Goal: Information Seeking & Learning: Learn about a topic

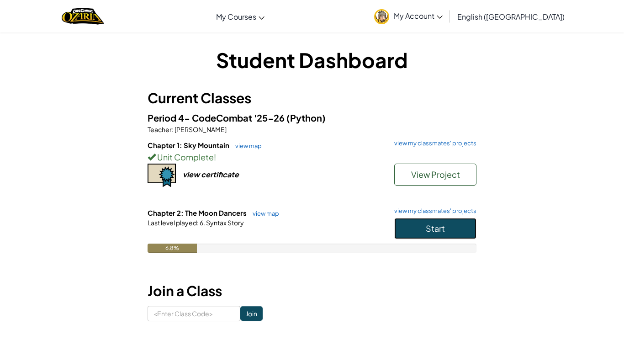
click at [409, 225] on button "Start" at bounding box center [435, 228] width 82 height 21
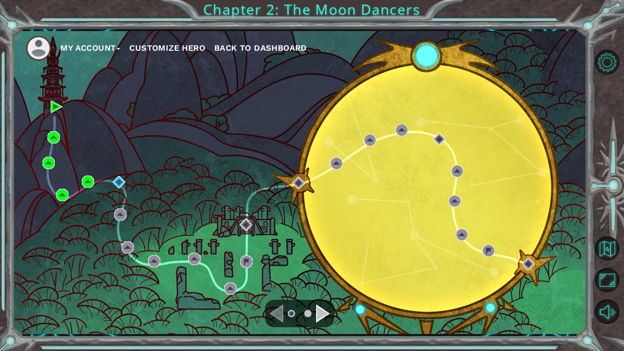
click at [319, 313] on div "Navigate to the next page" at bounding box center [323, 313] width 14 height 18
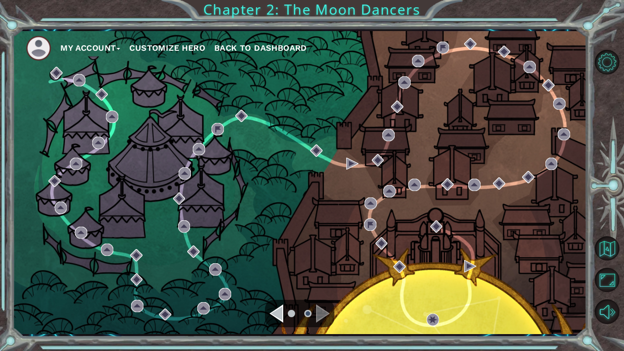
click at [280, 311] on div "Navigate to the previous page" at bounding box center [277, 313] width 14 height 18
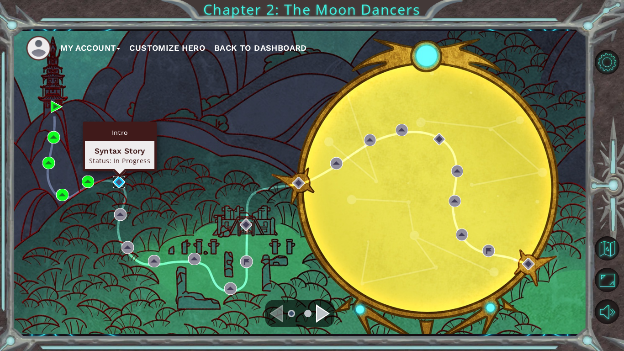
click at [121, 180] on img at bounding box center [119, 182] width 12 height 12
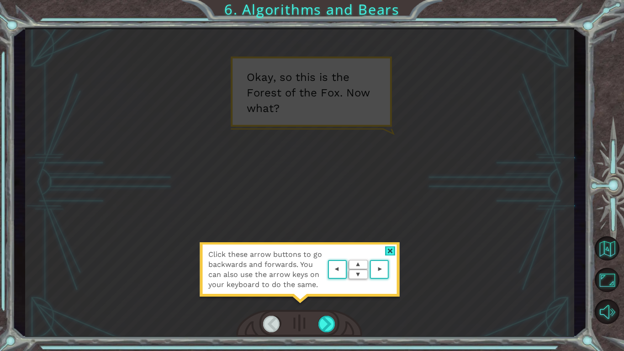
click at [391, 270] on area at bounding box center [391, 270] width 0 height 0
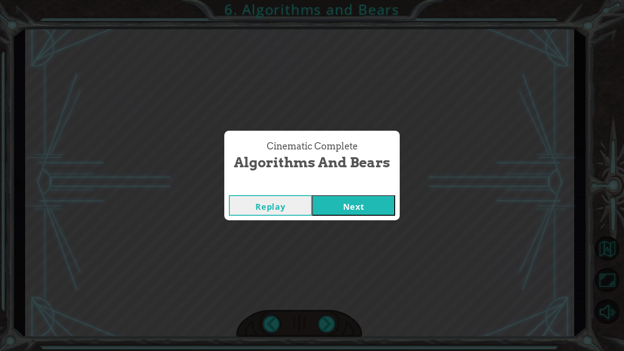
click at [372, 208] on button "Next" at bounding box center [353, 205] width 83 height 21
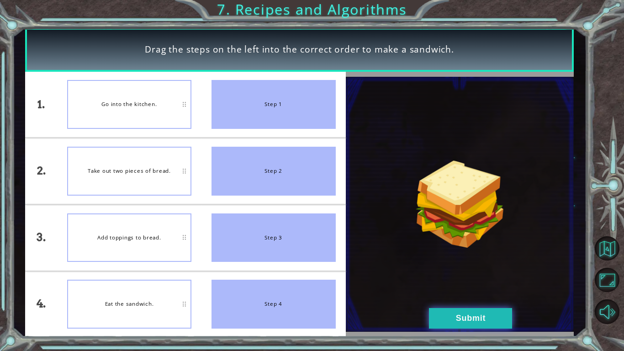
click at [444, 313] on button "Submit" at bounding box center [470, 318] width 83 height 21
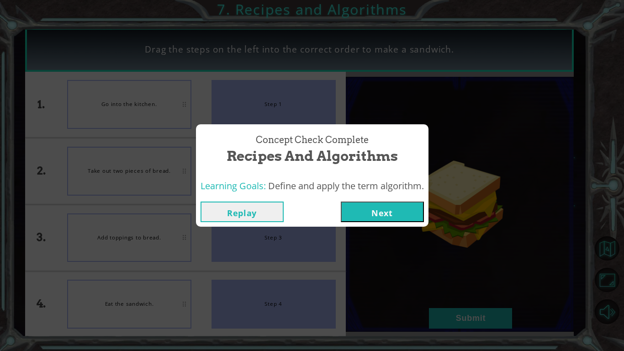
click at [411, 214] on button "Next" at bounding box center [382, 211] width 83 height 21
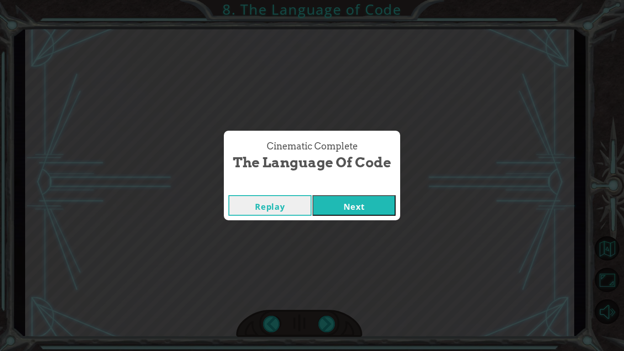
click at [354, 205] on button "Next" at bounding box center [353, 205] width 83 height 21
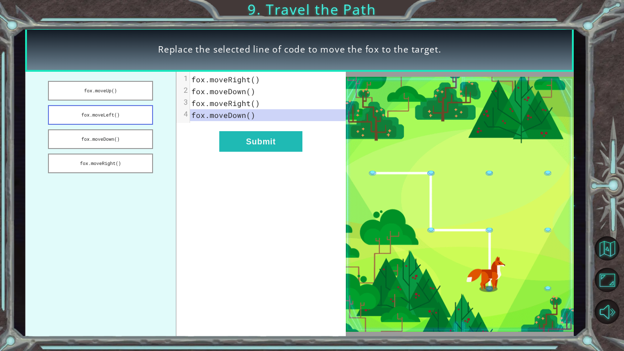
click at [143, 112] on button "fox.moveLeft()" at bounding box center [100, 115] width 105 height 20
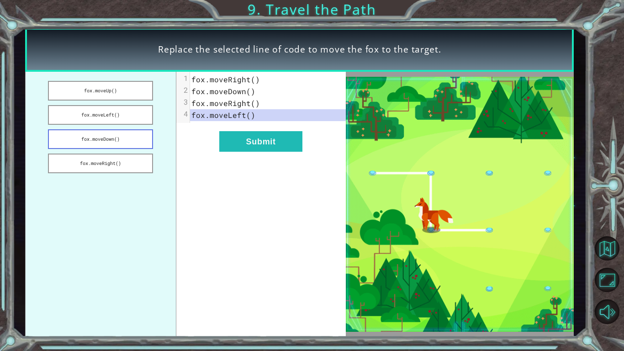
click at [132, 138] on button "fox.moveDown()" at bounding box center [100, 139] width 105 height 20
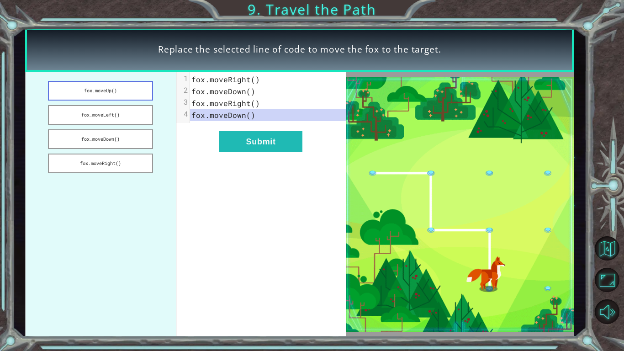
click at [121, 93] on button "fox.moveUp()" at bounding box center [100, 91] width 105 height 20
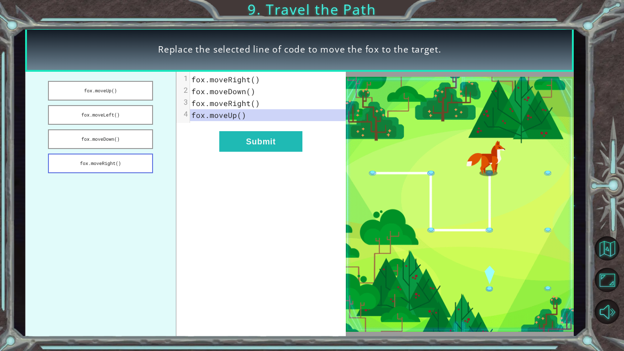
click at [60, 163] on button "fox.moveRight()" at bounding box center [100, 163] width 105 height 20
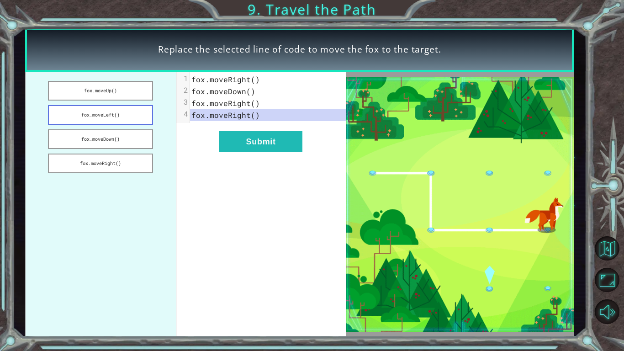
click at [101, 118] on button "fox.moveLeft()" at bounding box center [100, 115] width 105 height 20
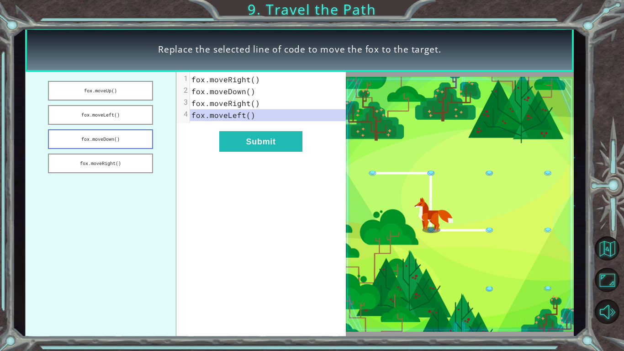
click at [103, 130] on button "fox.moveDown()" at bounding box center [100, 139] width 105 height 20
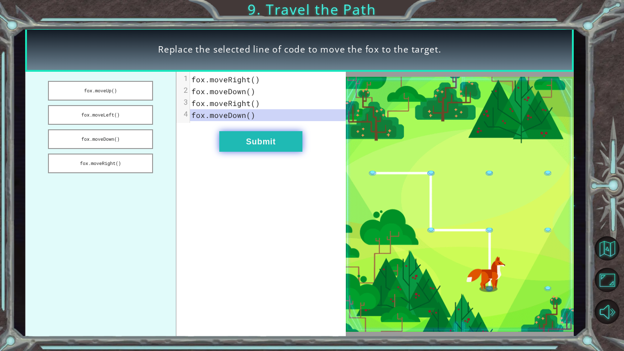
click at [268, 148] on button "Submit" at bounding box center [260, 141] width 83 height 21
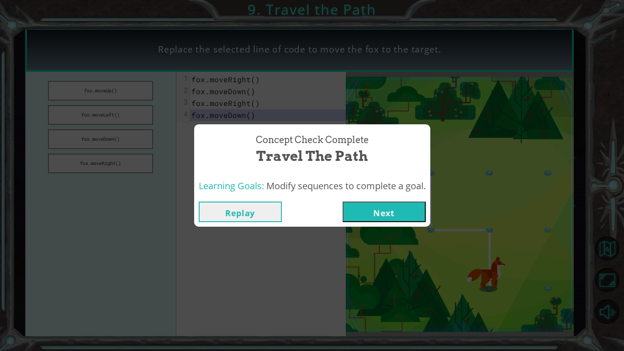
click at [383, 211] on button "Next" at bounding box center [384, 211] width 83 height 21
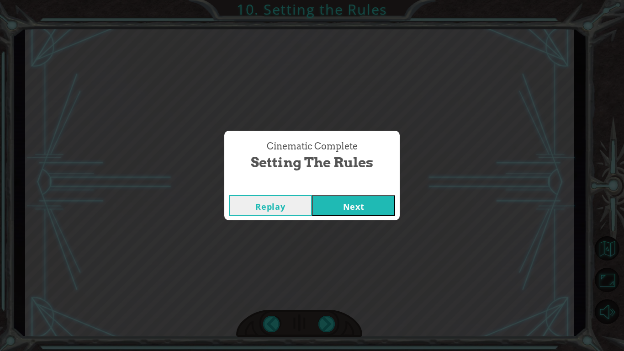
click at [381, 202] on button "Next" at bounding box center [353, 205] width 83 height 21
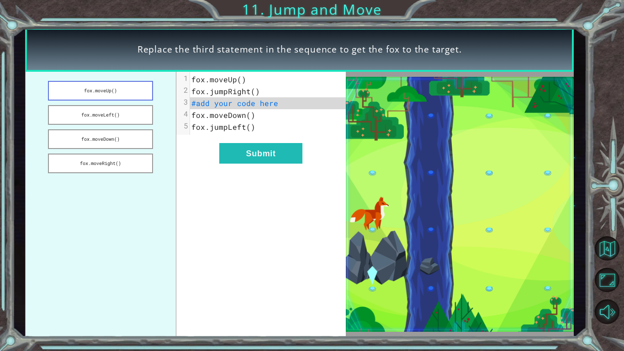
click at [106, 99] on button "fox.moveUp()" at bounding box center [100, 91] width 105 height 20
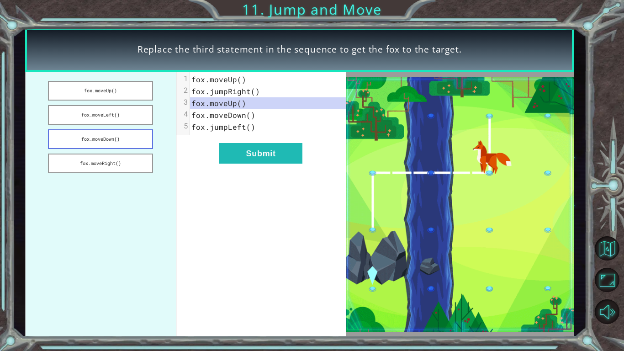
click at [124, 137] on button "fox.moveDown()" at bounding box center [100, 139] width 105 height 20
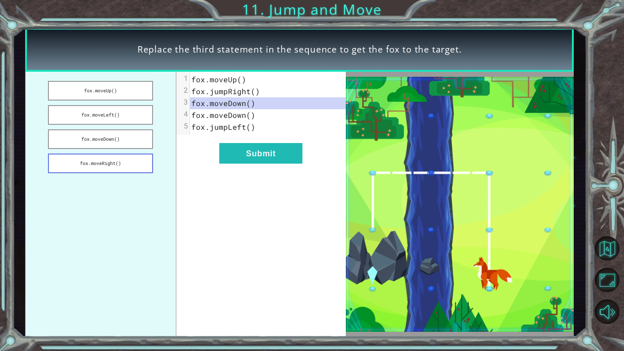
click at [103, 162] on button "fox.moveRight()" at bounding box center [100, 163] width 105 height 20
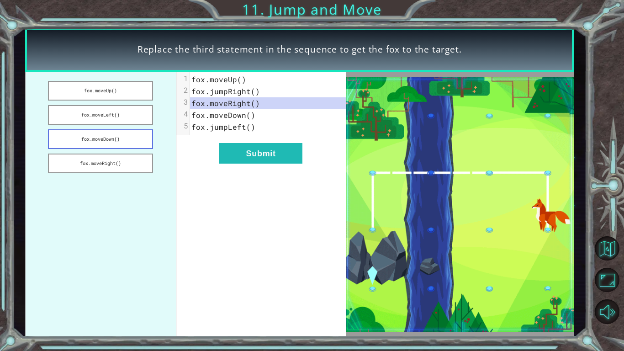
click at [114, 137] on button "fox.moveDown()" at bounding box center [100, 139] width 105 height 20
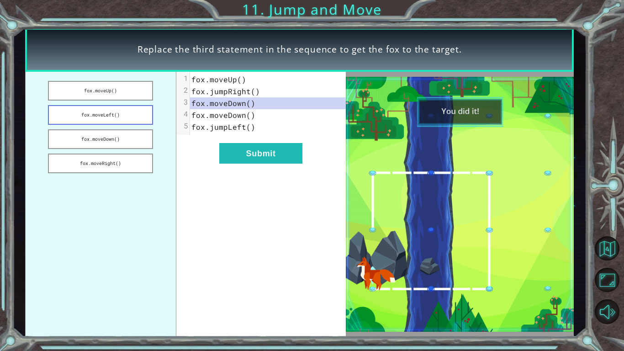
click at [113, 119] on button "fox.moveLeft()" at bounding box center [100, 115] width 105 height 20
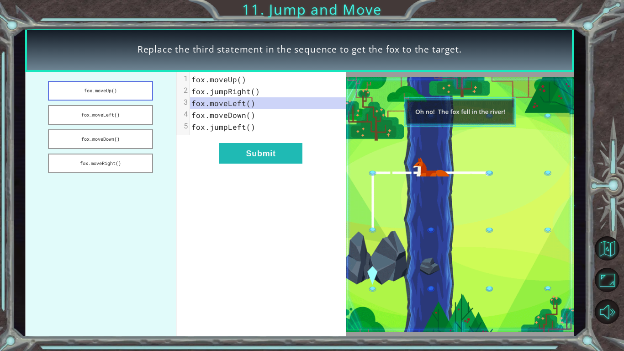
click at [104, 95] on button "fox.moveUp()" at bounding box center [100, 91] width 105 height 20
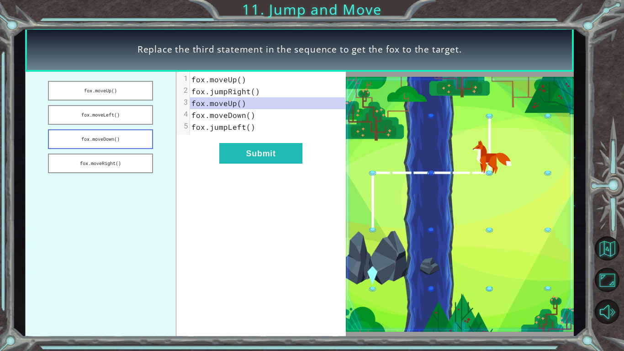
click at [131, 142] on button "fox.moveDown()" at bounding box center [100, 139] width 105 height 20
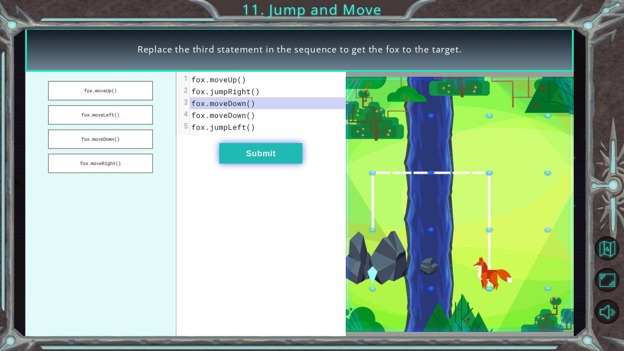
click at [233, 153] on button "Submit" at bounding box center [260, 153] width 83 height 21
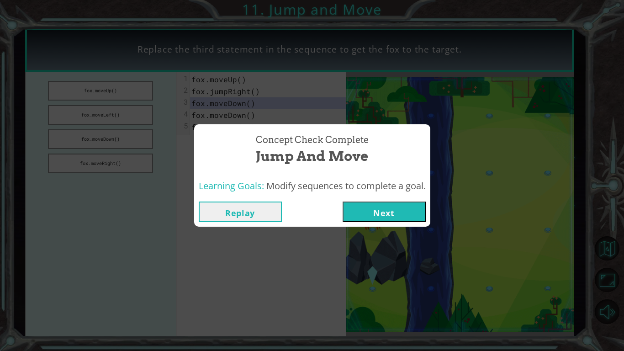
click at [402, 221] on button "Next" at bounding box center [384, 211] width 83 height 21
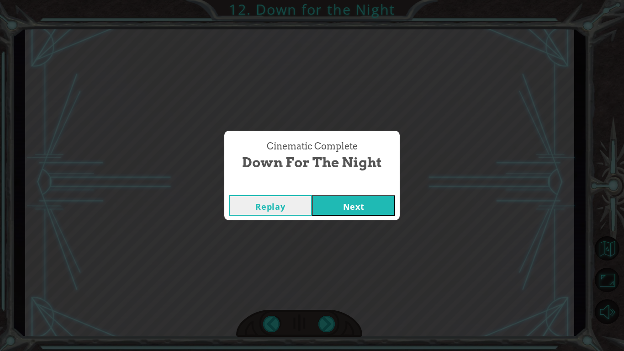
click at [361, 196] on button "Next" at bounding box center [353, 205] width 83 height 21
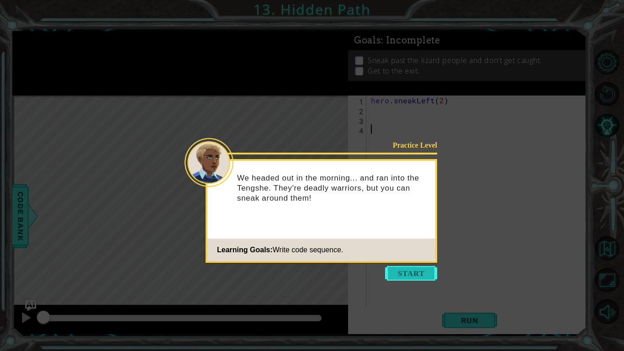
click at [401, 271] on button "Start" at bounding box center [411, 273] width 52 height 15
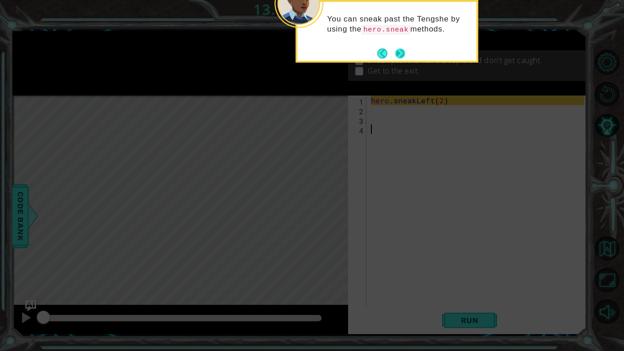
click at [401, 53] on button "Next" at bounding box center [400, 53] width 10 height 10
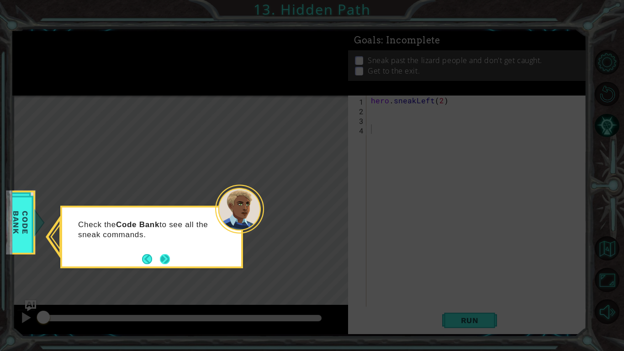
click at [169, 260] on button "Next" at bounding box center [165, 259] width 10 height 10
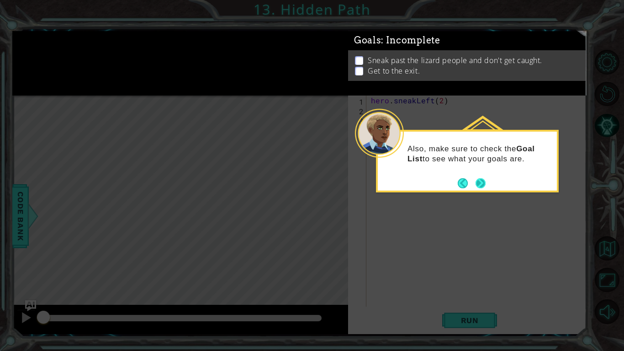
click at [484, 183] on button "Next" at bounding box center [481, 183] width 10 height 10
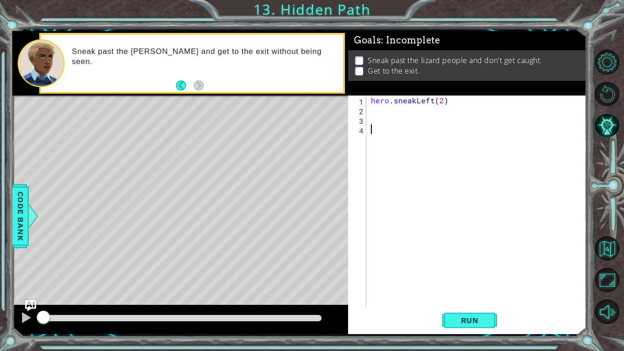
click at [410, 107] on div "hero . sneakLeft ( 2 )" at bounding box center [479, 210] width 220 height 230
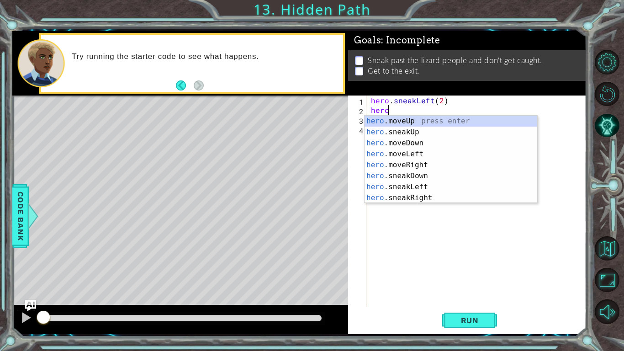
scroll to position [0, 0]
click at [426, 130] on div "hero .moveUp press enter hero .sneakUp press enter hero .moveDown press enter h…" at bounding box center [451, 171] width 173 height 110
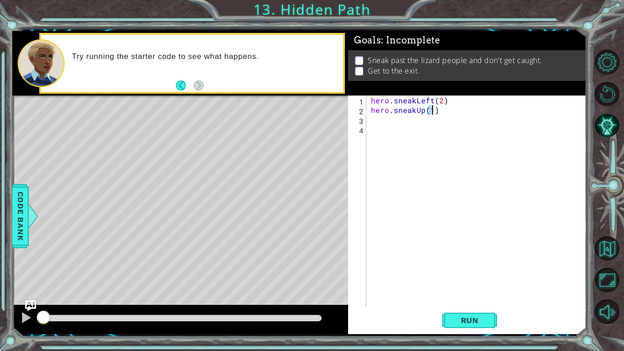
type textarea "hero.sneakUp(2)"
click at [423, 125] on div "hero . sneakLeft ( 2 ) hero . sneakUp ( 2 )" at bounding box center [479, 210] width 220 height 230
click at [417, 121] on div "hero . sneakLeft ( 2 ) hero . sneakUp ( 2 )" at bounding box center [479, 210] width 220 height 230
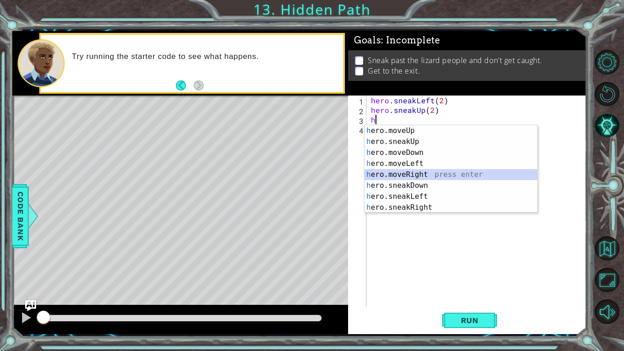
click at [412, 175] on div "h ero.moveUp press enter h ero.sneakUp press enter h ero.moveDown press enter h…" at bounding box center [451, 180] width 173 height 110
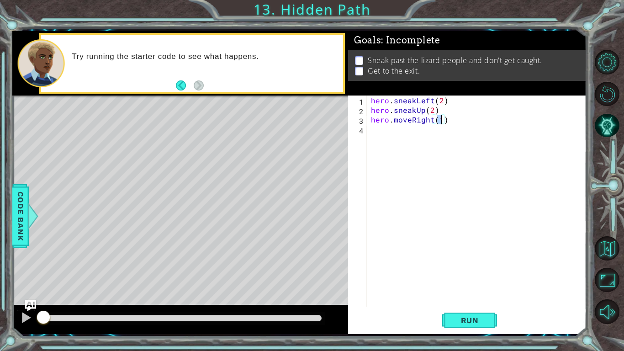
type textarea "hero.moveRight(2)"
click at [419, 150] on div "hero . sneakLeft ( 2 ) hero . sneakUp ( 2 ) hero . moveRight ( 2 )" at bounding box center [479, 210] width 220 height 230
click at [448, 317] on button "Run" at bounding box center [469, 320] width 55 height 24
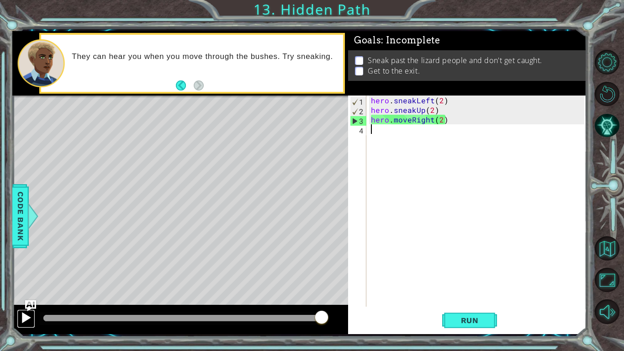
click at [29, 318] on div at bounding box center [26, 318] width 12 height 12
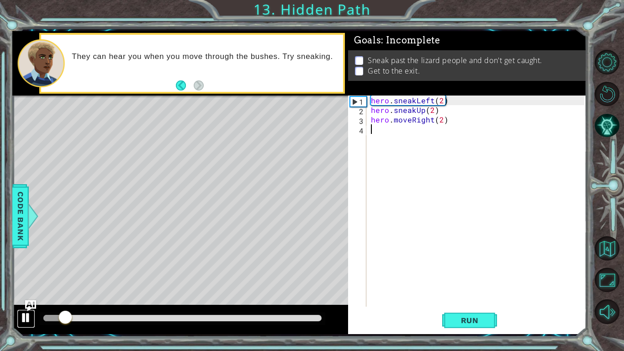
click at [29, 318] on div at bounding box center [26, 318] width 12 height 12
click at [409, 121] on div "hero . sneakLeft ( 2 ) hero . sneakUp ( 2 ) hero . moveRight ( 2 )" at bounding box center [479, 210] width 220 height 230
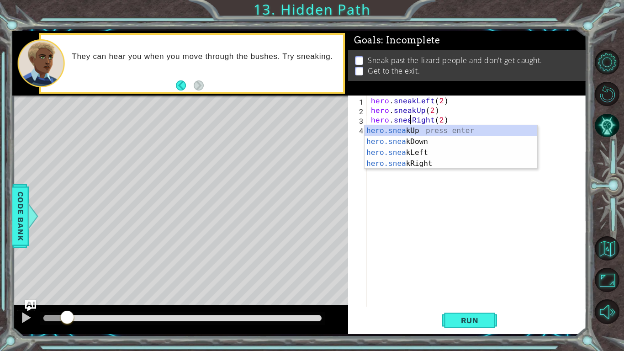
scroll to position [0, 3]
type textarea "hero.sneakRight(2)"
click at [450, 320] on button "Run" at bounding box center [469, 320] width 55 height 24
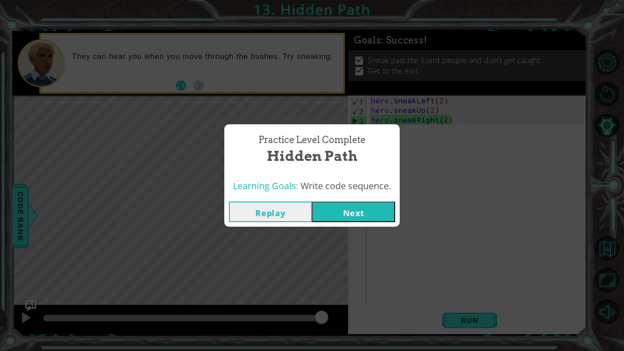
click at [394, 214] on button "Next" at bounding box center [353, 211] width 83 height 21
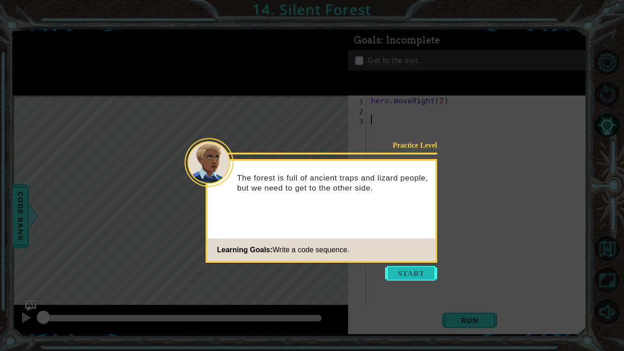
click at [401, 274] on button "Start" at bounding box center [411, 273] width 52 height 15
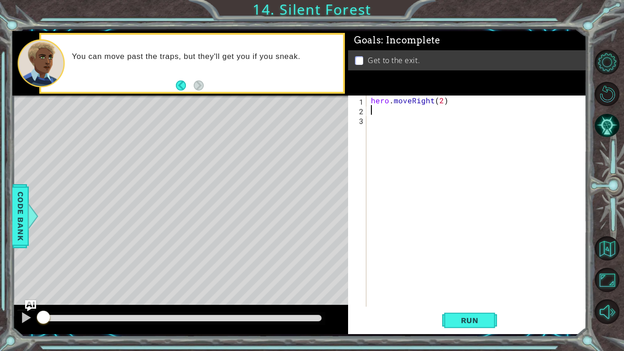
click at [386, 113] on div "hero . moveRight ( 2 )" at bounding box center [479, 210] width 220 height 230
click at [469, 320] on span "Run" at bounding box center [470, 320] width 36 height 9
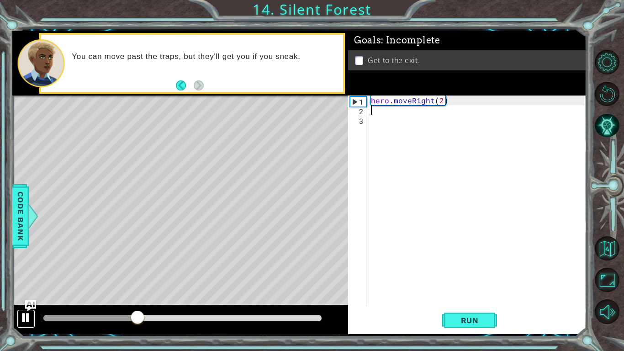
click at [30, 319] on div at bounding box center [26, 318] width 12 height 12
click at [410, 100] on div "hero . moveRight ( 2 )" at bounding box center [479, 210] width 220 height 230
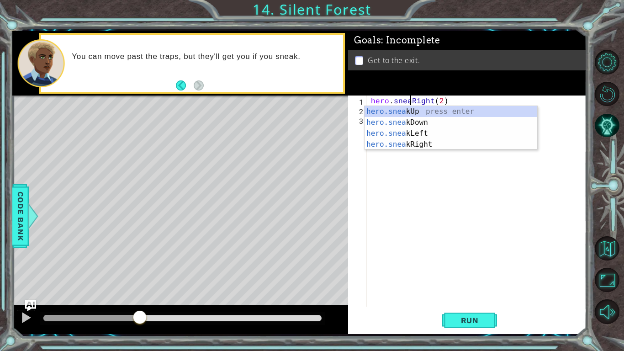
scroll to position [0, 3]
click at [472, 312] on button "Run" at bounding box center [469, 320] width 55 height 24
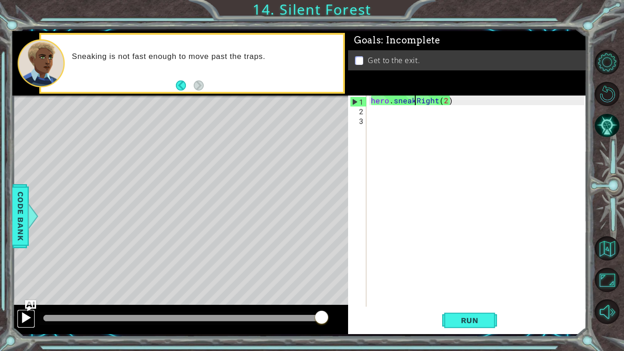
click at [29, 323] on div at bounding box center [26, 318] width 12 height 12
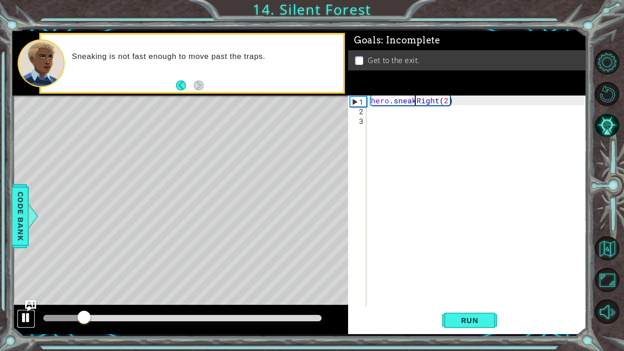
click at [29, 323] on div at bounding box center [26, 318] width 12 height 12
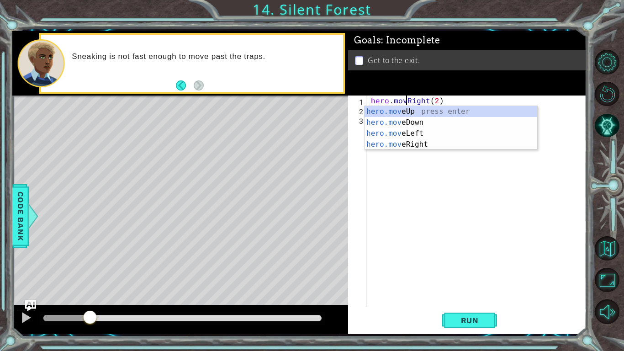
scroll to position [0, 2]
type textarea "hero.moveRight(2)"
click at [450, 316] on button "Run" at bounding box center [469, 320] width 55 height 24
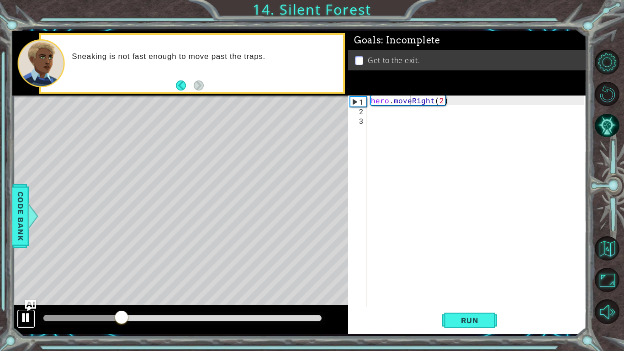
click at [26, 321] on div at bounding box center [26, 318] width 12 height 12
click at [378, 114] on div "hero . moveRight ( 2 )" at bounding box center [479, 210] width 220 height 230
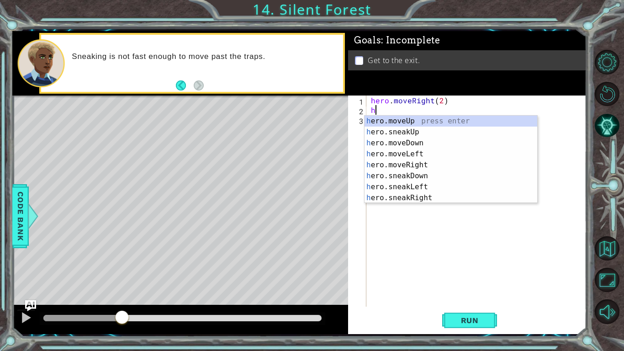
type textarea "h"
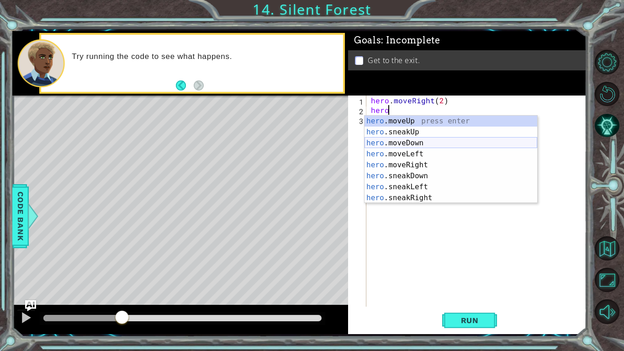
click at [434, 143] on div "hero .moveUp press enter hero .sneakUp press enter hero .moveDown press enter h…" at bounding box center [451, 171] width 173 height 110
type textarea "hero.moveDown(1)"
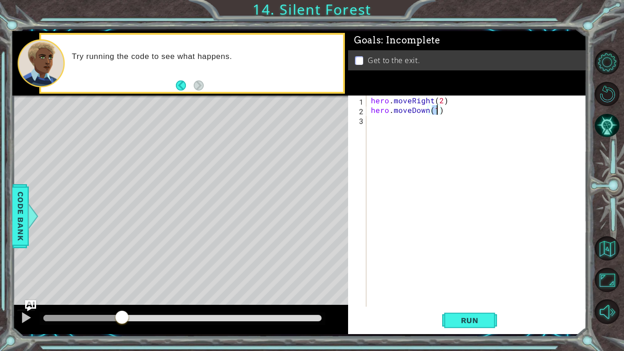
click at [429, 139] on div "hero . moveRight ( 2 ) hero . moveDown ( 1 )" at bounding box center [479, 210] width 220 height 230
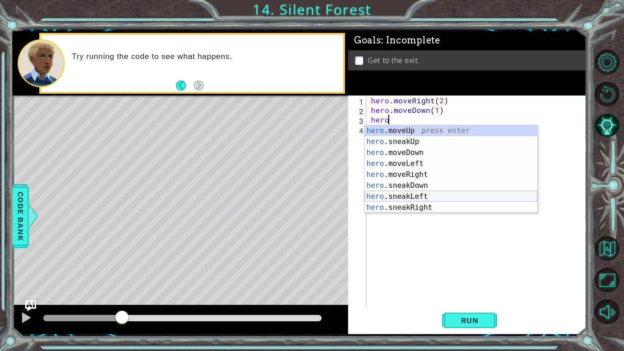
click at [425, 199] on div "hero .moveUp press enter hero .sneakUp press enter hero .moveDown press enter h…" at bounding box center [451, 180] width 173 height 110
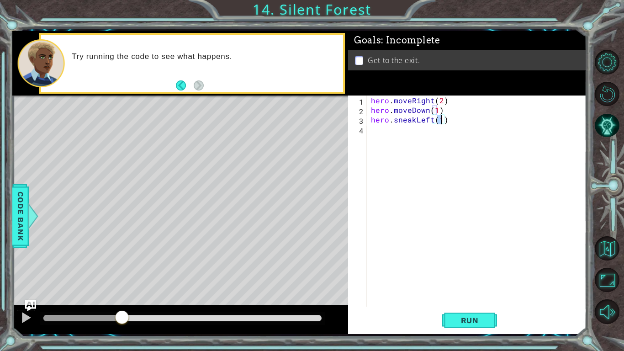
type textarea "hero.sneakLeft(2)"
click at [407, 153] on div "hero . moveRight ( 2 ) hero . moveDown ( 1 ) hero . sneakLeft ( 2 )" at bounding box center [479, 210] width 220 height 230
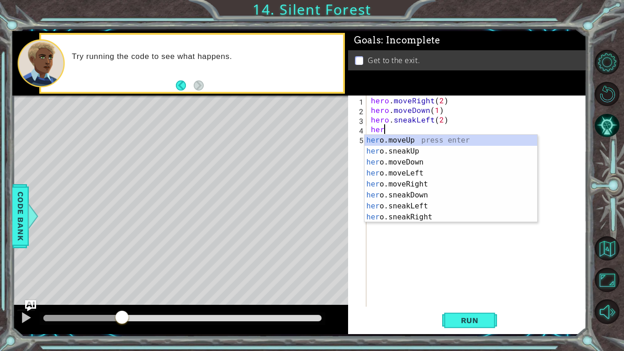
scroll to position [0, 0]
click at [428, 151] on div "hero .moveUp press enter hero .sneakUp press enter hero .moveDown press enter h…" at bounding box center [451, 190] width 173 height 110
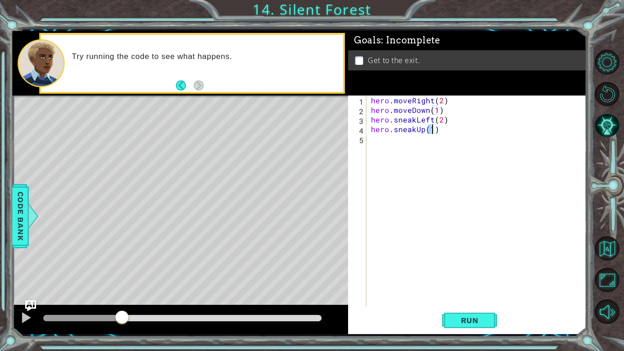
click at [413, 129] on div "hero . moveRight ( 2 ) hero . moveDown ( 1 ) hero . sneakLeft ( 2 ) hero . snea…" at bounding box center [479, 210] width 220 height 230
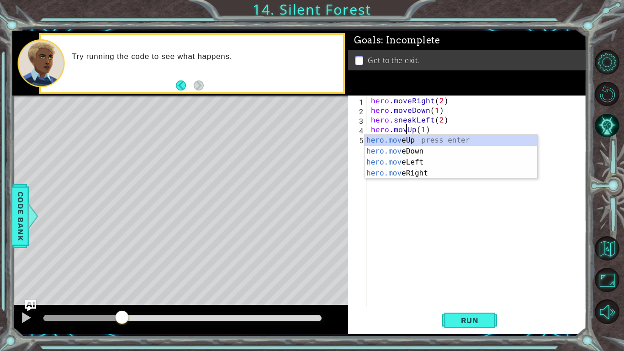
type textarea "hero.moveUp(1)"
click at [390, 193] on div "hero . moveRight ( 2 ) hero . moveDown ( 1 ) hero . sneakLeft ( 2 ) hero . move…" at bounding box center [479, 210] width 220 height 230
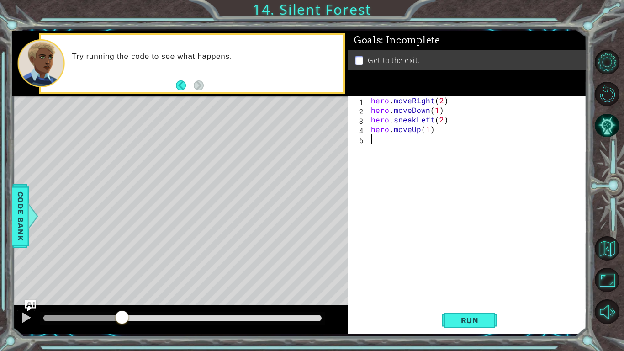
scroll to position [0, 0]
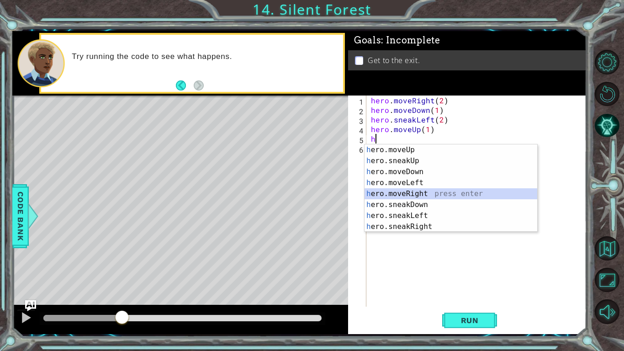
click at [429, 194] on div "h ero.moveUp press enter h ero.sneakUp press enter h ero.moveDown press enter h…" at bounding box center [451, 199] width 173 height 110
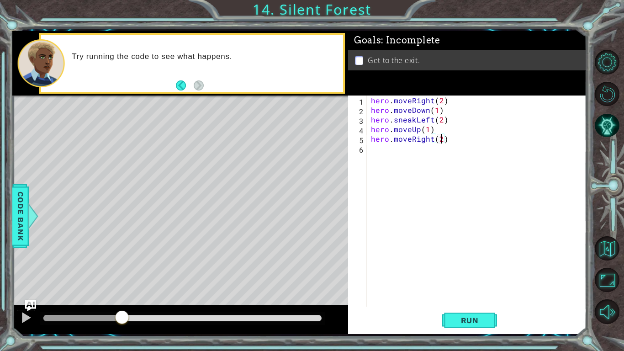
scroll to position [0, 4]
click at [456, 316] on span "Run" at bounding box center [470, 320] width 36 height 9
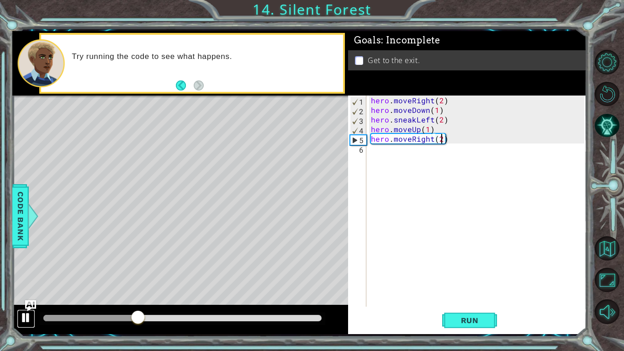
click at [26, 318] on div at bounding box center [26, 318] width 12 height 12
click at [430, 120] on div "hero . moveRight ( 2 ) hero . moveDown ( 1 ) hero . sneakLeft ( 2 ) hero . move…" at bounding box center [479, 210] width 220 height 230
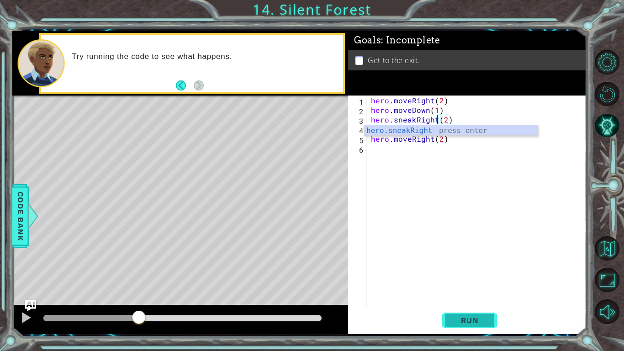
type textarea "hero.sneakRight(2)"
click at [458, 322] on span "Run" at bounding box center [470, 320] width 36 height 9
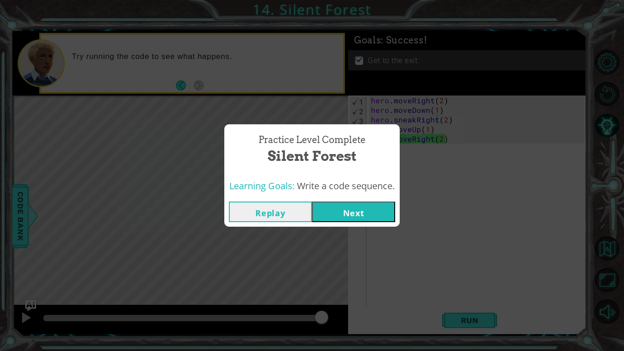
click at [354, 217] on button "Next" at bounding box center [353, 211] width 83 height 21
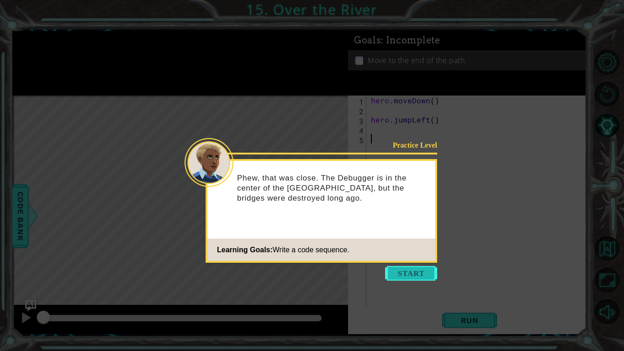
click at [402, 269] on button "Start" at bounding box center [411, 273] width 52 height 15
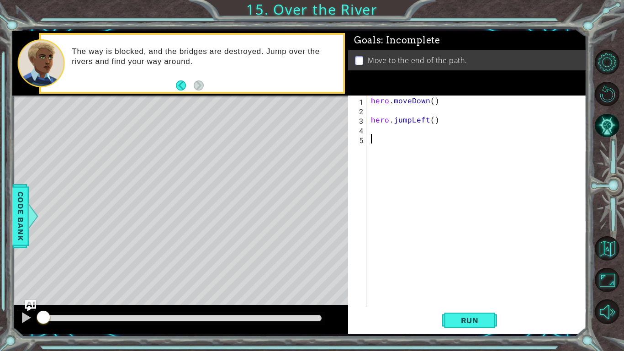
click at [381, 132] on div "hero . moveDown ( ) hero . jumpLeft ( )" at bounding box center [479, 210] width 220 height 230
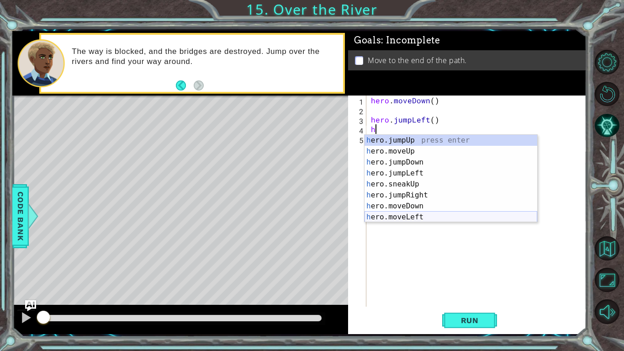
click at [416, 212] on div "h ero.jumpUp press enter h ero.moveUp press enter h ero.jumpDown press enter h …" at bounding box center [451, 190] width 173 height 110
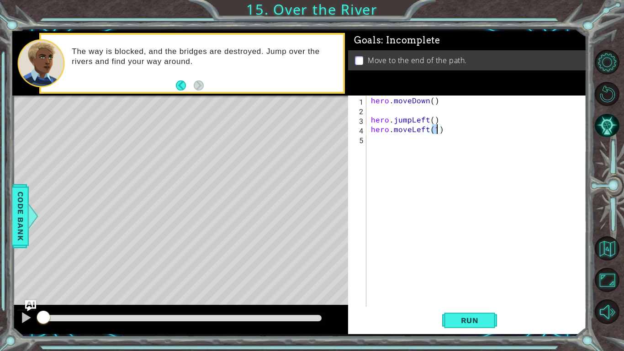
click at [425, 180] on div "hero . moveDown ( ) hero . jumpLeft ( ) hero . moveLeft ( 1 )" at bounding box center [479, 210] width 220 height 230
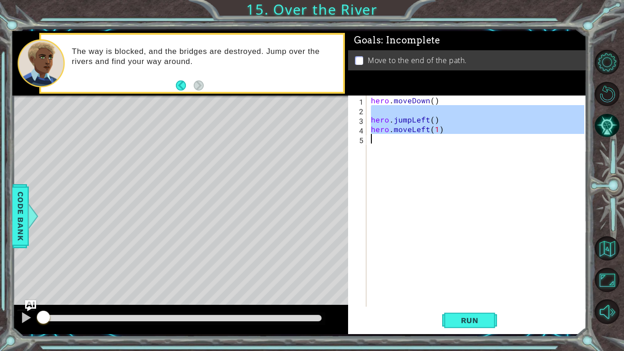
type textarea "hero.moveLeft(1)"
click at [417, 164] on div "hero . moveDown ( ) hero . jumpLeft ( ) hero . moveLeft ( 1 )" at bounding box center [476, 200] width 215 height 211
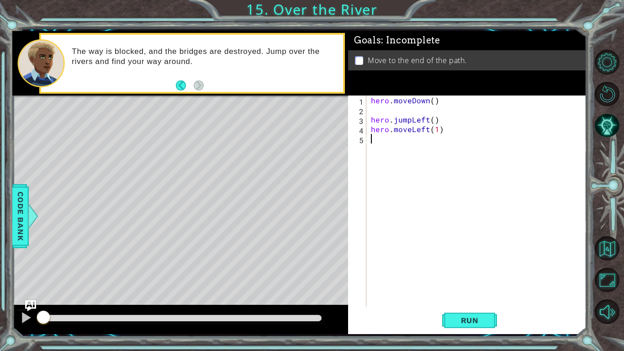
type textarea "h"
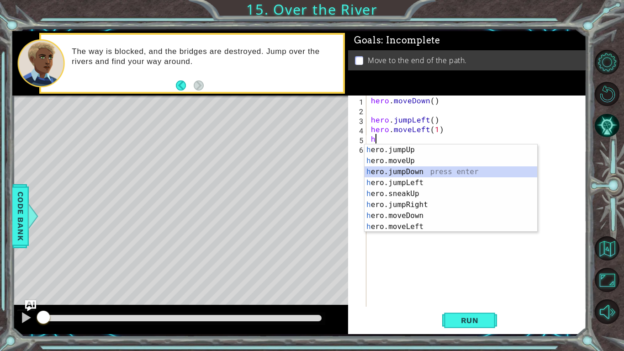
click at [440, 173] on div "h ero.jumpUp press enter h ero.moveUp press enter h ero.jumpDown press enter h …" at bounding box center [451, 199] width 173 height 110
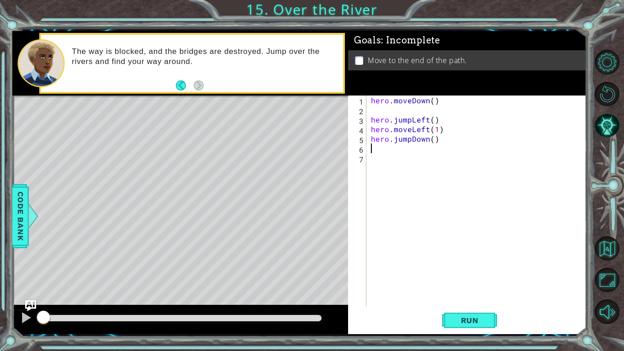
type textarea "h"
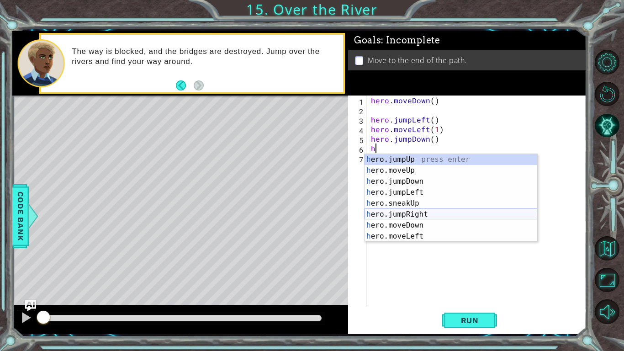
click at [426, 212] on div "h ero.jumpUp press enter h ero.moveUp press enter h ero.jumpDown press enter h …" at bounding box center [451, 209] width 173 height 110
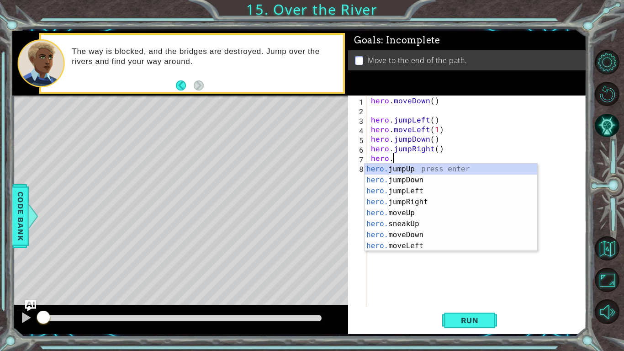
scroll to position [0, 1]
type textarea "hero.m"
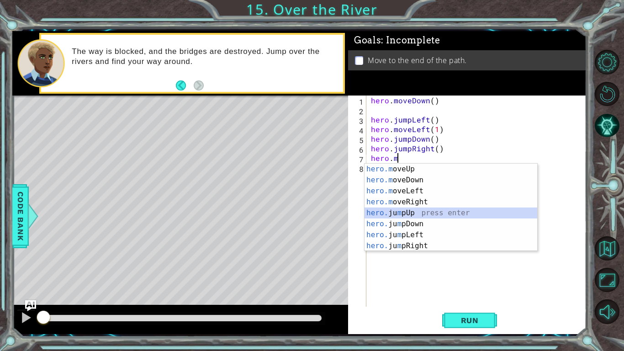
click at [424, 209] on div "hero.m oveUp press enter hero.m oveDown press enter hero.m oveLeft press enter …" at bounding box center [451, 219] width 173 height 110
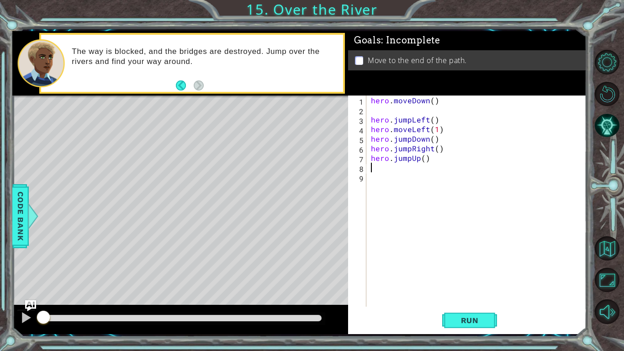
click at [419, 159] on div "hero . moveDown ( ) hero . jumpLeft ( ) hero . moveLeft ( 1 ) hero . jumpDown (…" at bounding box center [479, 210] width 220 height 230
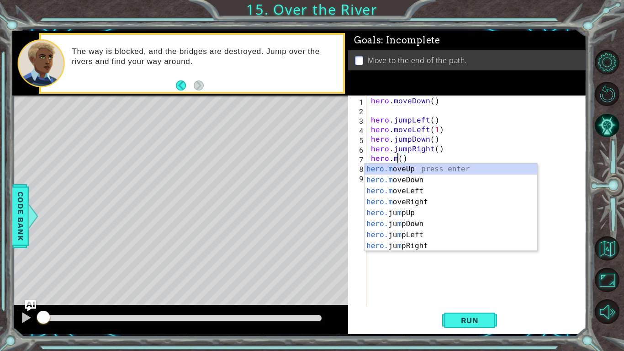
scroll to position [0, 1]
click at [428, 206] on div "hero.m oveUp press enter hero.m oveDown press enter hero.m oveLeft press enter …" at bounding box center [451, 219] width 173 height 110
type textarea "hero.moveRight(1)"
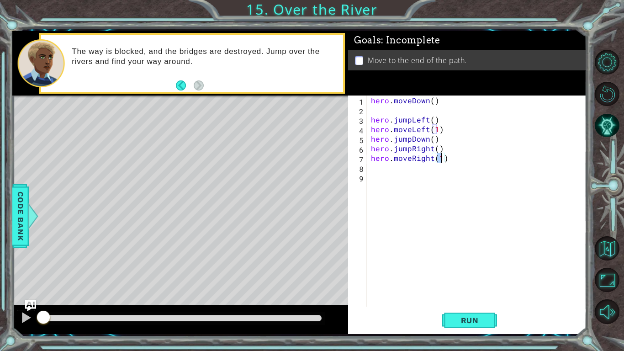
click at [427, 205] on div "hero . moveDown ( ) hero . jumpLeft ( ) hero . moveLeft ( 1 ) hero . jumpDown (…" at bounding box center [479, 210] width 220 height 230
click at [450, 314] on button "Run" at bounding box center [469, 320] width 55 height 24
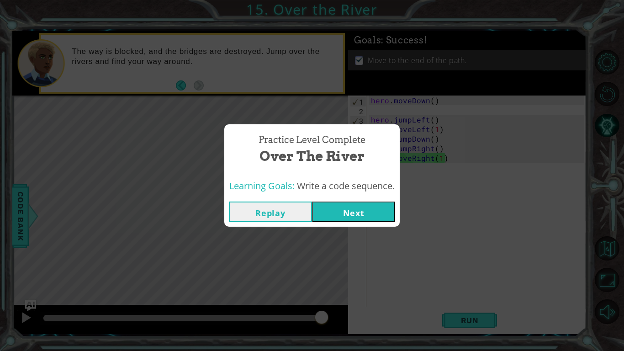
click at [384, 209] on button "Next" at bounding box center [353, 211] width 83 height 21
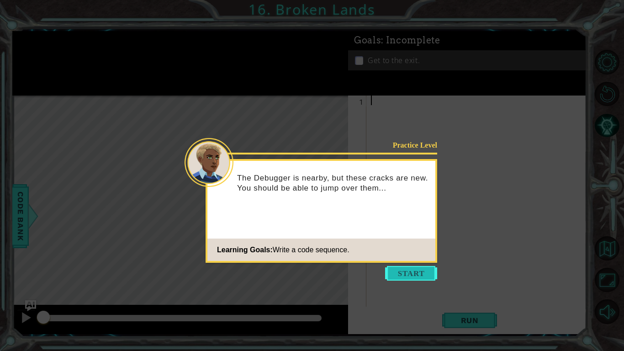
click at [403, 269] on button "Start" at bounding box center [411, 273] width 52 height 15
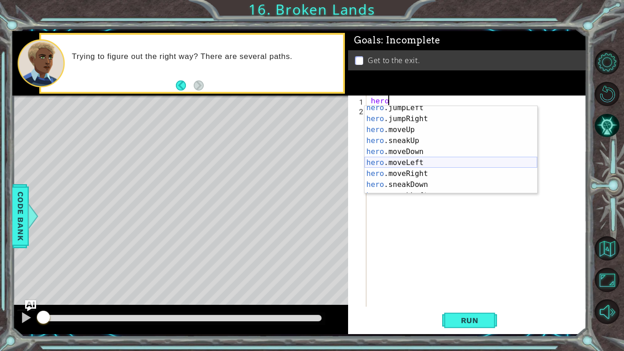
scroll to position [26, 0]
click at [420, 171] on div "hero .jumpLeft press enter hero .jumpRight press enter hero .moveUp press enter…" at bounding box center [451, 157] width 173 height 110
type textarea "hero.moveRight(1)"
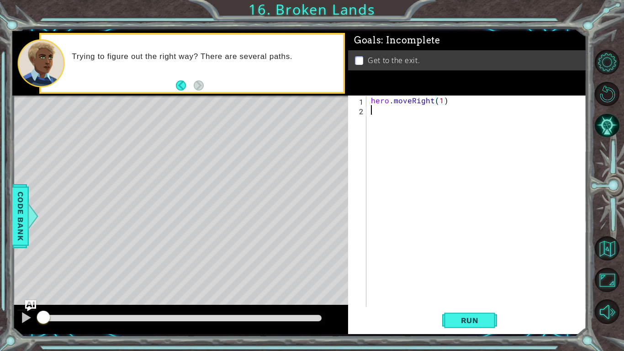
click at [393, 117] on div "hero . moveRight ( 1 )" at bounding box center [479, 210] width 220 height 230
type textarea "h"
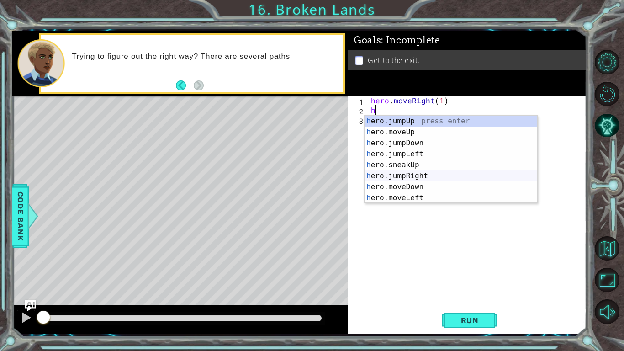
click at [426, 177] on div "h ero.jumpUp press enter h ero.moveUp press enter h ero.jumpDown press enter h …" at bounding box center [451, 171] width 173 height 110
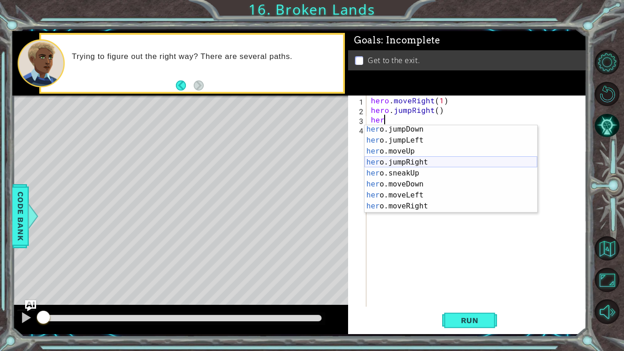
scroll to position [14, 0]
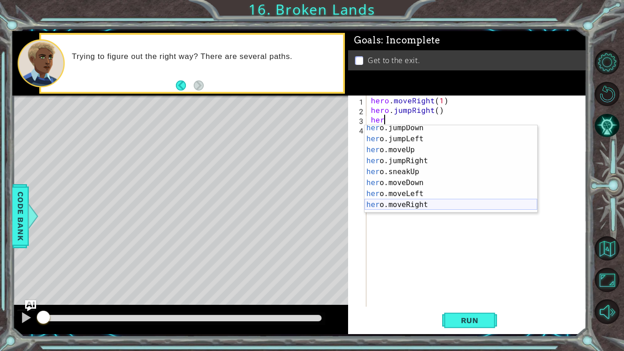
click at [415, 207] on div "her o.jumpDown press enter her o.jumpLeft press enter her o.moveUp press enter …" at bounding box center [451, 177] width 173 height 110
type textarea "hero.moveRight(1)"
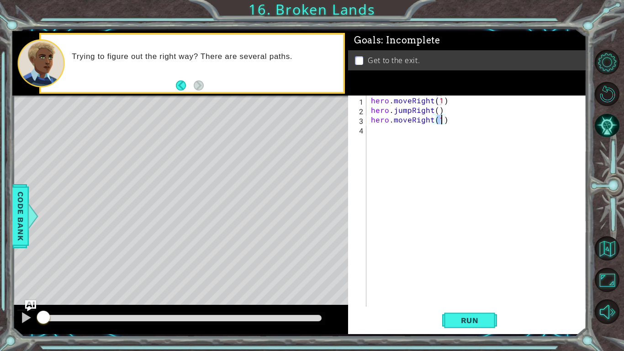
click at [408, 161] on div "hero . moveRight ( 1 ) hero . jumpRight ( ) hero . moveRight ( 1 )" at bounding box center [479, 210] width 220 height 230
type textarea "h"
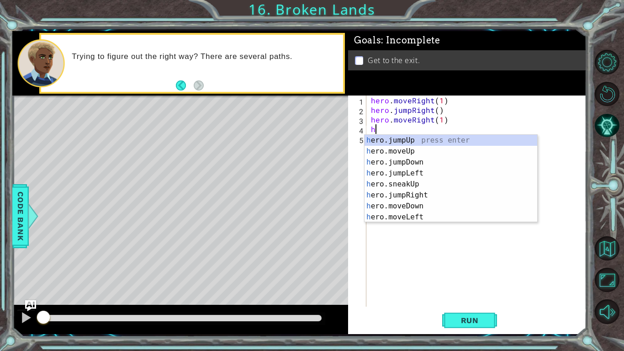
scroll to position [0, 0]
click at [422, 140] on div "h ero.jumpUp press enter h ero.moveUp press enter h ero.jumpDown press enter h …" at bounding box center [451, 190] width 173 height 110
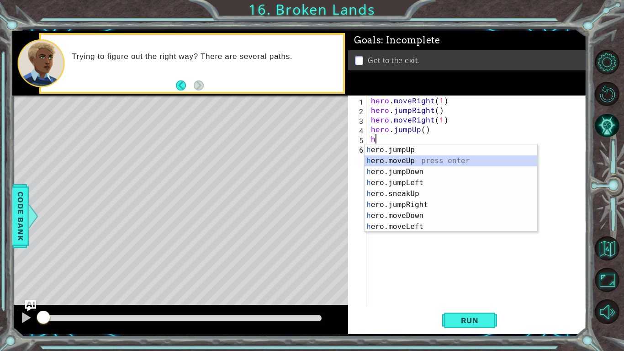
click at [418, 160] on div "h ero.jumpUp press enter h ero.moveUp press enter h ero.jumpDown press enter h …" at bounding box center [451, 199] width 173 height 110
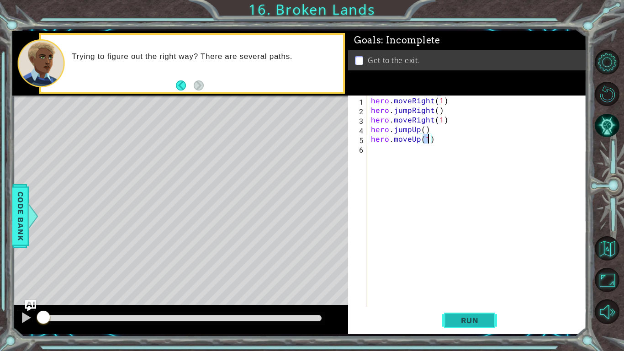
type textarea "hero.moveUp(1)"
click at [460, 324] on span "Run" at bounding box center [470, 320] width 36 height 9
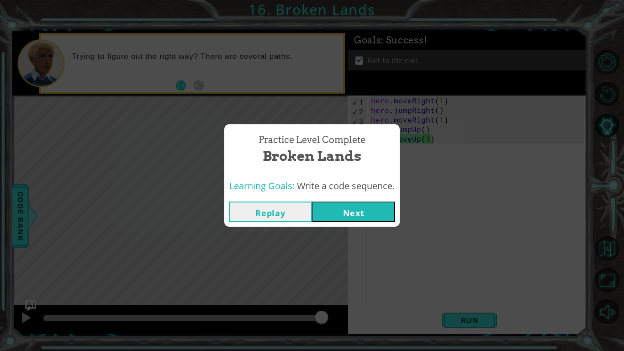
click at [357, 214] on button "Next" at bounding box center [353, 211] width 83 height 21
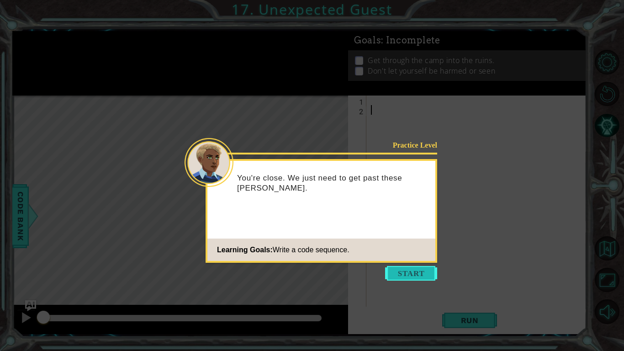
click at [404, 267] on button "Start" at bounding box center [411, 273] width 52 height 15
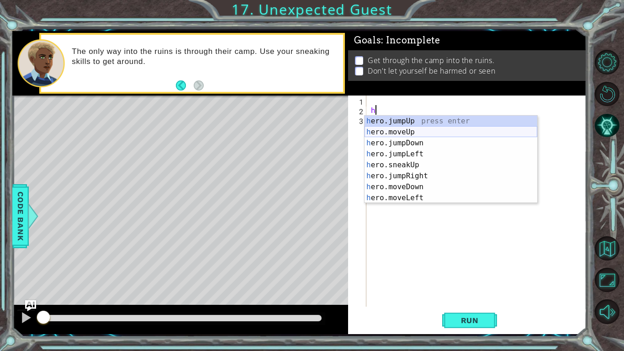
click at [418, 135] on div "h ero.jumpUp press enter h ero.moveUp press enter h ero.jumpDown press enter h …" at bounding box center [451, 171] width 173 height 110
type textarea "hero.moveUp(1)"
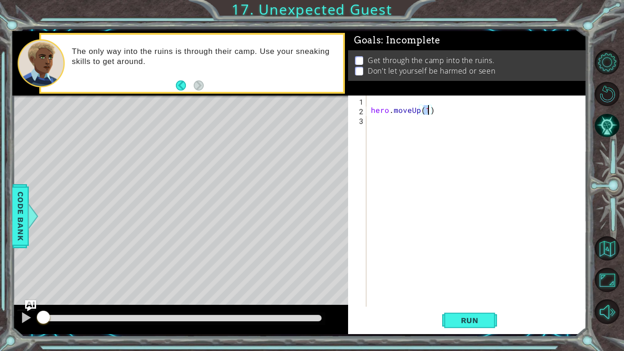
click at [415, 134] on div "hero . moveUp ( 1 )" at bounding box center [479, 210] width 220 height 230
type textarea "h"
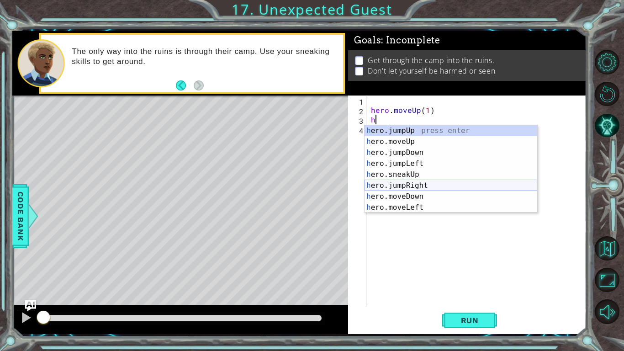
click at [422, 185] on div "h ero.jumpUp press enter h ero.moveUp press enter h ero.jumpDown press enter h …" at bounding box center [451, 180] width 173 height 110
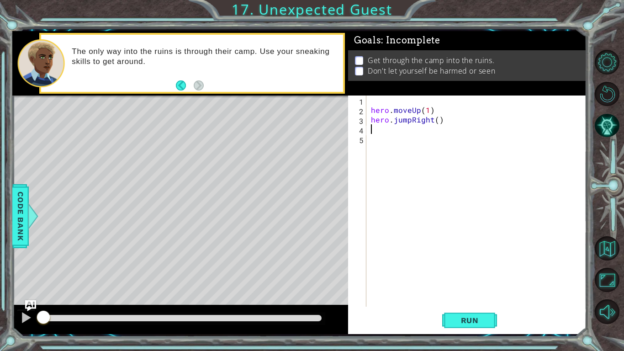
type textarea "h"
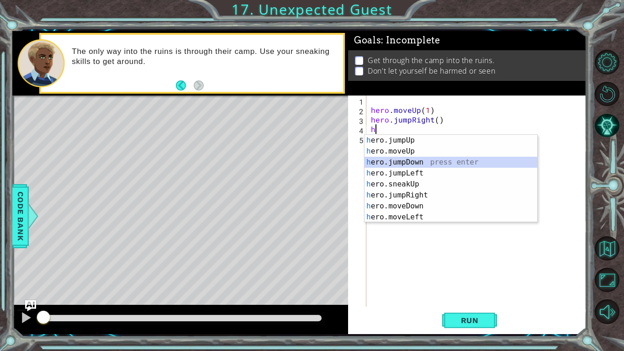
click at [434, 163] on div "h ero.jumpUp press enter h ero.moveUp press enter h ero.jumpDown press enter h …" at bounding box center [451, 190] width 173 height 110
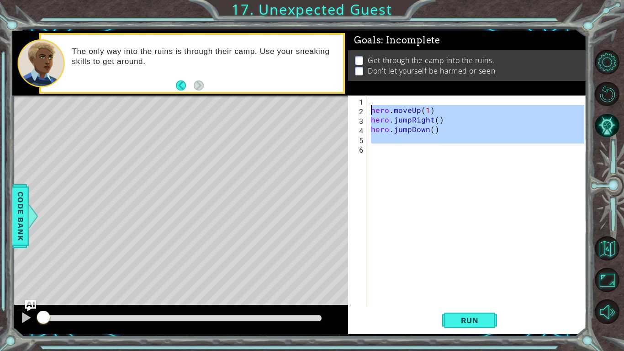
drag, startPoint x: 442, startPoint y: 144, endPoint x: 365, endPoint y: 110, distance: 84.7
click at [365, 110] on div "1 2 3 4 5 6 hero . moveUp ( 1 ) hero . jumpRight ( ) hero . jumpDown ( ) הההההה…" at bounding box center [466, 200] width 236 height 211
type textarea "hero.moveUp(1) hero.jumpRight()"
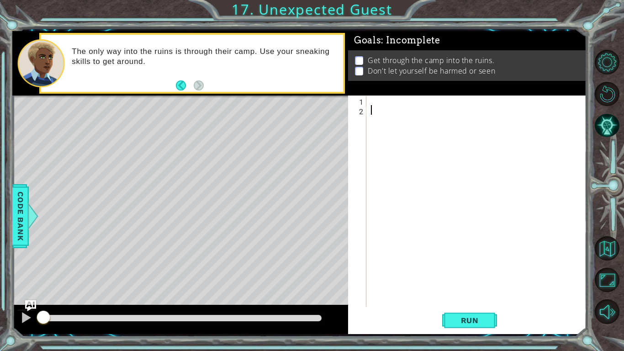
type textarea "h"
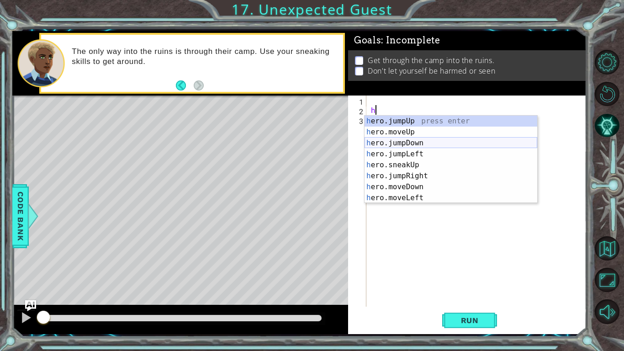
click at [408, 143] on div "h ero.jumpUp press enter h ero.moveUp press enter h ero.jumpDown press enter h …" at bounding box center [451, 171] width 173 height 110
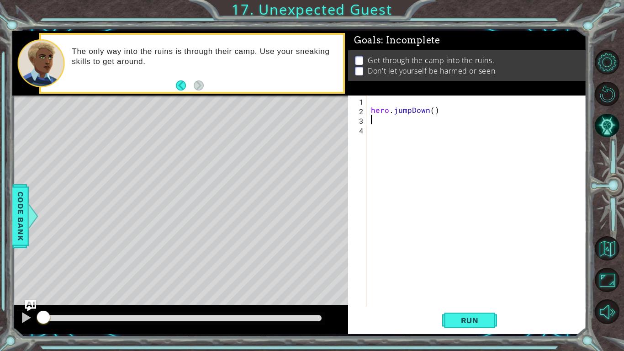
type textarea "h"
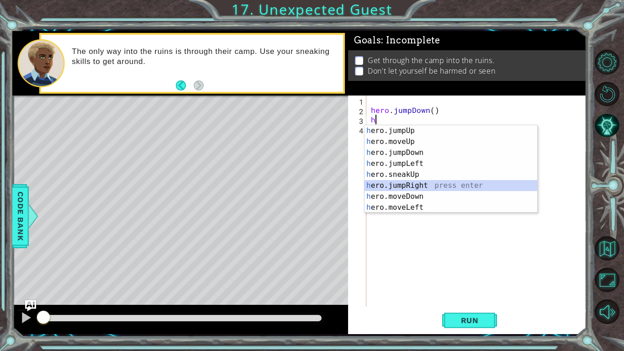
click at [425, 186] on div "h ero.jumpUp press enter h ero.moveUp press enter h ero.jumpDown press enter h …" at bounding box center [451, 180] width 173 height 110
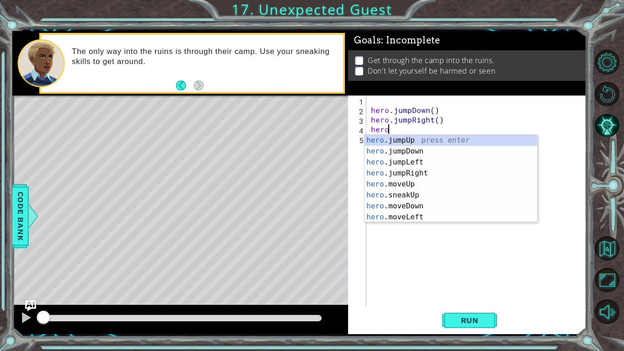
scroll to position [0, 0]
click at [434, 195] on div "hero .jumpUp press enter hero .jumpDown press enter hero .jumpLeft press enter …" at bounding box center [451, 190] width 173 height 110
type textarea "hero.sneakUp(1)"
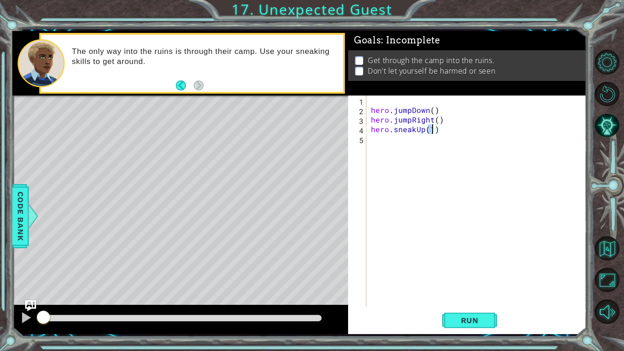
click at [423, 180] on div "hero . jumpDown ( ) hero . jumpRight ( ) hero . sneakUp ( 1 )" at bounding box center [479, 210] width 220 height 230
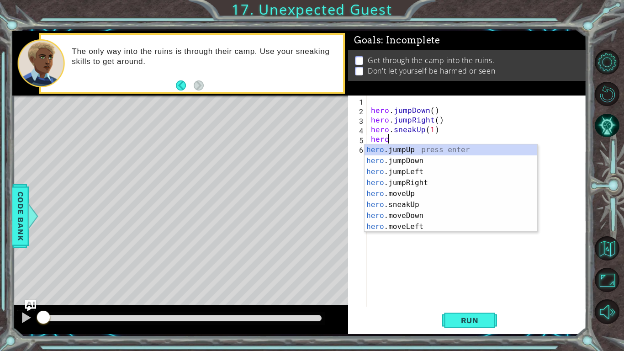
scroll to position [0, 1]
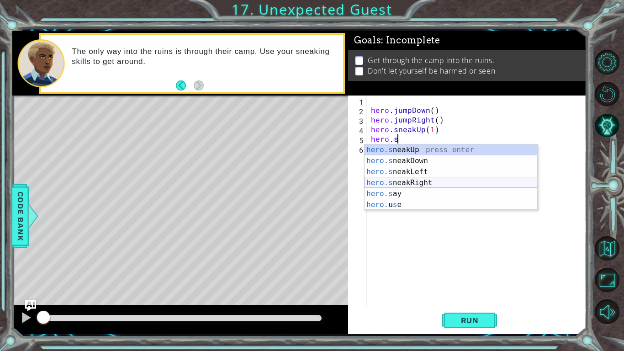
click at [450, 184] on div "hero.s neakUp press enter hero.s neakDown press enter hero.s neakLeft press ent…" at bounding box center [451, 188] width 173 height 88
type textarea "hero.sneakRight(1)"
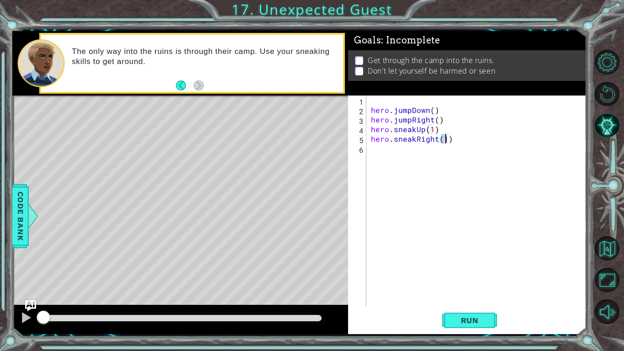
click at [437, 174] on div "hero . jumpDown ( ) hero . jumpRight ( ) hero . sneakUp ( 1 ) hero . sneakRight…" at bounding box center [479, 210] width 220 height 230
type textarea "b"
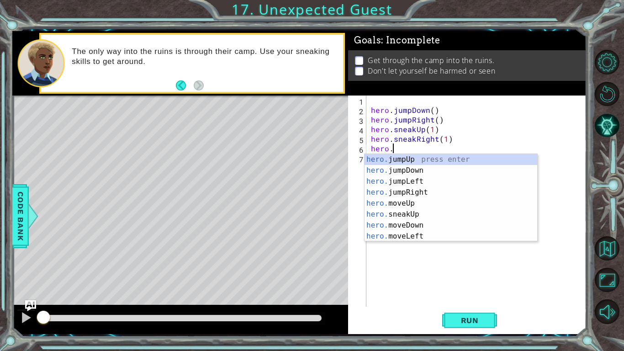
scroll to position [0, 1]
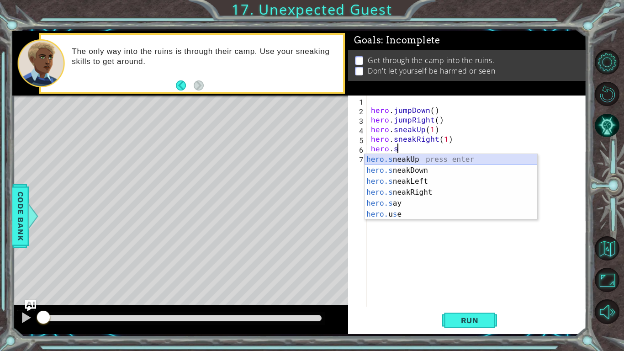
click at [412, 158] on div "hero.s neakUp press enter hero.s neakDown press enter hero.s neakLeft press ent…" at bounding box center [451, 198] width 173 height 88
type textarea "hero.sneakUp(1)"
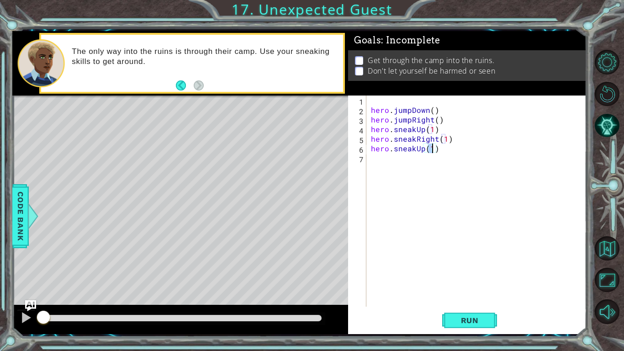
click at [412, 158] on div "hero . jumpDown ( ) hero . jumpRight ( ) hero . sneakUp ( 1 ) hero . sneakRight…" at bounding box center [479, 210] width 220 height 230
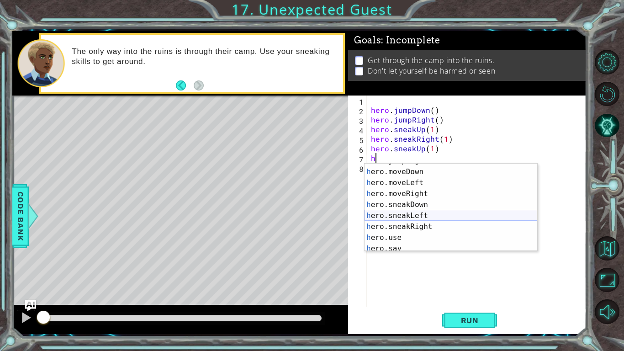
scroll to position [52, 0]
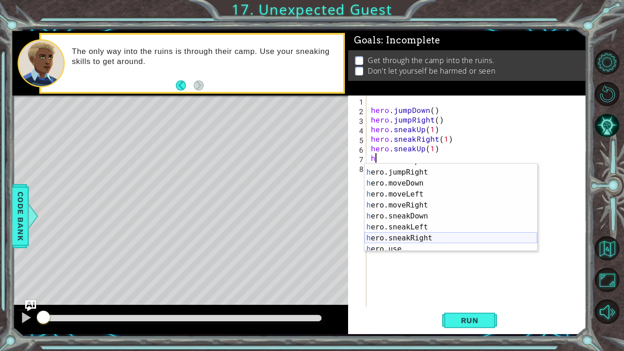
click at [419, 239] on div "h ero.sneakUp press enter h ero.jumpRight press enter h ero.moveDown press ente…" at bounding box center [451, 211] width 173 height 110
type textarea "hero.sneakRight(1)"
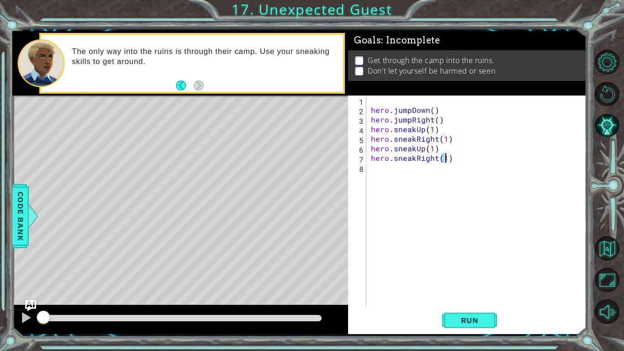
click at [419, 196] on div "hero . jumpDown ( ) hero . jumpRight ( ) hero . sneakUp ( 1 ) hero . sneakRight…" at bounding box center [479, 210] width 220 height 230
click at [445, 160] on div "hero . jumpDown ( ) hero . jumpRight ( ) hero . sneakUp ( 1 ) hero . sneakRight…" at bounding box center [479, 210] width 220 height 230
type textarea "hero.sneakRight(2)"
click at [415, 174] on div "hero . jumpDown ( ) hero . jumpRight ( ) hero . sneakUp ( 1 ) hero . sneakRight…" at bounding box center [479, 210] width 220 height 230
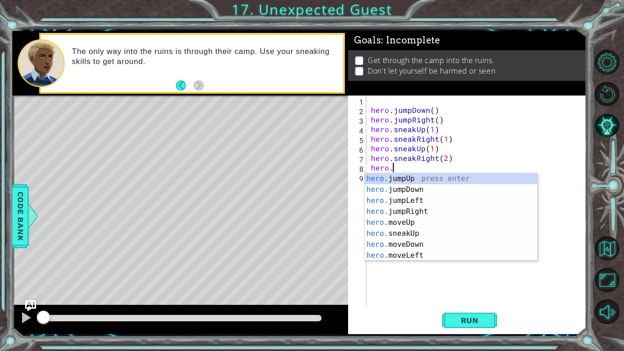
scroll to position [0, 1]
click at [432, 236] on div "hero. jumpUp press enter hero. jumpDown press enter hero. jumpLeft press enter …" at bounding box center [451, 228] width 173 height 110
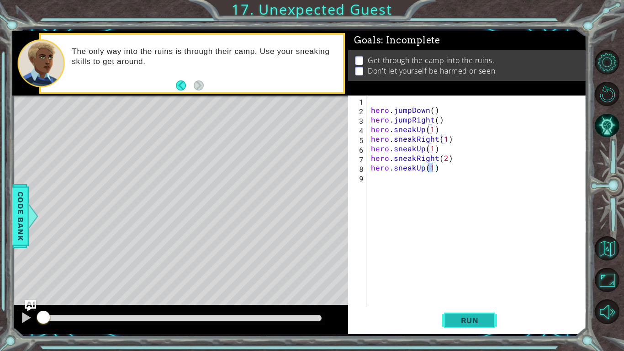
click at [451, 330] on button "Run" at bounding box center [469, 320] width 55 height 24
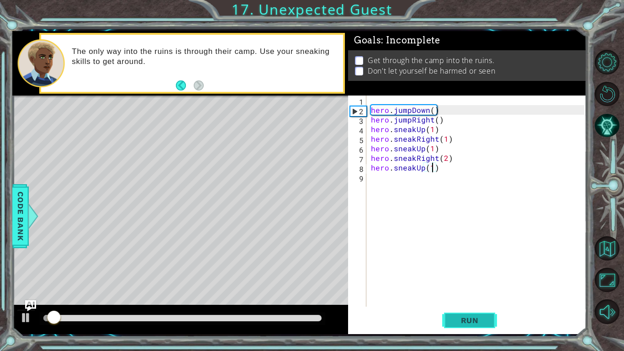
click at [452, 321] on span "Run" at bounding box center [470, 320] width 36 height 9
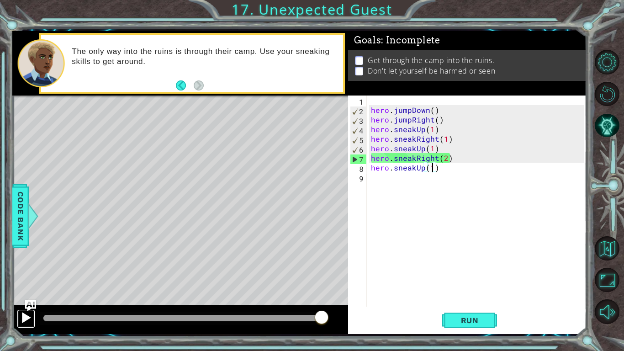
click at [27, 320] on div at bounding box center [26, 318] width 12 height 12
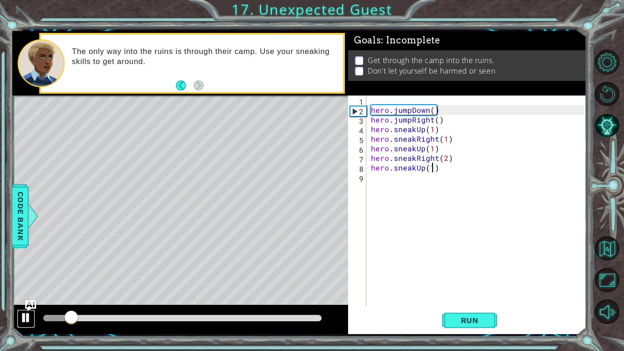
click at [28, 317] on div at bounding box center [26, 318] width 12 height 12
click at [423, 149] on div "hero . jumpDown ( ) hero . jumpRight ( ) hero . sneakUp ( 1 ) hero . sneakRight…" at bounding box center [479, 210] width 220 height 230
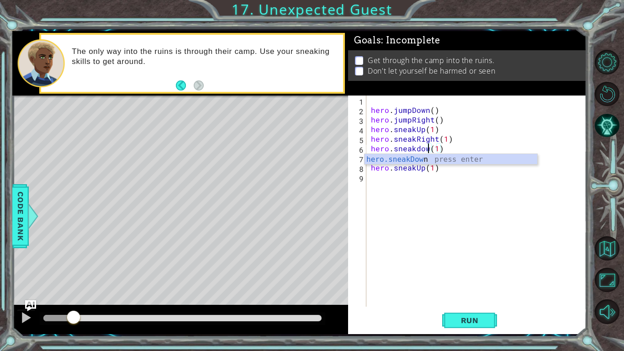
scroll to position [0, 4]
click at [423, 159] on div "hero.sneakDown press enter" at bounding box center [451, 170] width 173 height 33
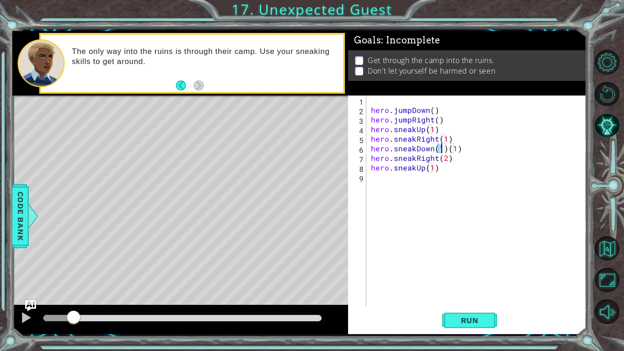
click at [462, 150] on div "hero . jumpDown ( ) hero . jumpRight ( ) hero . sneakUp ( 1 ) hero . sneakRight…" at bounding box center [479, 210] width 220 height 230
type textarea "hero.sneakDown(1)"
click at [467, 319] on span "Run" at bounding box center [470, 320] width 36 height 9
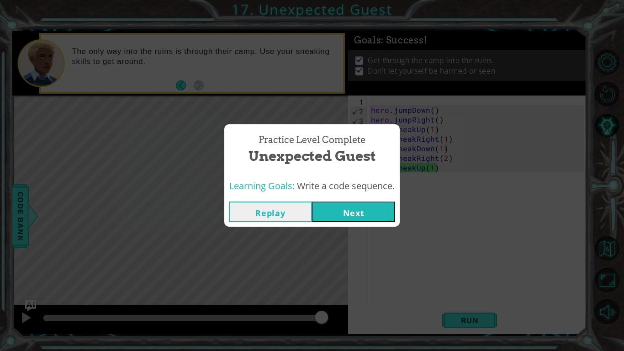
click at [360, 215] on button "Next" at bounding box center [353, 211] width 83 height 21
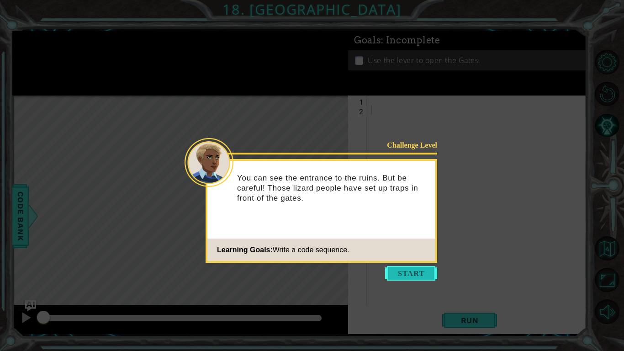
click at [394, 274] on button "Start" at bounding box center [411, 273] width 52 height 15
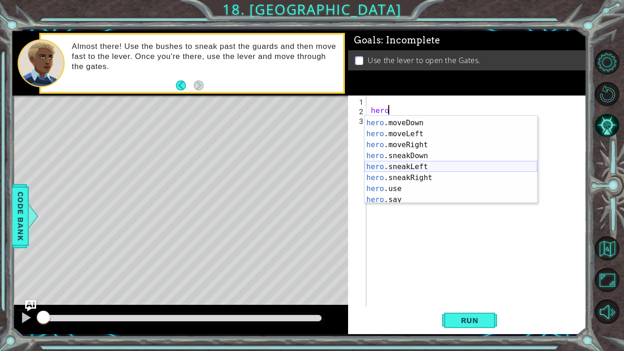
scroll to position [66, 0]
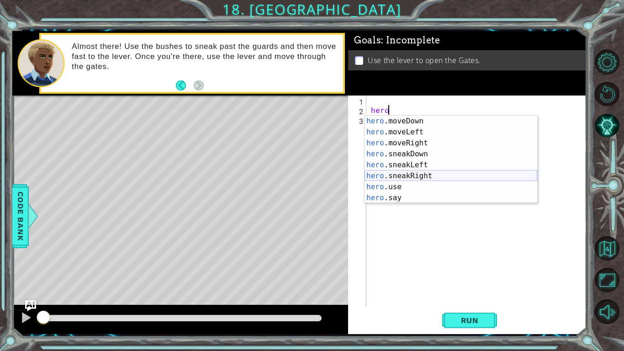
click at [416, 173] on div "hero .moveDown press enter hero .moveLeft press enter hero .moveRight press ent…" at bounding box center [451, 171] width 173 height 110
type textarea "hero.sneakRight(1)"
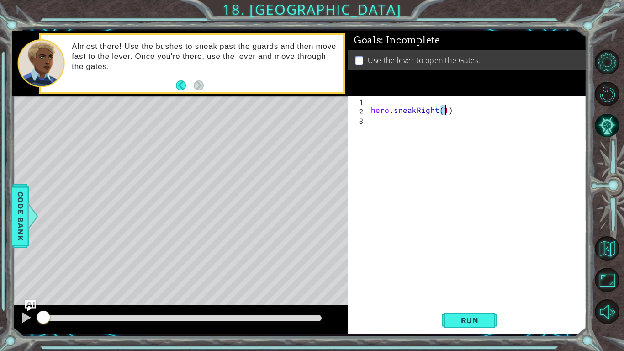
click at [417, 153] on div "hero . sneakRight ( 1 )" at bounding box center [479, 210] width 220 height 230
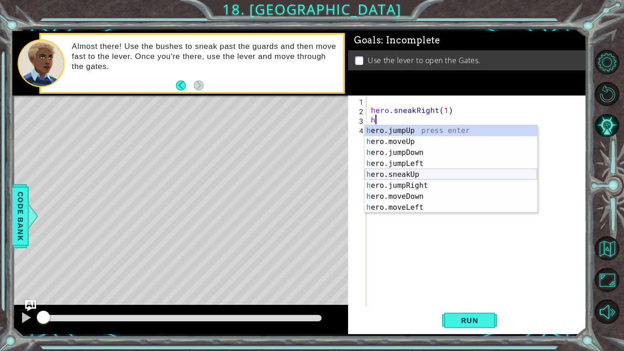
click at [427, 175] on div "h ero.jumpUp press enter h ero.moveUp press enter h ero.jumpDown press enter h …" at bounding box center [451, 180] width 173 height 110
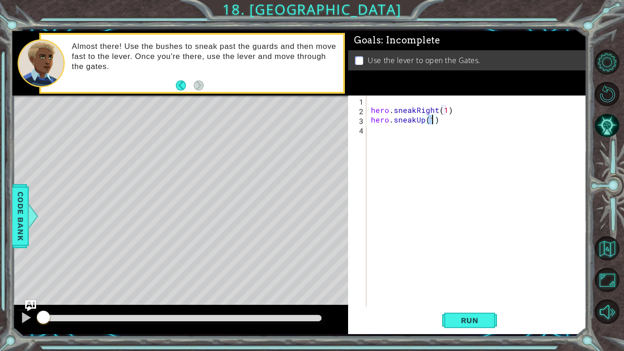
type textarea "hero.sneakUp(2)"
click at [420, 165] on div "hero . sneakRight ( 1 ) hero . sneakUp ( 2 )" at bounding box center [479, 210] width 220 height 230
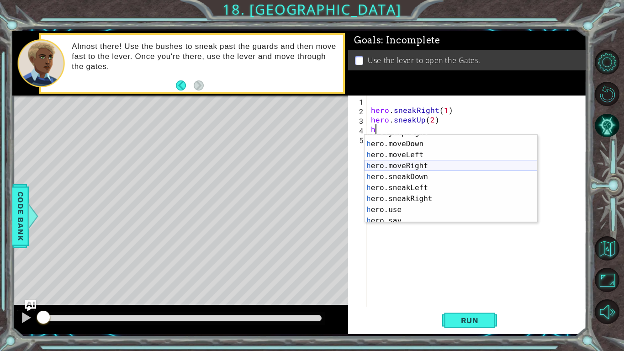
scroll to position [63, 0]
click at [424, 196] on div "h ero.jumpRight press enter h ero.moveDown press enter h ero.moveLeft press ent…" at bounding box center [451, 182] width 173 height 110
type textarea "hero.sneakRight(1)"
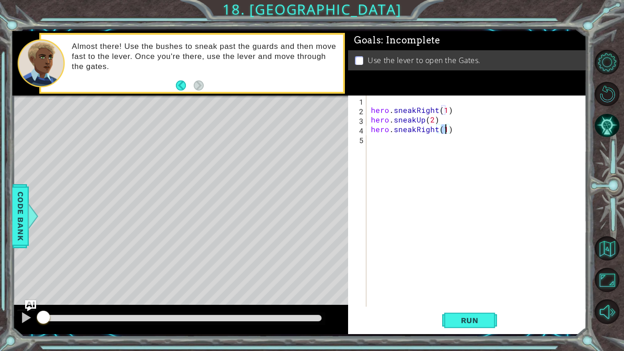
click at [412, 177] on div "hero . sneakRight ( 1 ) hero . sneakUp ( 2 ) hero . sneakRight ( 1 )" at bounding box center [479, 210] width 220 height 230
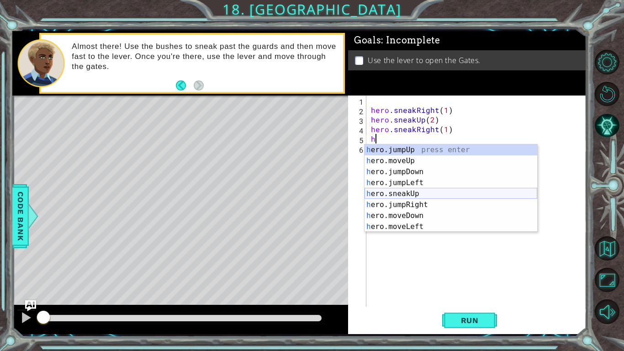
click at [425, 190] on div "h ero.jumpUp press enter h ero.moveUp press enter h ero.jumpDown press enter h …" at bounding box center [451, 199] width 173 height 110
type textarea "hero.sneakUp(1)"
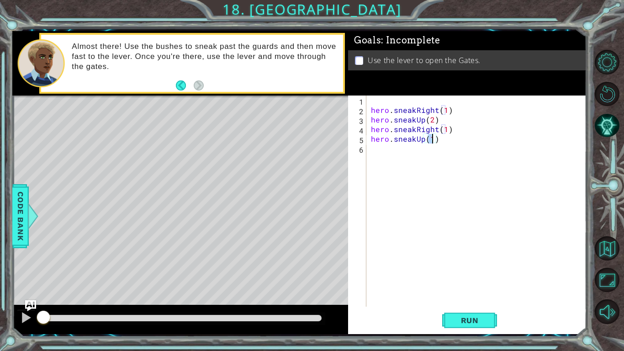
click at [423, 188] on div "hero . sneakRight ( 1 ) hero . sneakUp ( 2 ) hero . sneakRight ( 1 ) hero . sne…" at bounding box center [479, 210] width 220 height 230
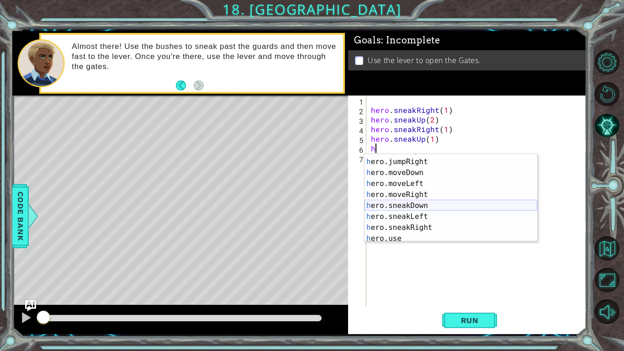
scroll to position [53, 0]
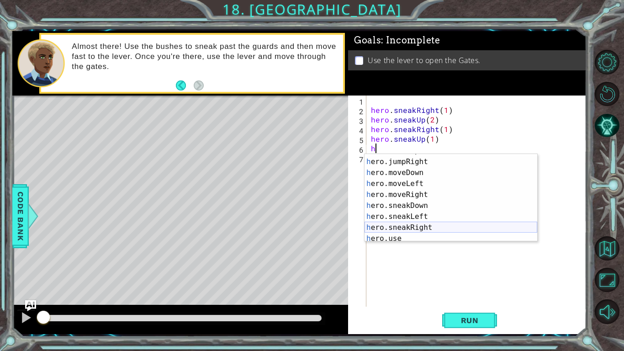
click at [423, 223] on div "h ero.sneakUp press enter h ero.jumpRight press enter h ero.moveDown press ente…" at bounding box center [451, 200] width 173 height 110
type textarea "hero.sneakRight(1)"
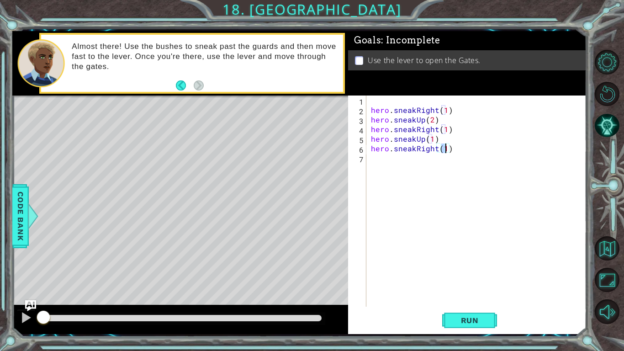
click at [412, 196] on div "hero . sneakRight ( 1 ) hero . sneakUp ( 2 ) hero . sneakRight ( 1 ) hero . sne…" at bounding box center [479, 210] width 220 height 230
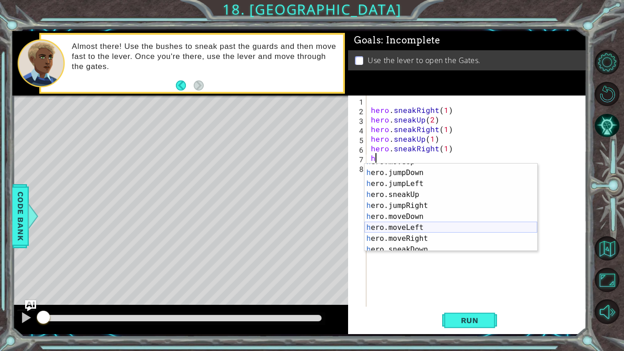
scroll to position [29, 0]
click at [420, 231] on div "h ero.jumpDown press enter h ero.jumpLeft press enter h ero.sneakUp press enter…" at bounding box center [451, 212] width 173 height 110
type textarea "hero.moveRight(1)"
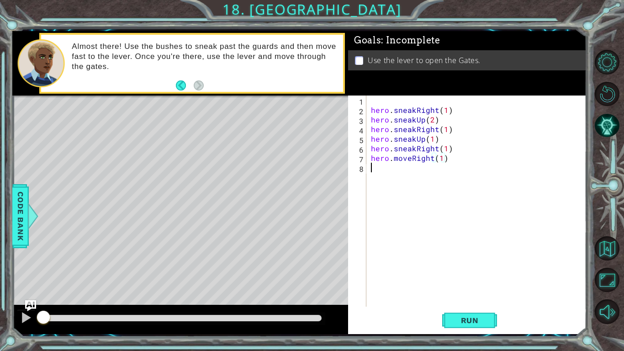
click at [416, 226] on div "hero . sneakRight ( 1 ) hero . sneakUp ( 2 ) hero . sneakRight ( 1 ) hero . sne…" at bounding box center [479, 210] width 220 height 230
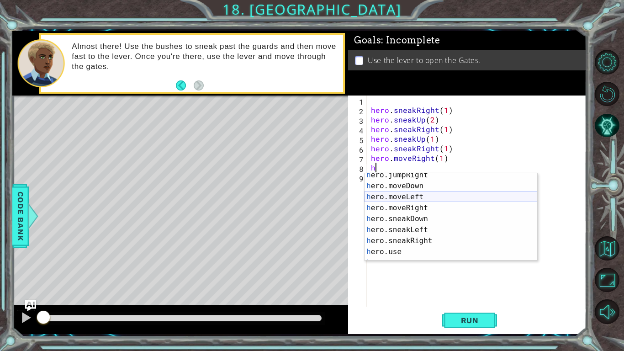
scroll to position [48, 0]
click at [429, 198] on div "h ero.sneakUp press enter h ero.jumpRight press enter h ero.moveDown press ente…" at bounding box center [451, 224] width 173 height 110
type textarea "hero.moveDown(1)"
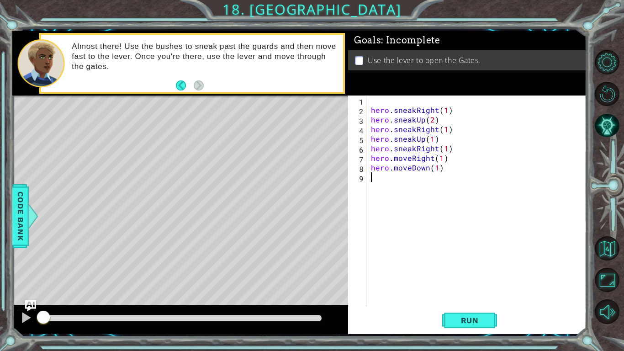
click at [428, 198] on div "hero . sneakRight ( 1 ) hero . sneakUp ( 2 ) hero . sneakRight ( 1 ) hero . sne…" at bounding box center [479, 210] width 220 height 230
type textarea "h"
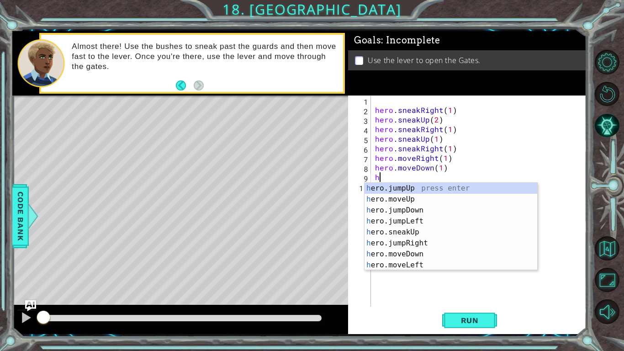
scroll to position [0, 0]
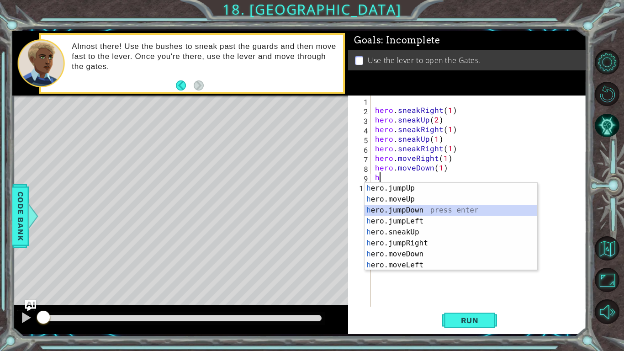
click at [436, 208] on div "h ero.jumpUp press enter h ero.moveUp press enter h ero.jumpDown press enter h …" at bounding box center [451, 238] width 173 height 110
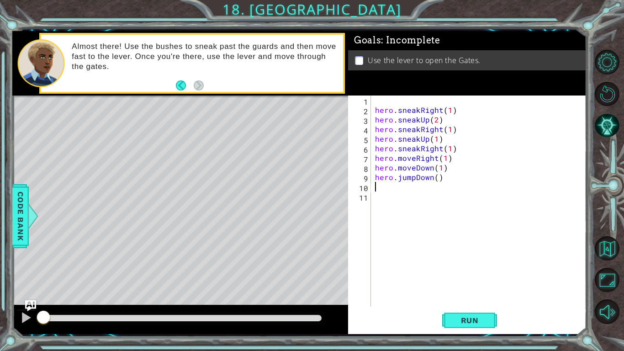
type textarea "h"
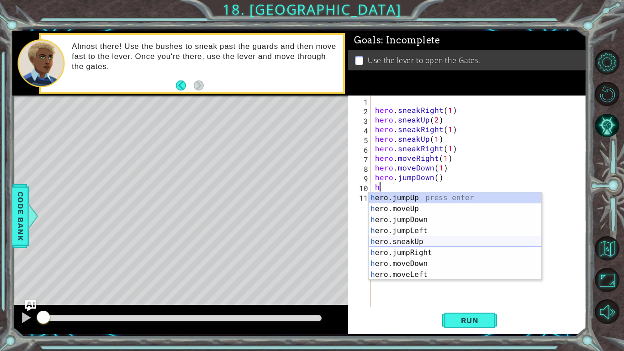
scroll to position [2, 0]
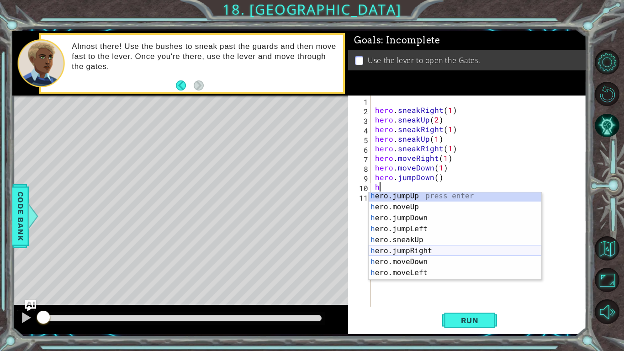
click at [449, 250] on div "h ero.jumpUp press enter h ero.moveUp press enter h ero.jumpDown press enter h …" at bounding box center [455, 245] width 173 height 110
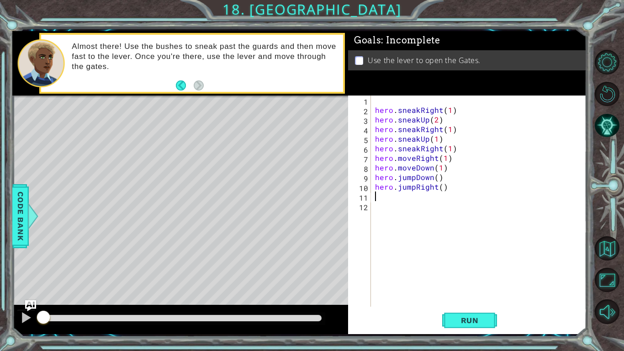
type textarea "h"
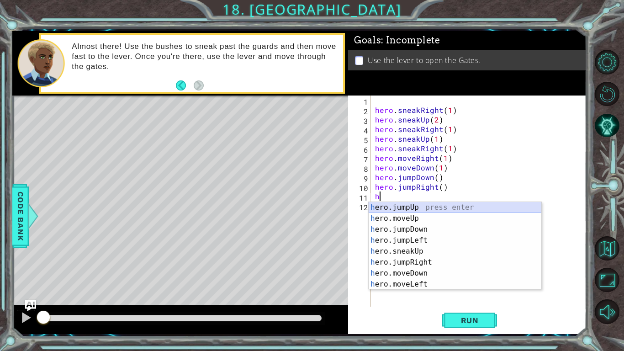
click at [435, 211] on div "h ero.jumpUp press enter h ero.moveUp press enter h ero.jumpDown press enter h …" at bounding box center [455, 257] width 173 height 110
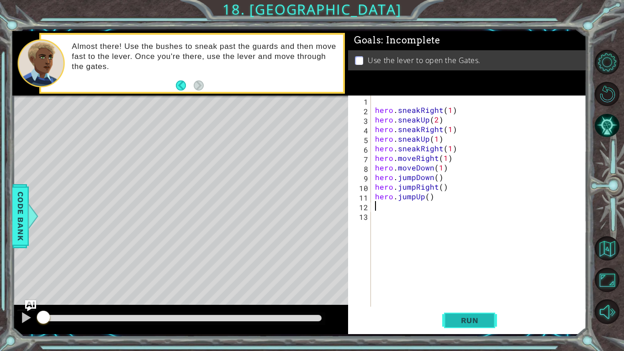
click at [462, 319] on span "Run" at bounding box center [470, 320] width 36 height 9
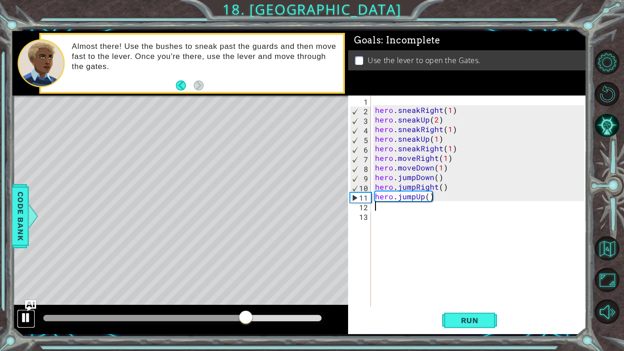
click at [29, 322] on div at bounding box center [26, 318] width 12 height 12
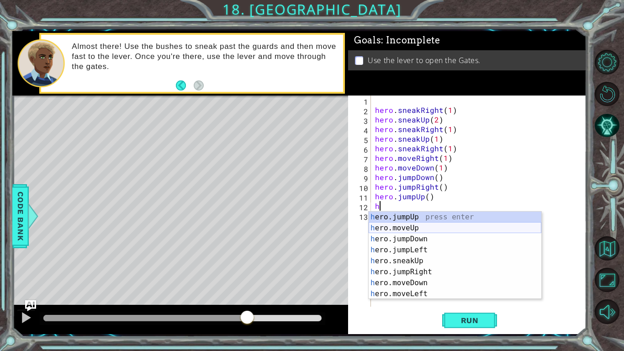
click at [441, 233] on div "h ero.jumpUp press enter h ero.moveUp press enter h ero.jumpDown press enter h …" at bounding box center [455, 267] width 173 height 110
type textarea "hero.moveUp(1)"
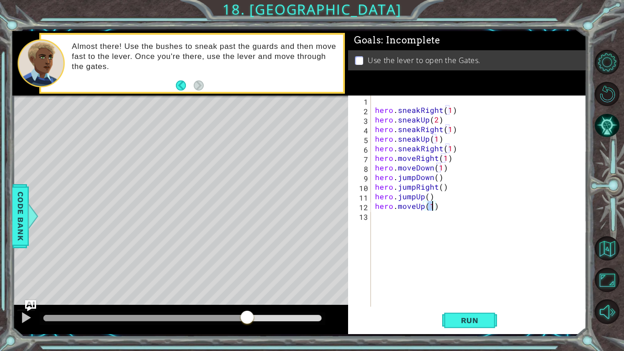
click at [440, 233] on div "hero . sneakRight ( 1 ) hero . sneakUp ( 2 ) hero . sneakRight ( 1 ) hero . sne…" at bounding box center [481, 210] width 216 height 230
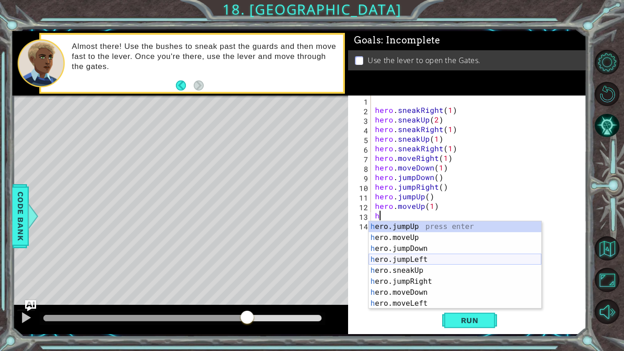
scroll to position [66, 0]
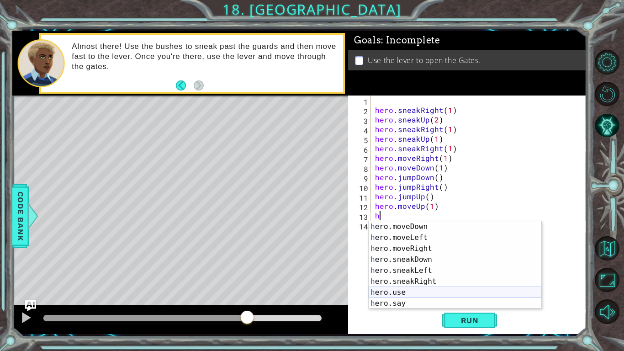
click at [412, 291] on div "h ero.moveDown press enter h ero.moveLeft press enter h ero.moveRight press ent…" at bounding box center [455, 276] width 173 height 110
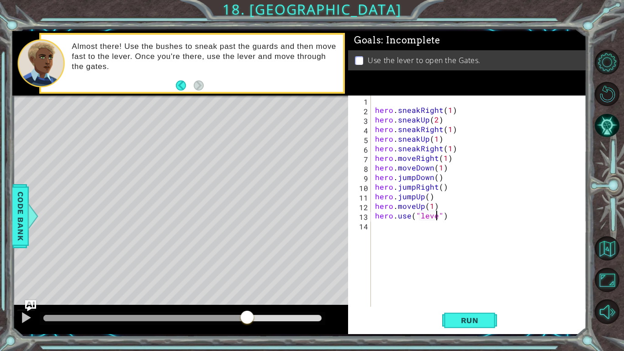
scroll to position [0, 4]
type textarea "hero.use("lever")"
click at [481, 323] on span "Run" at bounding box center [470, 320] width 36 height 9
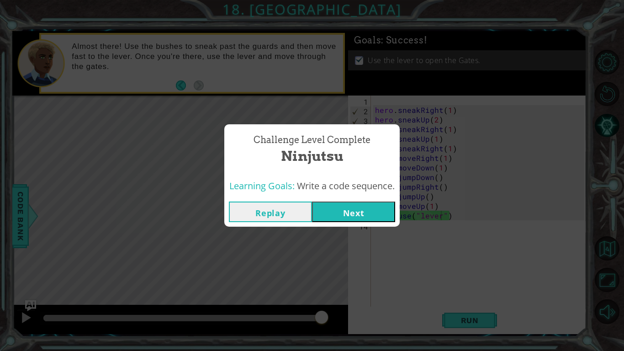
click at [389, 217] on button "Next" at bounding box center [353, 211] width 83 height 21
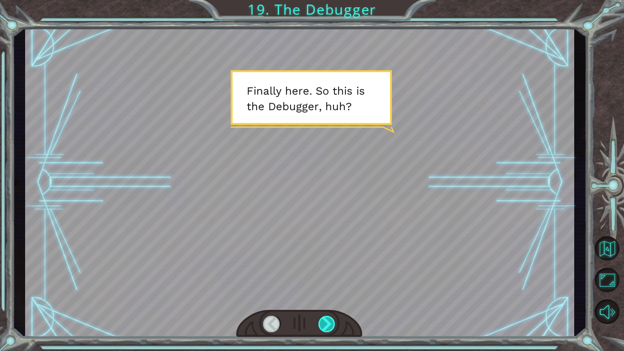
click at [329, 321] on div at bounding box center [326, 324] width 17 height 16
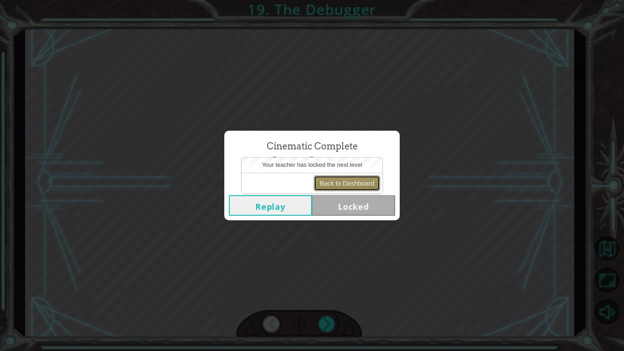
click at [355, 178] on button "Back to Dashboard" at bounding box center [347, 183] width 66 height 16
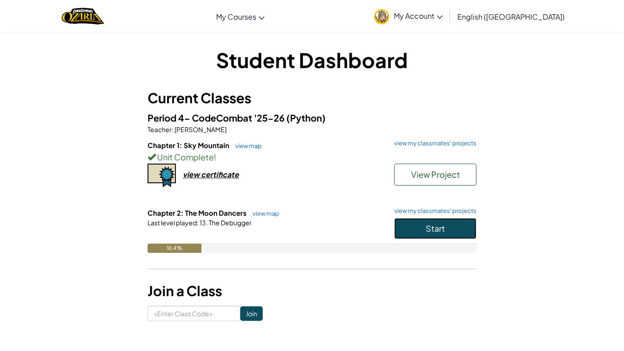
click at [405, 226] on button "Start" at bounding box center [435, 228] width 82 height 21
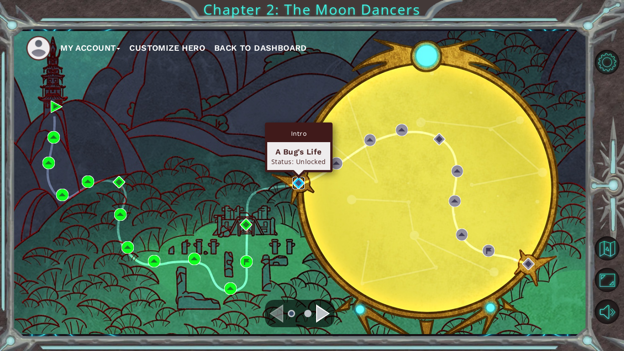
click at [302, 180] on img at bounding box center [298, 183] width 12 height 12
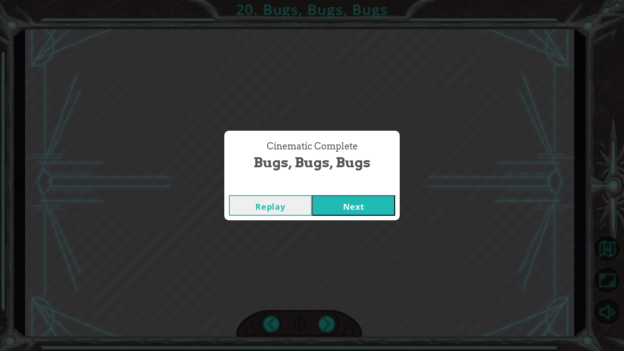
click at [341, 201] on button "Next" at bounding box center [353, 205] width 83 height 21
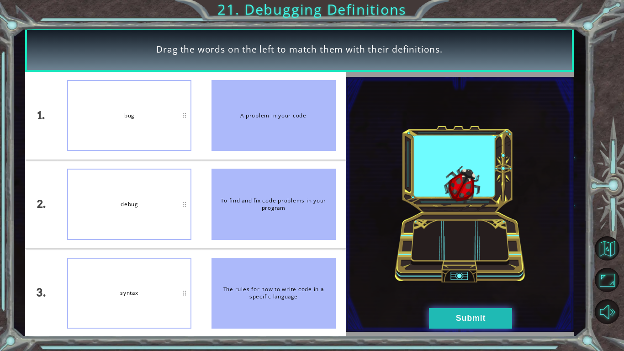
click at [442, 322] on button "Submit" at bounding box center [470, 318] width 83 height 21
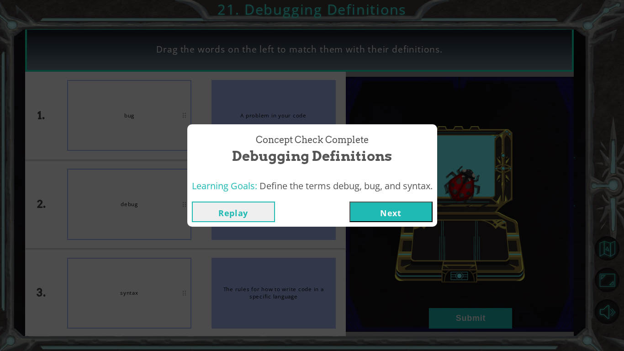
click at [390, 223] on div "Replay Next" at bounding box center [312, 212] width 250 height 30
click at [386, 218] on button "Next" at bounding box center [390, 211] width 83 height 21
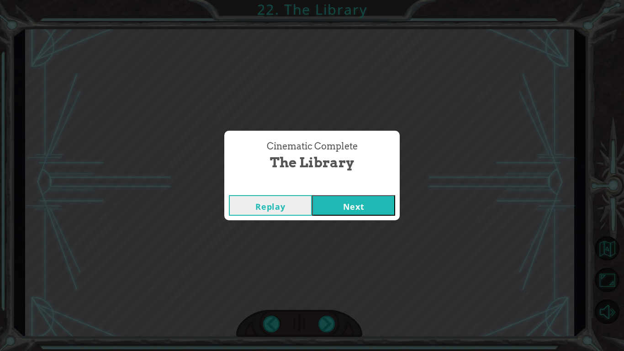
click at [342, 205] on button "Next" at bounding box center [353, 205] width 83 height 21
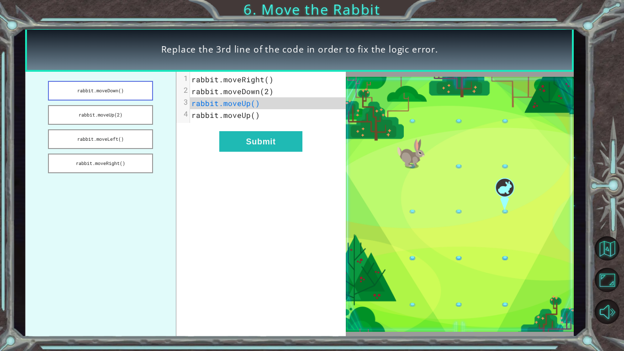
click at [132, 94] on button "rabbit.moveDown()" at bounding box center [100, 91] width 105 height 20
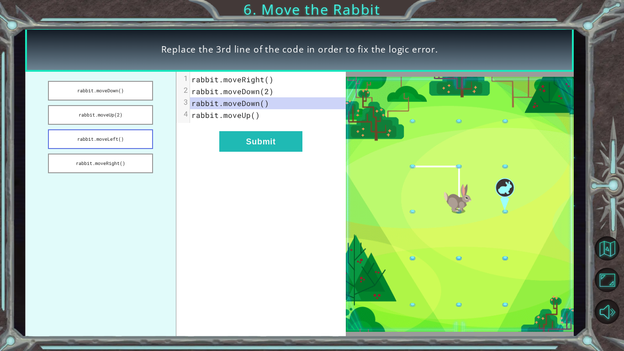
click at [118, 136] on button "rabbit.moveLeft()" at bounding box center [100, 139] width 105 height 20
click at [115, 120] on button "rabbit.moveUp(2)" at bounding box center [100, 115] width 105 height 20
click at [111, 136] on button "rabbit.moveLeft()" at bounding box center [100, 139] width 105 height 20
click at [96, 159] on button "rabbit.moveRight()" at bounding box center [100, 163] width 105 height 20
click at [248, 139] on button "Submit" at bounding box center [260, 141] width 83 height 21
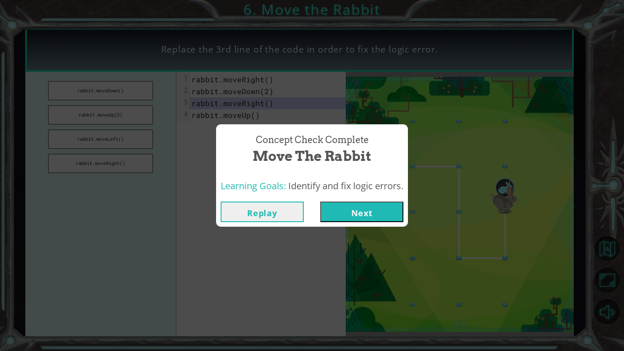
click at [342, 211] on button "Next" at bounding box center [361, 211] width 83 height 21
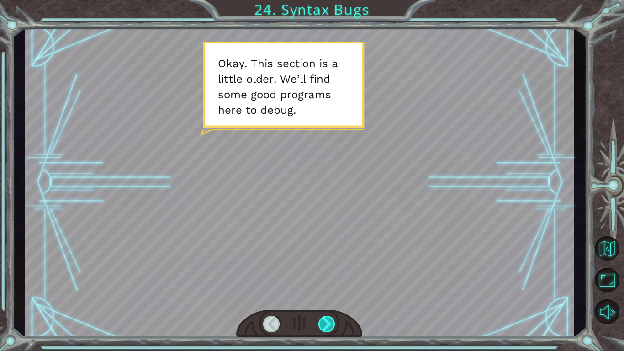
click at [330, 318] on div at bounding box center [326, 324] width 17 height 16
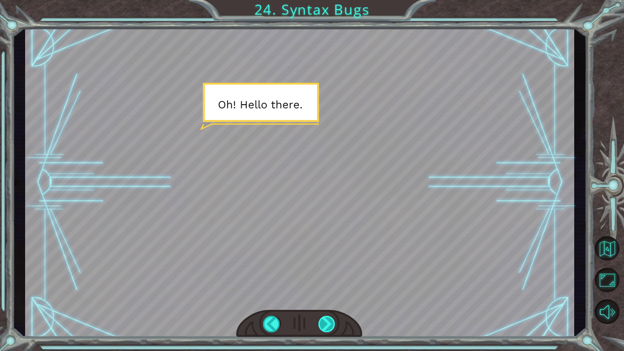
click at [330, 319] on div at bounding box center [326, 324] width 17 height 16
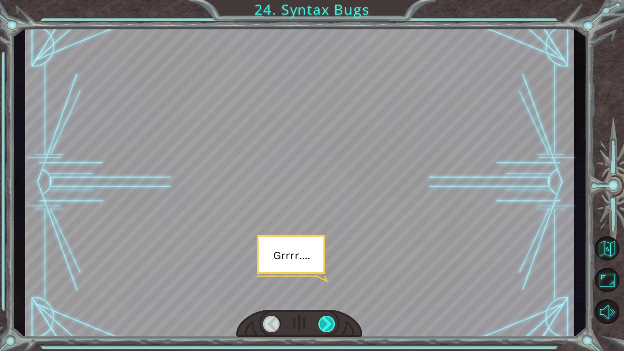
click at [330, 319] on div at bounding box center [326, 324] width 17 height 16
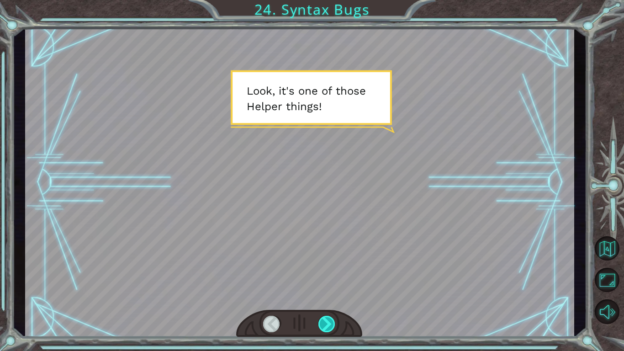
click at [330, 319] on div at bounding box center [326, 324] width 17 height 16
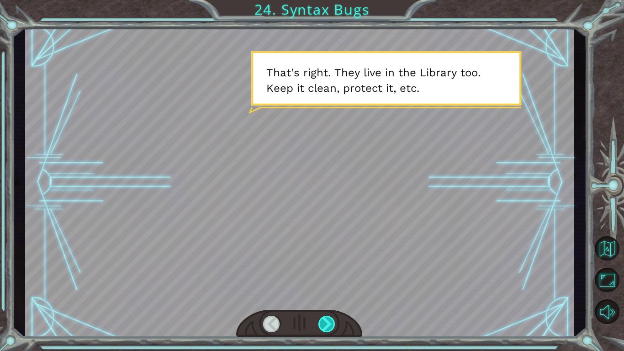
click at [329, 319] on div at bounding box center [326, 324] width 17 height 16
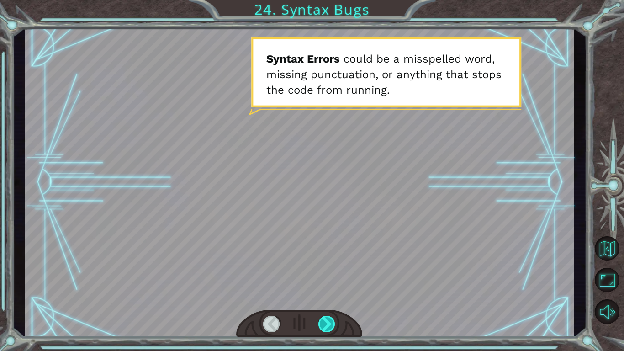
click at [329, 319] on div at bounding box center [326, 324] width 17 height 16
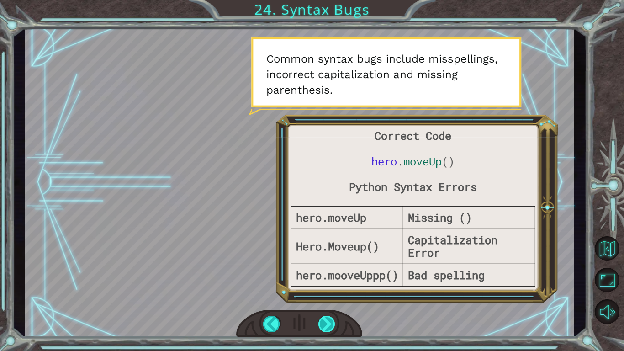
click at [329, 319] on div at bounding box center [326, 324] width 17 height 16
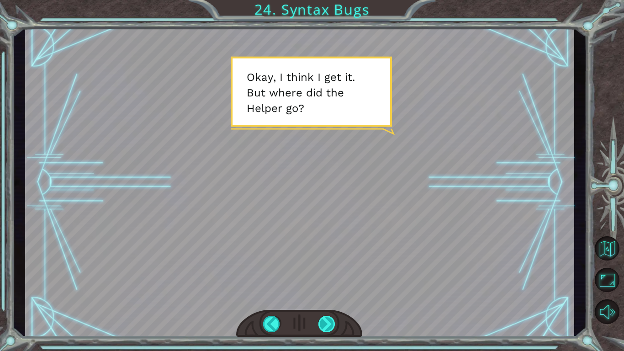
click at [329, 319] on div at bounding box center [326, 324] width 17 height 16
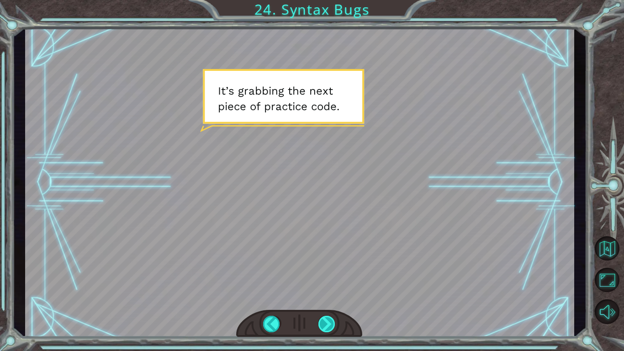
click at [329, 319] on div at bounding box center [326, 324] width 17 height 16
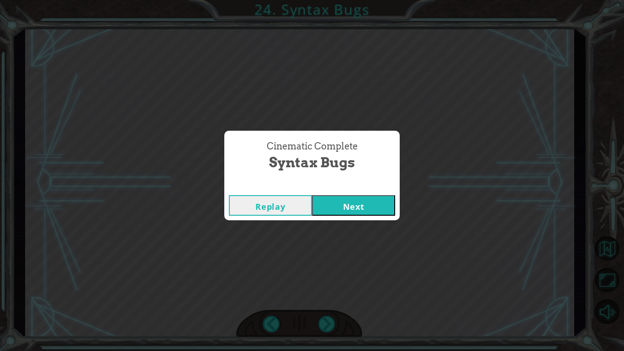
click at [355, 209] on button "Next" at bounding box center [353, 205] width 83 height 21
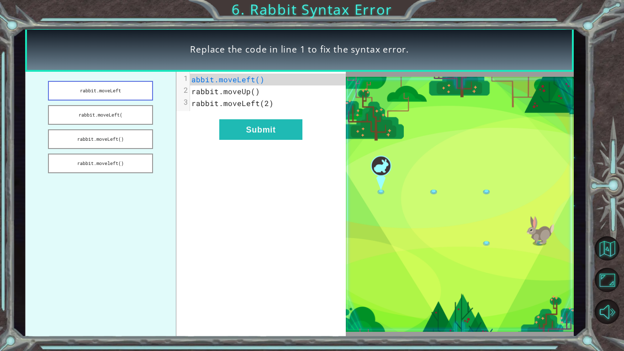
click at [110, 82] on button "rabbit.moveLeft" at bounding box center [100, 91] width 105 height 20
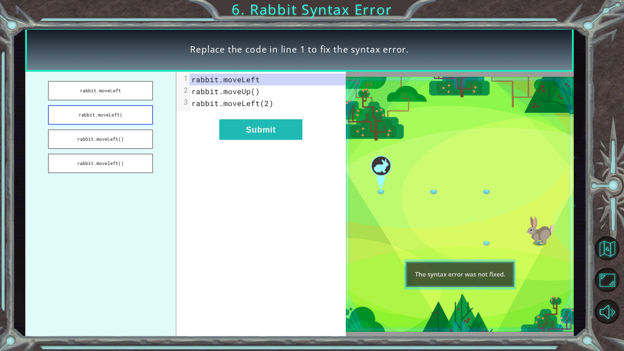
click at [103, 115] on button "rabbit.moveLeft(" at bounding box center [100, 115] width 105 height 20
click at [84, 138] on button "rabbit.moveLeft()" at bounding box center [100, 139] width 105 height 20
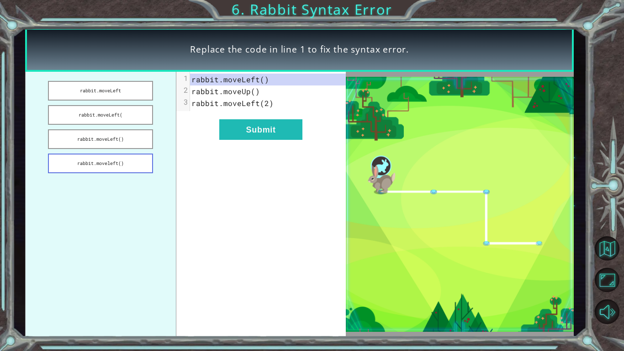
click at [93, 165] on button "rabbit.moveleft()" at bounding box center [100, 163] width 105 height 20
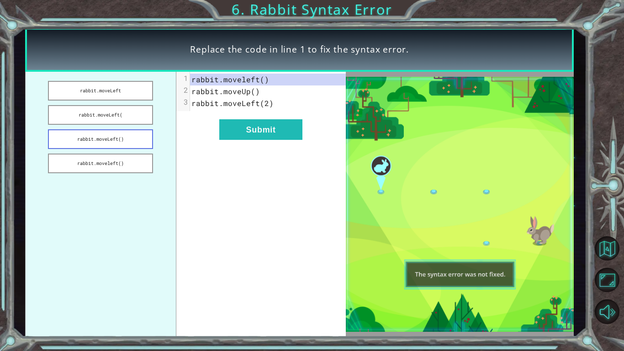
click at [98, 148] on button "rabbit.moveLeft()" at bounding box center [100, 139] width 105 height 20
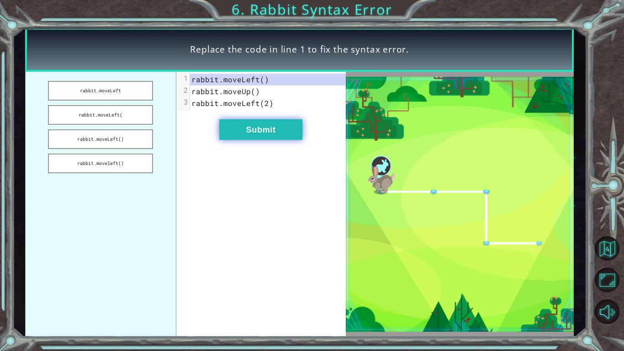
click at [264, 129] on button "Submit" at bounding box center [260, 129] width 83 height 21
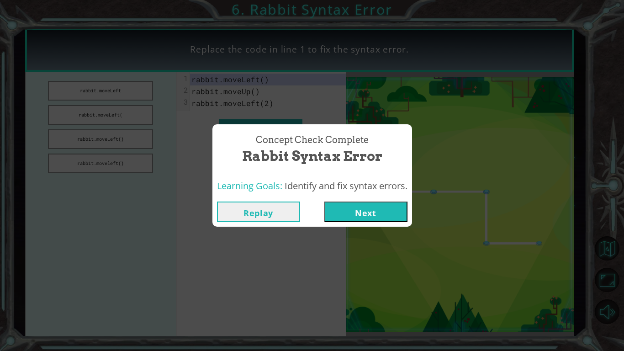
click at [326, 212] on button "Next" at bounding box center [365, 211] width 83 height 21
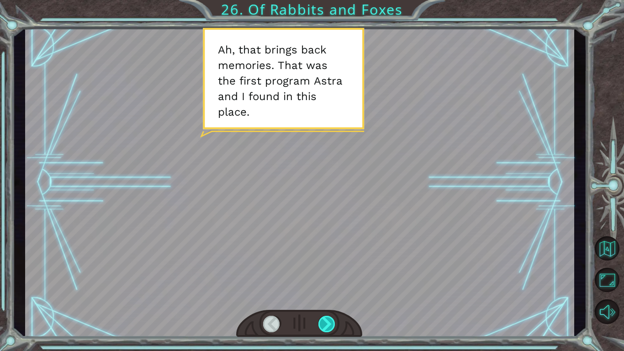
click at [323, 323] on div at bounding box center [326, 324] width 17 height 16
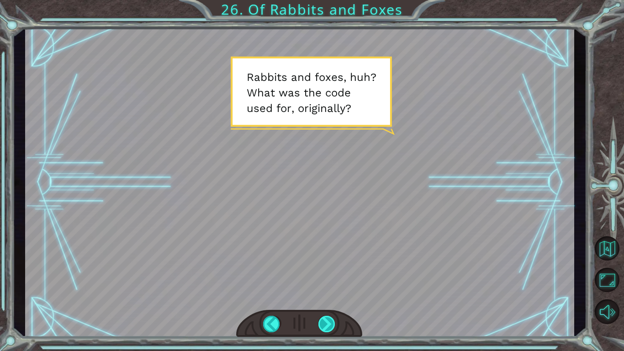
click at [328, 323] on div at bounding box center [326, 324] width 17 height 16
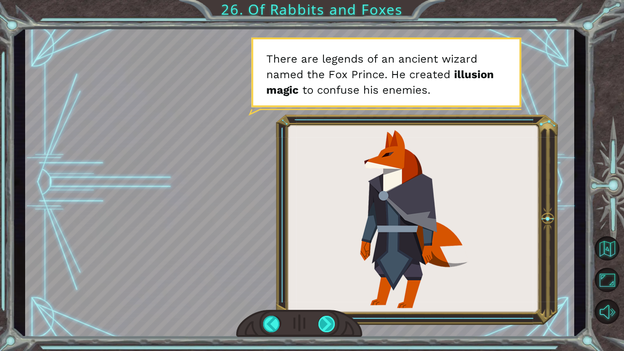
click at [323, 326] on div at bounding box center [326, 324] width 17 height 16
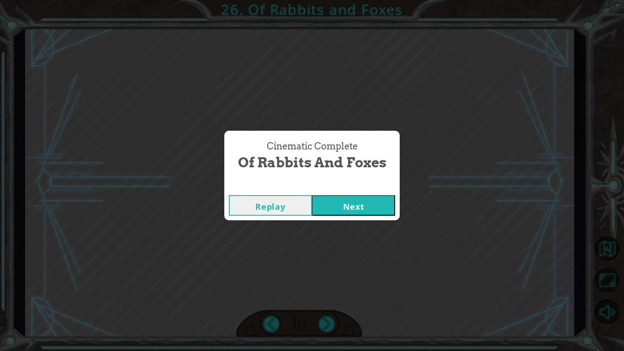
click at [336, 204] on button "Next" at bounding box center [353, 205] width 83 height 21
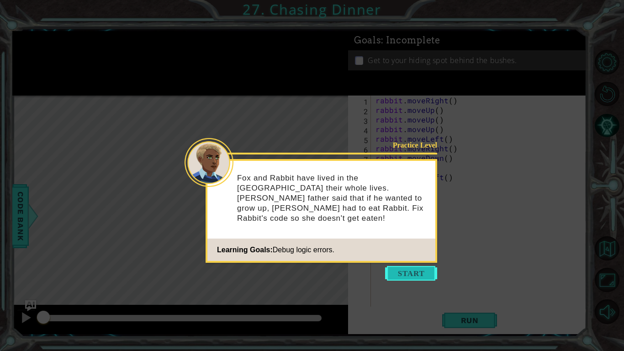
click at [418, 276] on button "Start" at bounding box center [411, 273] width 52 height 15
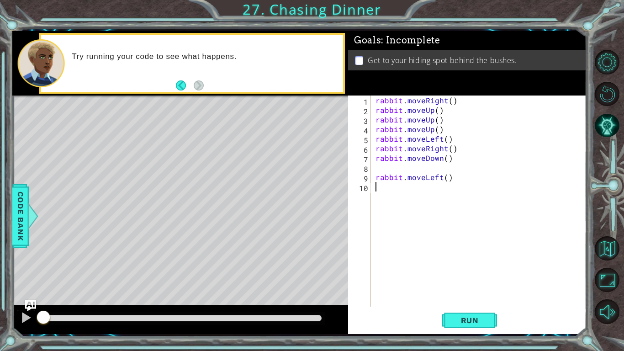
click at [432, 111] on div "rabbit . moveRight ( ) rabbit . moveUp ( ) rabbit . moveUp ( ) rabbit . moveUp …" at bounding box center [481, 210] width 215 height 230
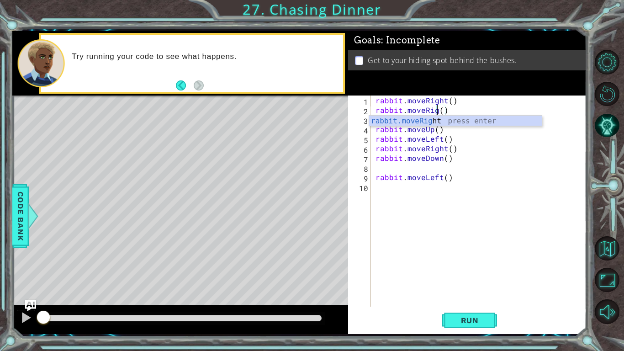
scroll to position [0, 4]
click at [430, 130] on div "rabbit . moveRight ( ) rabbit . moveRight ( ) rabbit . moveUp ( ) rabbit . move…" at bounding box center [481, 210] width 215 height 230
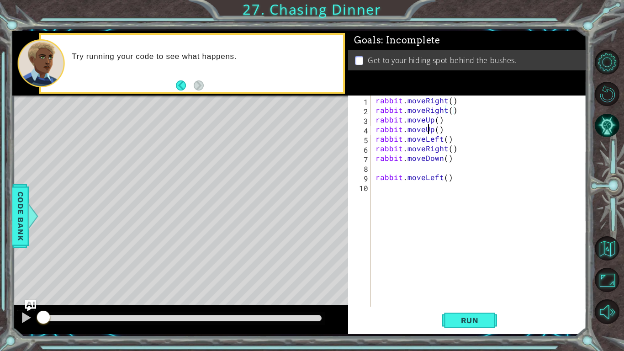
scroll to position [0, 4]
click at [442, 150] on div "rabbit . moveRight ( ) rabbit . moveRight ( ) rabbit . moveUp ( ) rabbit . move…" at bounding box center [481, 210] width 215 height 230
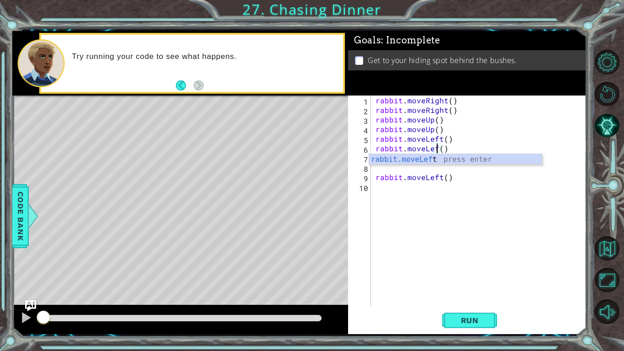
scroll to position [0, 4]
click at [423, 178] on div "rabbit . moveRight ( ) rabbit . moveRight ( ) rabbit . moveUp ( ) rabbit . move…" at bounding box center [481, 210] width 215 height 230
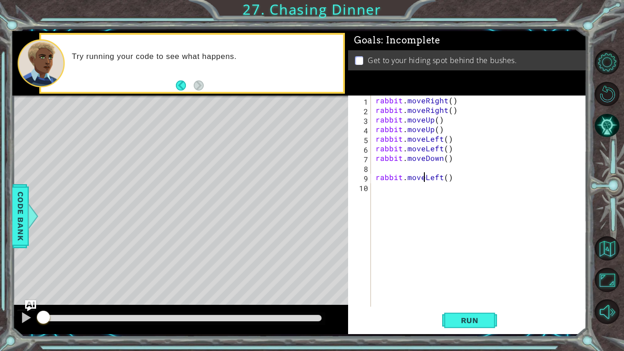
click at [440, 179] on div "rabbit . moveRight ( ) rabbit . moveRight ( ) rabbit . moveUp ( ) rabbit . move…" at bounding box center [481, 210] width 215 height 230
type textarea "rabbit.moveLeft()"
click at [451, 319] on button "Run" at bounding box center [469, 320] width 55 height 24
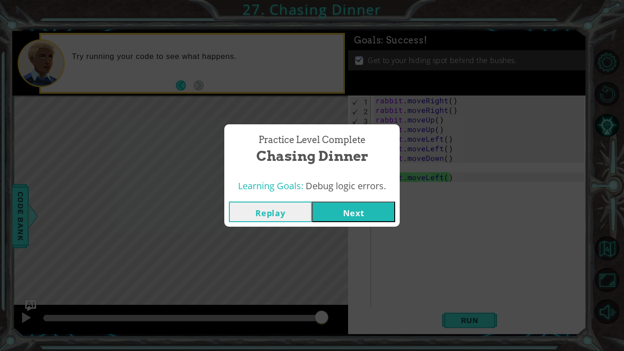
click at [366, 215] on button "Next" at bounding box center [353, 211] width 83 height 21
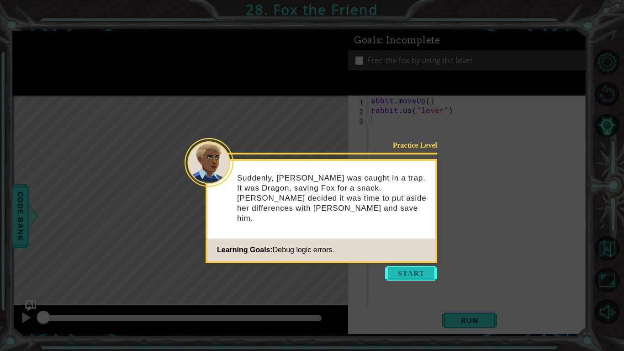
click at [407, 271] on button "Start" at bounding box center [411, 273] width 52 height 15
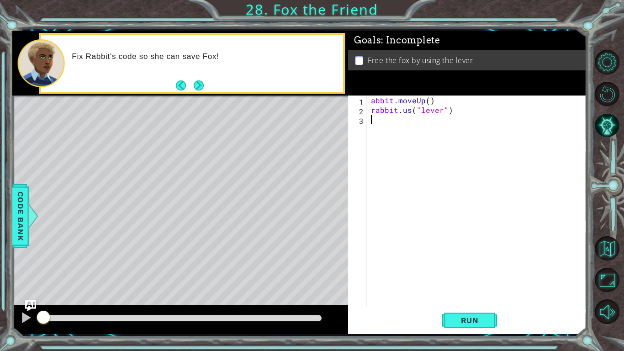
click at [372, 100] on div "abbit . moveUp ( ) rabbit . us ( "lever" )" at bounding box center [479, 210] width 220 height 230
type textarea "rabbit.moveUp()"
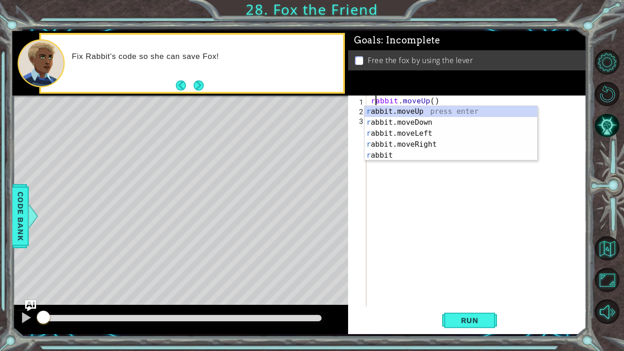
click at [408, 178] on div "rabbit . moveUp ( ) rabbit . us ( "lever" )" at bounding box center [479, 210] width 220 height 230
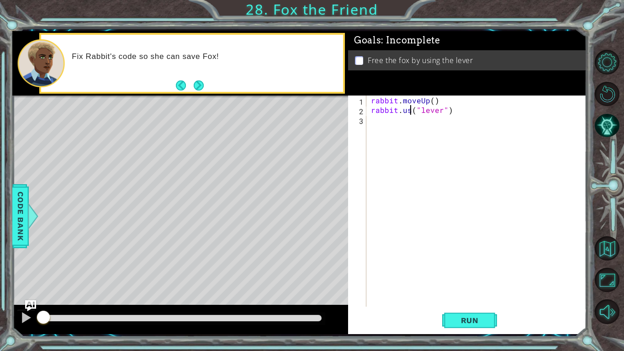
click at [409, 114] on div "rabbit . moveUp ( ) rabbit . us ( "lever" )" at bounding box center [479, 210] width 220 height 230
type textarea "rabbit.use("lever")"
click at [436, 187] on div "rabbit . moveUp ( ) rabbit . use ( "lever" )" at bounding box center [479, 210] width 220 height 230
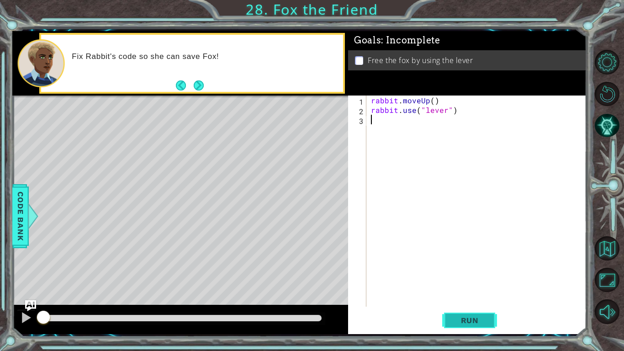
click at [458, 319] on span "Run" at bounding box center [470, 320] width 36 height 9
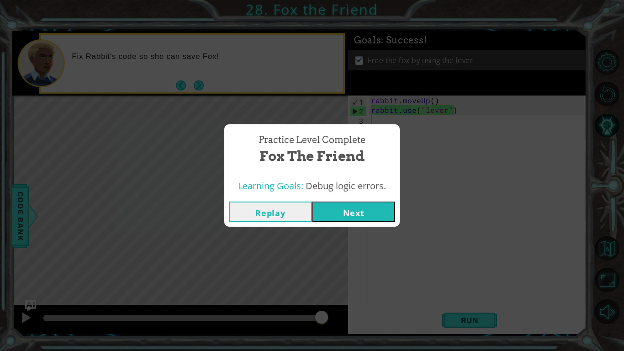
click at [349, 220] on button "Next" at bounding box center [353, 211] width 83 height 21
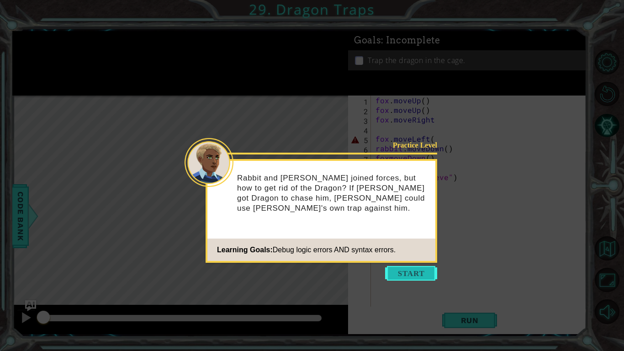
click at [404, 277] on button "Start" at bounding box center [411, 273] width 52 height 15
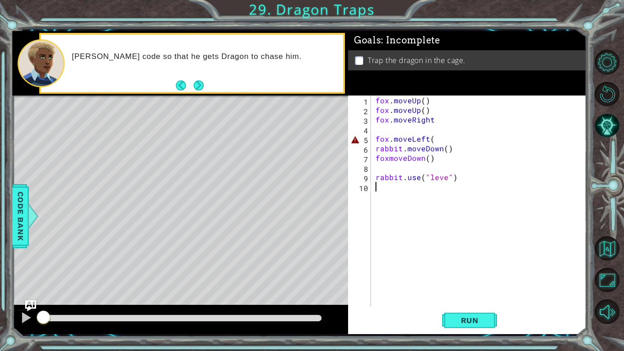
click at [437, 139] on div "fox . moveUp ( ) fox . moveUp ( ) fox . moveRight fox . moveLeft ( rabbit . mov…" at bounding box center [481, 210] width 215 height 230
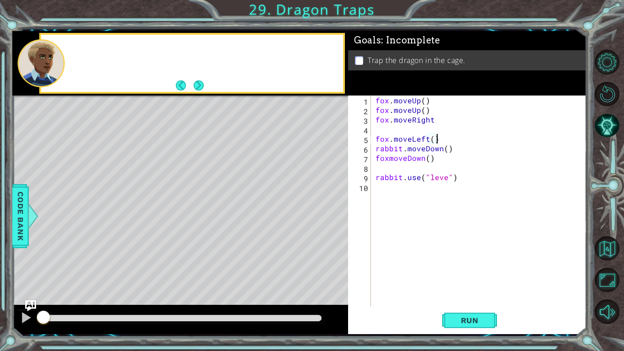
scroll to position [0, 3]
click at [202, 82] on button "Next" at bounding box center [199, 85] width 10 height 10
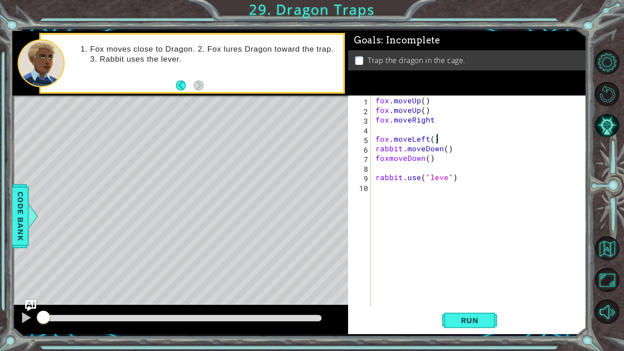
click at [401, 146] on div "fox . moveUp ( ) fox . moveUp ( ) fox . moveRight fox . moveLeft ( ) rabbit . m…" at bounding box center [481, 210] width 215 height 230
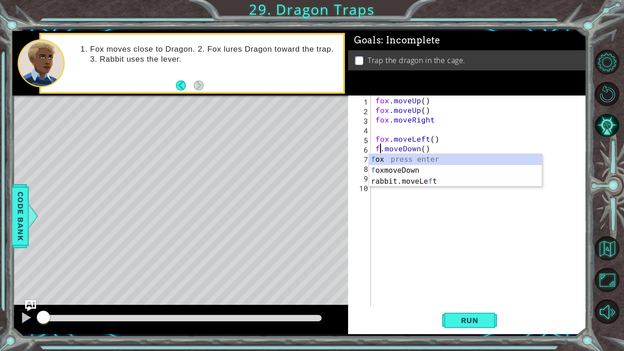
scroll to position [0, 0]
type textarea "fox.moveDown()"
click at [425, 208] on div "fox . moveUp ( ) fox . moveUp ( ) fox . moveRight fox . moveLeft ( ) fox . move…" at bounding box center [481, 210] width 215 height 230
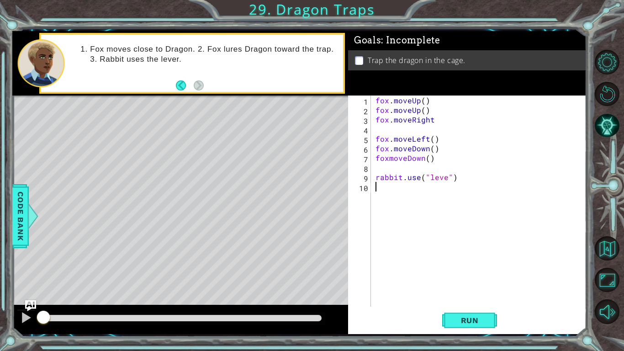
scroll to position [0, 0]
click at [389, 159] on div "fox . moveUp ( ) fox . moveUp ( ) fox . moveRight fox . moveLeft ( ) fox . move…" at bounding box center [481, 210] width 215 height 230
click at [444, 179] on div "fox . moveUp ( ) fox . moveUp ( ) fox . moveRight fox . moveLeft ( ) fox . move…" at bounding box center [481, 210] width 215 height 230
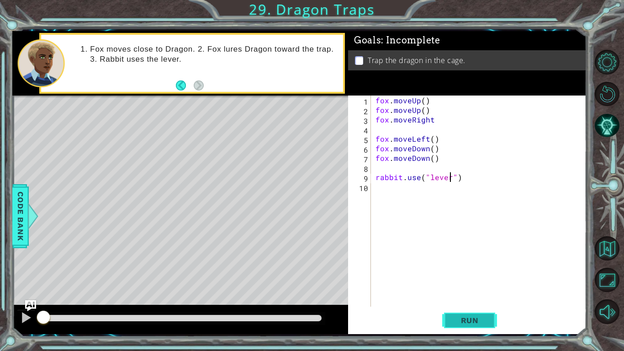
click at [452, 317] on span "Run" at bounding box center [470, 320] width 36 height 9
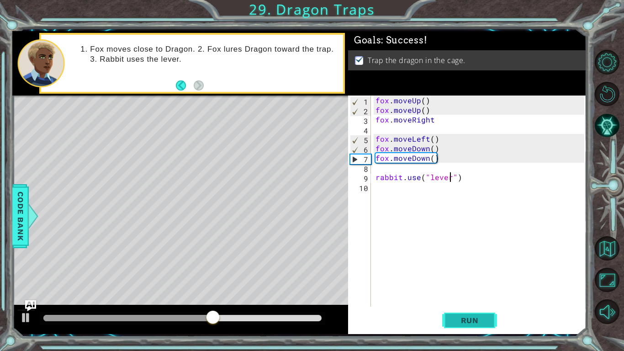
click at [452, 317] on span "Run" at bounding box center [470, 320] width 36 height 9
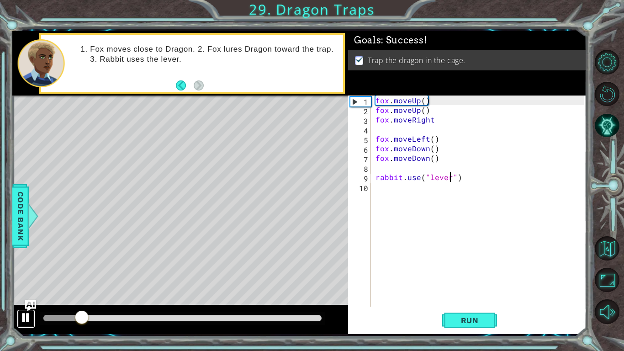
click at [25, 322] on div at bounding box center [26, 318] width 12 height 12
click at [457, 321] on span "Run" at bounding box center [470, 320] width 36 height 9
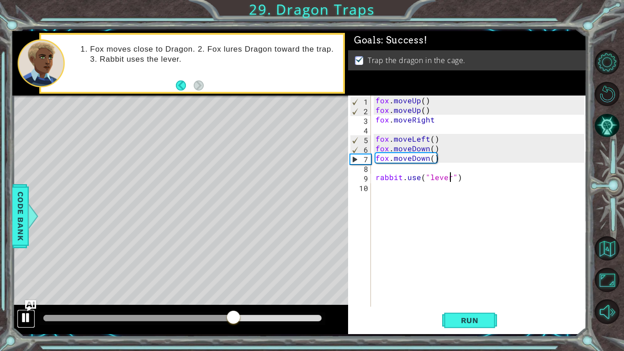
click at [20, 318] on div at bounding box center [26, 318] width 12 height 12
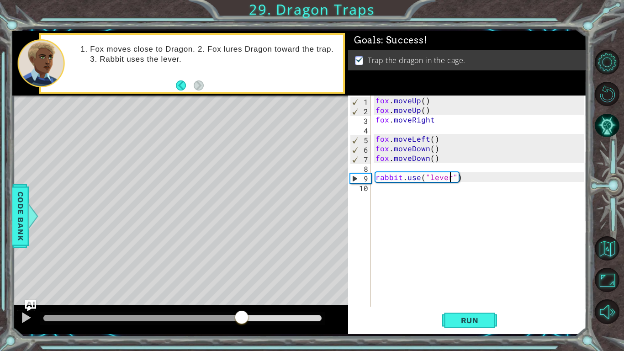
click at [438, 120] on div "fox . moveUp ( ) fox . moveUp ( ) fox . moveRight fox . moveLeft ( ) fox . move…" at bounding box center [481, 210] width 215 height 230
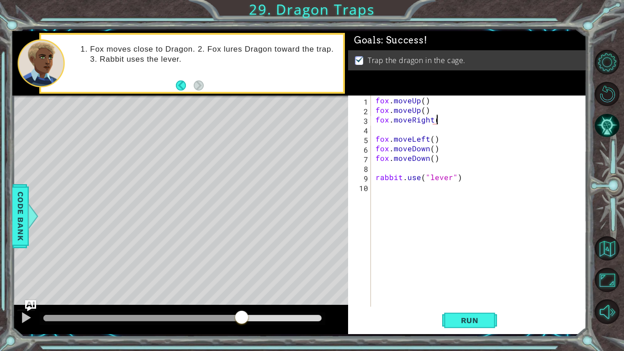
scroll to position [0, 4]
type textarea "fox.moveRight()"
click at [460, 323] on span "Run" at bounding box center [470, 320] width 36 height 9
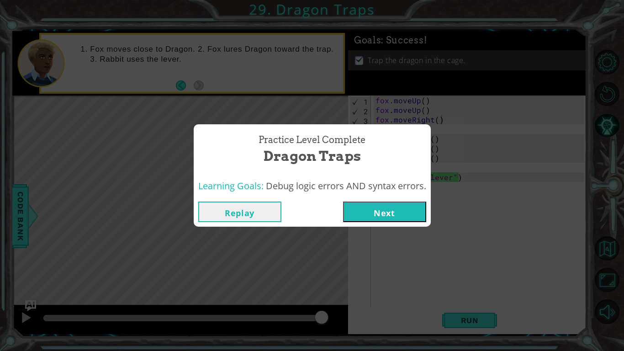
click at [373, 212] on button "Next" at bounding box center [384, 211] width 83 height 21
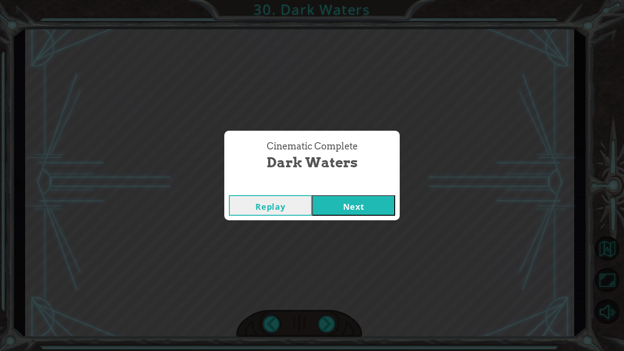
click at [349, 200] on button "Next" at bounding box center [353, 205] width 83 height 21
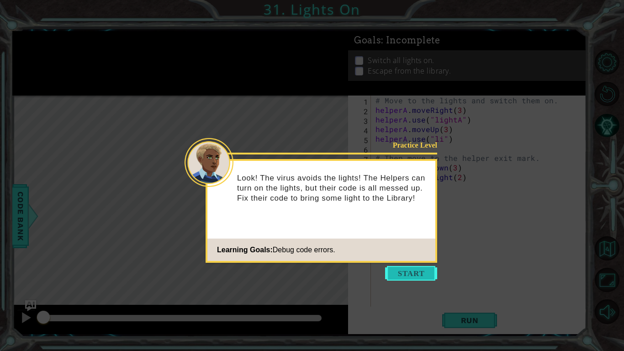
click at [410, 268] on button "Start" at bounding box center [411, 273] width 52 height 15
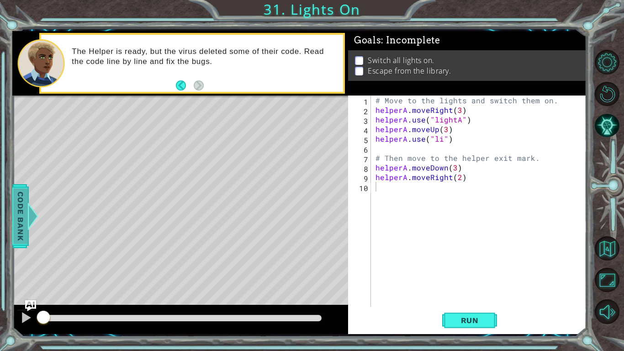
click at [28, 226] on div at bounding box center [32, 215] width 11 height 27
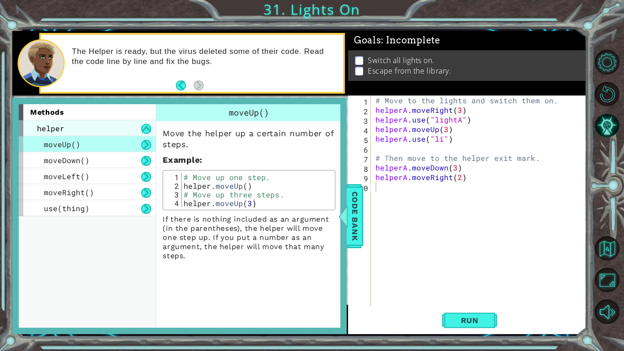
click at [97, 127] on div "helper" at bounding box center [87, 128] width 137 height 16
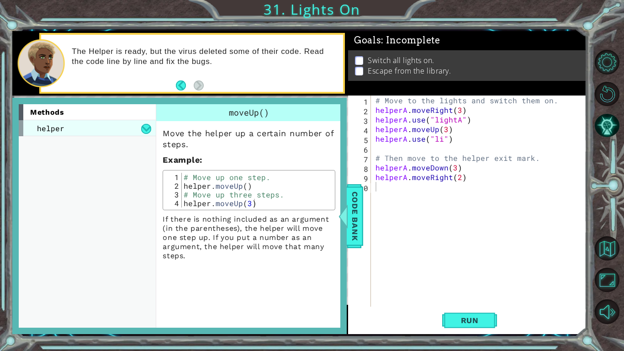
click at [97, 127] on div "helper" at bounding box center [87, 128] width 137 height 16
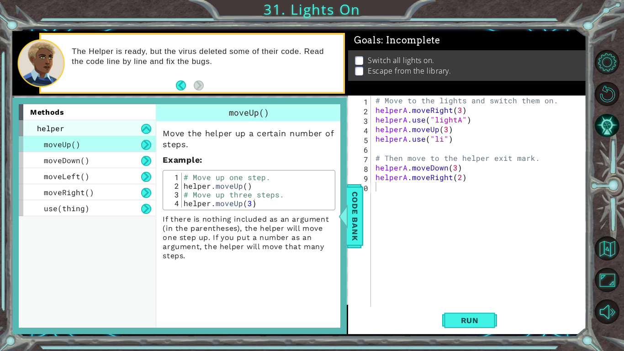
click at [97, 127] on div "helper" at bounding box center [87, 128] width 137 height 16
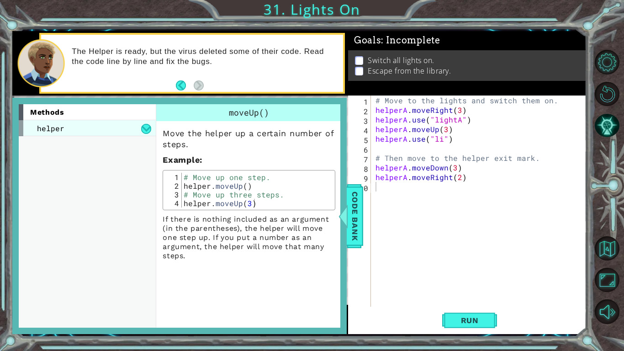
click at [97, 127] on div "helper" at bounding box center [87, 128] width 137 height 16
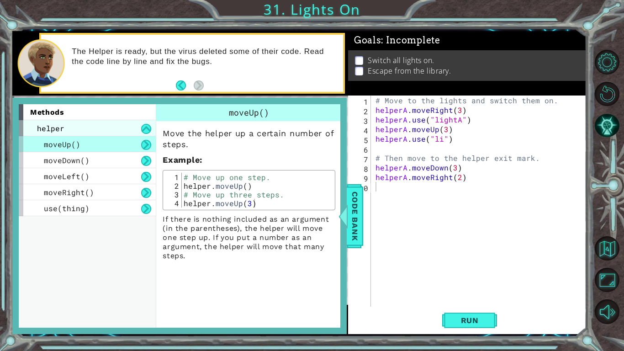
click at [97, 127] on div "helper" at bounding box center [87, 128] width 137 height 16
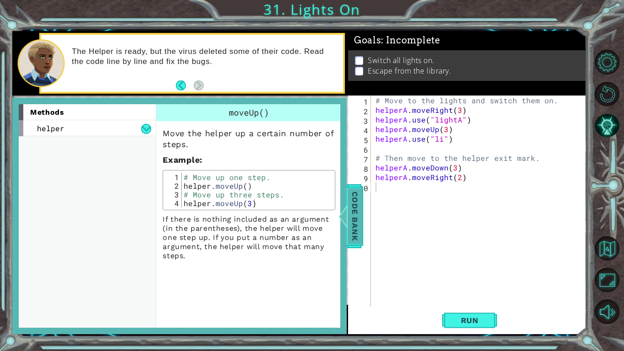
click at [354, 208] on span "Code Bank" at bounding box center [355, 216] width 15 height 56
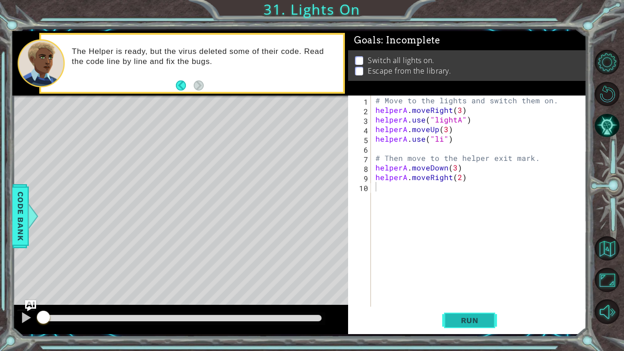
click at [464, 322] on span "Run" at bounding box center [470, 320] width 36 height 9
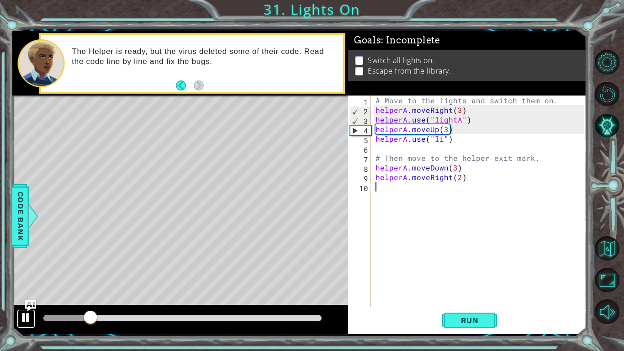
click at [32, 320] on button at bounding box center [26, 318] width 18 height 19
click at [441, 141] on div "# Move to the lights and switch them on. helperA . moveRight ( 3 ) helperA . us…" at bounding box center [481, 210] width 215 height 230
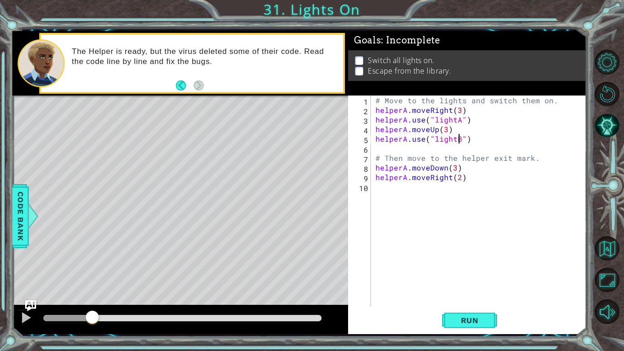
scroll to position [0, 5]
click at [454, 167] on div "# Move to the lights and switch them on. helperA . moveRight ( 3 ) helperA . us…" at bounding box center [481, 210] width 215 height 230
type textarea "helperA.moveDown(1)"
click at [456, 318] on span "Run" at bounding box center [470, 320] width 36 height 9
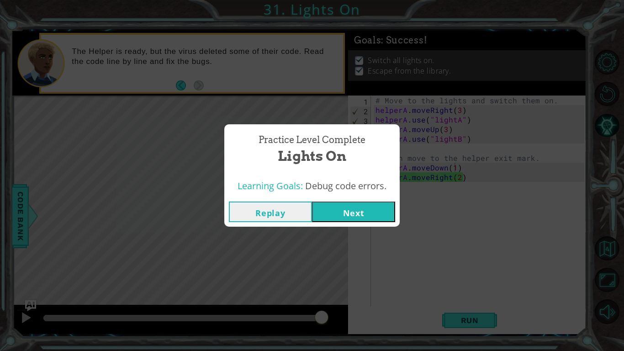
click at [345, 209] on button "Next" at bounding box center [353, 211] width 83 height 21
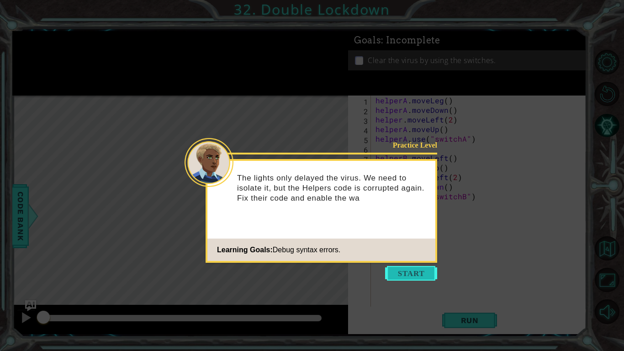
click at [405, 269] on button "Start" at bounding box center [411, 273] width 52 height 15
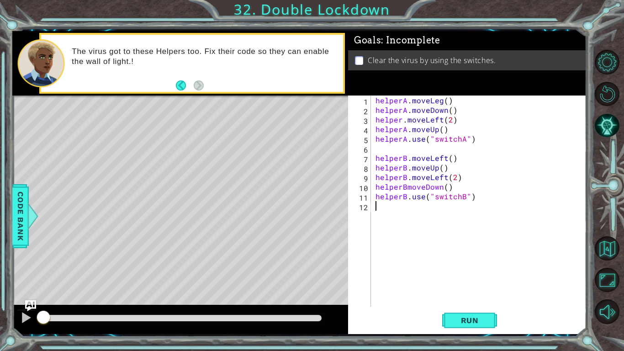
click at [441, 100] on div "helperA . moveLeg ( ) helperA . moveDown ( ) helper . moveLeft ( 2 ) helperA . …" at bounding box center [481, 210] width 215 height 230
click at [398, 120] on div "helperA . moveLeft ( ) helperA . moveDown ( ) helper . moveLeft ( 2 ) helperA .…" at bounding box center [481, 210] width 215 height 230
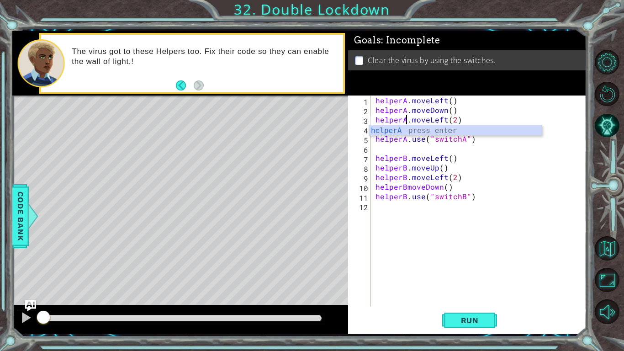
scroll to position [0, 2]
click at [424, 159] on div "helperA . moveLeft ( ) helperA . moveDown ( ) helperA . moveLeft ( 2 ) helperA …" at bounding box center [481, 210] width 215 height 230
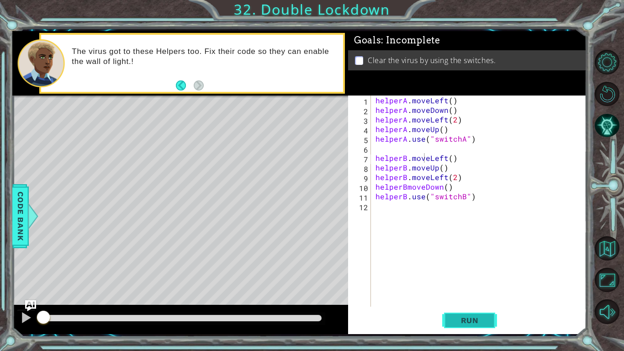
click at [460, 321] on span "Run" at bounding box center [470, 320] width 36 height 9
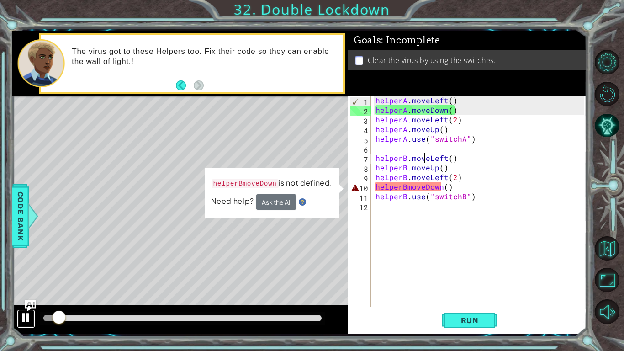
click at [26, 317] on div at bounding box center [26, 318] width 12 height 12
click at [408, 188] on div "helperA . moveLeft ( ) helperA . moveDown ( ) helperA . moveLeft ( 2 ) helperA …" at bounding box center [481, 210] width 215 height 230
click at [407, 187] on div "helperA . moveLeft ( ) helperA . moveDown ( ) helperA . moveLeft ( 2 ) helperA …" at bounding box center [481, 210] width 215 height 230
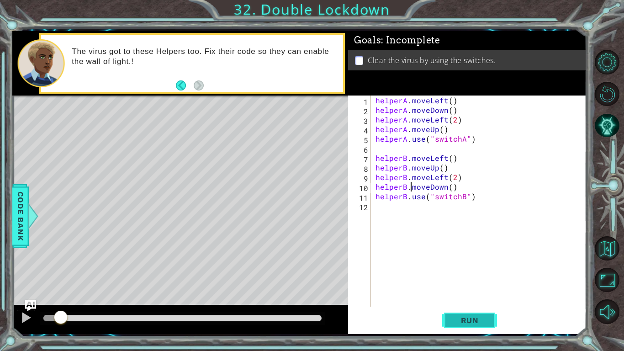
type textarea "helperB.moveDown()"
click at [452, 317] on span "Run" at bounding box center [470, 320] width 36 height 9
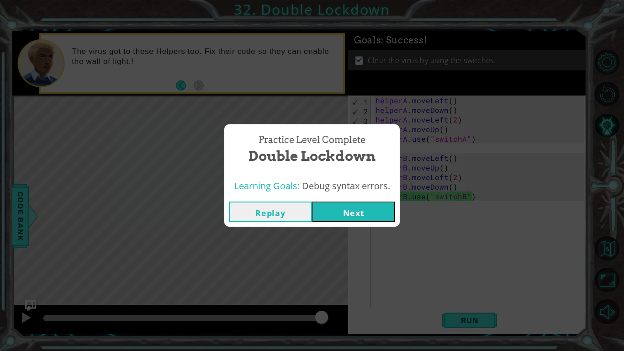
click at [345, 211] on button "Next" at bounding box center [353, 211] width 83 height 21
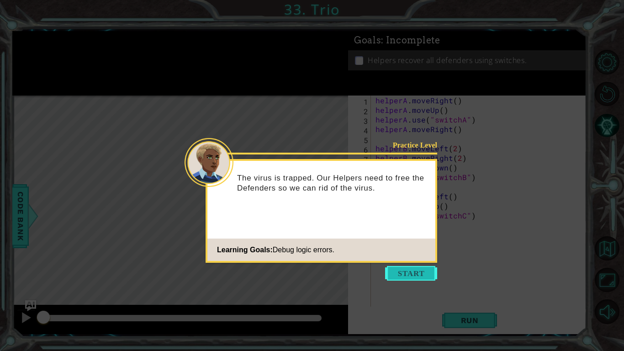
click at [405, 266] on button "Start" at bounding box center [411, 273] width 52 height 15
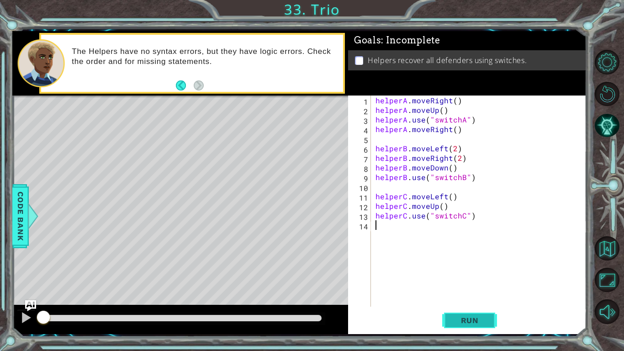
click at [464, 330] on button "Run" at bounding box center [469, 320] width 55 height 24
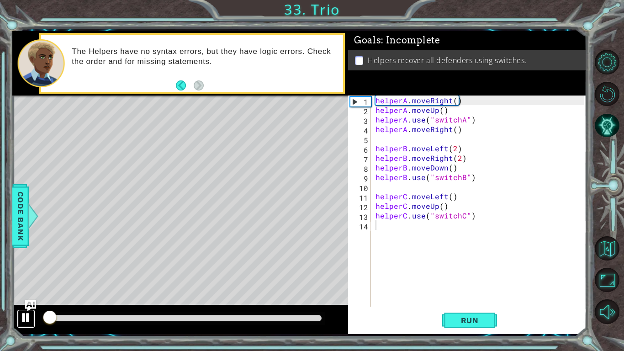
click at [21, 323] on div at bounding box center [26, 318] width 12 height 12
drag, startPoint x: 376, startPoint y: 120, endPoint x: 481, endPoint y: 116, distance: 105.1
click at [481, 116] on div "helperA . moveRight ( ) helperA . moveUp ( ) helperA . use ( "switchA" ) helper…" at bounding box center [481, 210] width 215 height 230
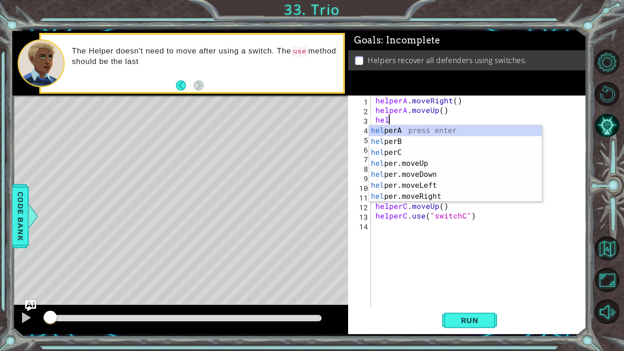
type textarea "h"
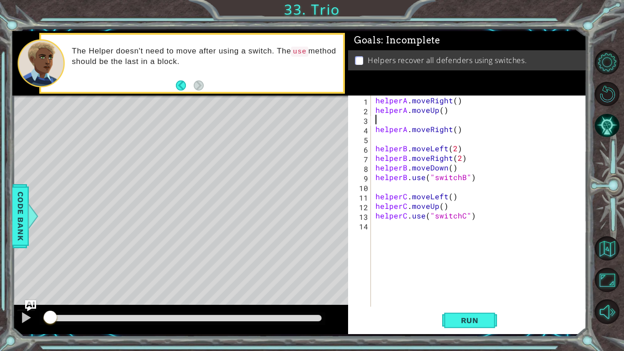
click at [469, 130] on div "helperA . moveRight ( ) helperA . moveUp ( ) helperA . moveRight ( ) helperB . …" at bounding box center [481, 210] width 215 height 230
type textarea "helperA.moveRight()"
click at [469, 130] on div "helperA . moveRight ( ) helperA . moveUp ( ) helperA . moveRight ( ) helperB . …" at bounding box center [481, 210] width 215 height 230
click at [388, 135] on div "helperA . moveRight ( ) helperA . moveUp ( ) helperA . moveRight ( ) helperB . …" at bounding box center [481, 210] width 215 height 230
paste textarea "helperA.use("switchA")"
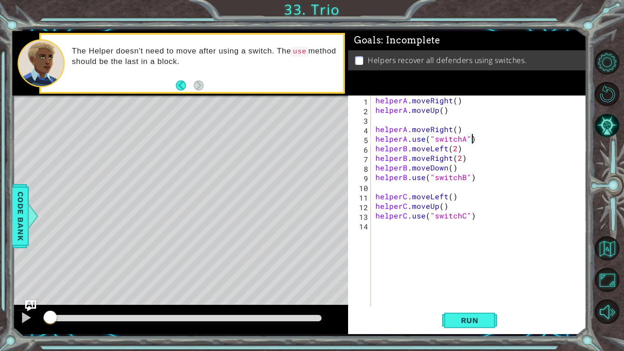
click at [374, 148] on div "helperA . moveRight ( ) helperA . moveUp ( ) helperA . moveRight ( ) helperA . …" at bounding box center [481, 210] width 215 height 230
click at [472, 140] on div "helperA . moveRight ( ) helperA . moveUp ( ) helperA . moveRight ( ) helperA . …" at bounding box center [481, 210] width 215 height 230
type textarea "helperA.use("switchA")"
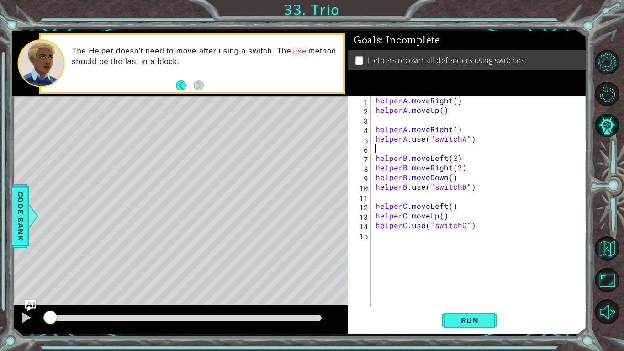
click at [452, 118] on div "helperA . moveRight ( ) helperA . moveUp ( ) helperA . moveRight ( ) helperA . …" at bounding box center [481, 210] width 215 height 230
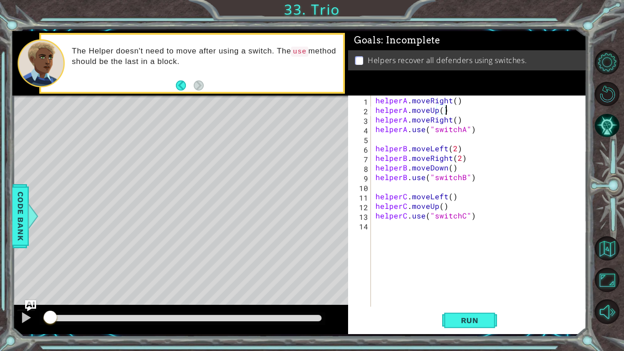
click at [449, 158] on div "helperA . moveRight ( ) helperA . moveUp ( ) helperA . moveRight ( ) helperA . …" at bounding box center [481, 210] width 215 height 230
click at [445, 167] on div "helperA . moveRight ( ) helperA . moveUp ( ) helperA . moveRight ( ) helperA . …" at bounding box center [481, 210] width 215 height 230
click at [448, 162] on div "helperA . moveRight ( ) helperA . moveUp ( ) helperA . moveRight ( ) helperA . …" at bounding box center [481, 210] width 215 height 230
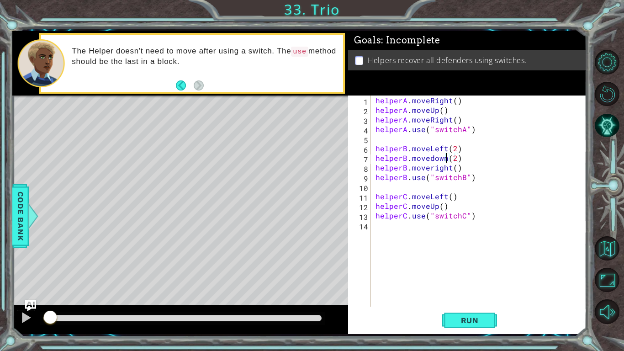
click at [431, 159] on div "helperA . moveRight ( ) helperA . moveUp ( ) helperA . moveRight ( ) helperA . …" at bounding box center [481, 210] width 215 height 230
click at [432, 167] on div "helperA . moveRight ( ) helperA . moveUp ( ) helperA . moveRight ( ) helperA . …" at bounding box center [481, 210] width 215 height 230
click at [454, 168] on div "helperA . moveRight ( ) helperA . moveUp ( ) helperA . moveRight ( ) helperA . …" at bounding box center [481, 210] width 215 height 230
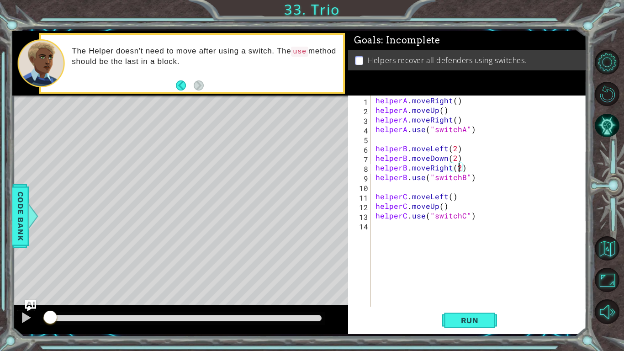
click at [455, 161] on div "helperA . moveRight ( ) helperA . moveUp ( ) helperA . moveRight ( ) helperA . …" at bounding box center [481, 210] width 215 height 230
click at [464, 317] on span "Run" at bounding box center [470, 320] width 36 height 9
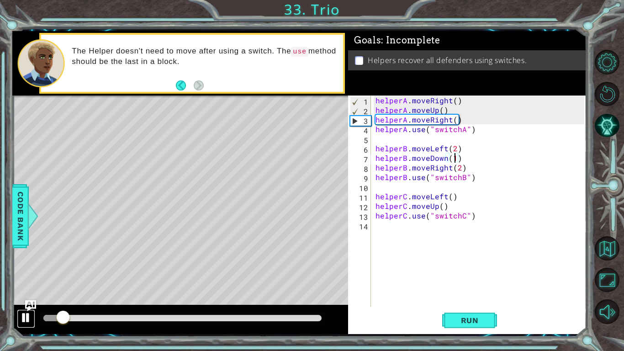
click at [26, 323] on div at bounding box center [26, 318] width 12 height 12
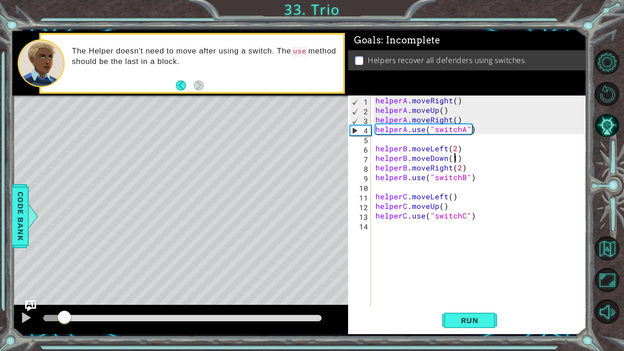
click at [377, 217] on div "helperA . moveRight ( ) helperA . moveUp ( ) helperA . moveRight ( ) helperA . …" at bounding box center [481, 210] width 215 height 230
type textarea "helperC.use("switchC")"
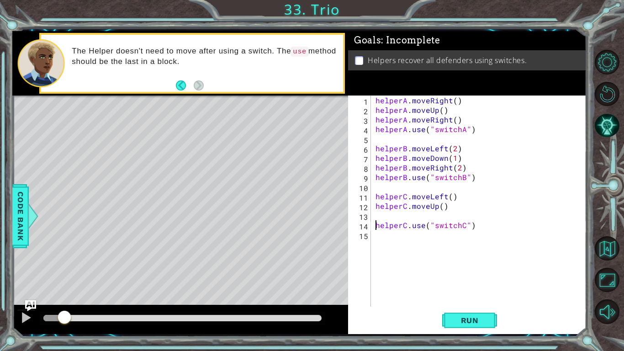
click at [382, 217] on div "helperA . moveRight ( ) helperA . moveUp ( ) helperA . moveRight ( ) helperA . …" at bounding box center [481, 210] width 215 height 230
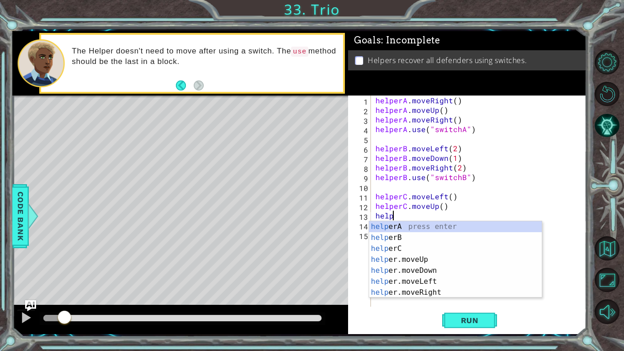
scroll to position [0, 1]
click at [385, 247] on div "helper A press enter helper B press enter helper C press enter helper .moveUp p…" at bounding box center [455, 270] width 173 height 99
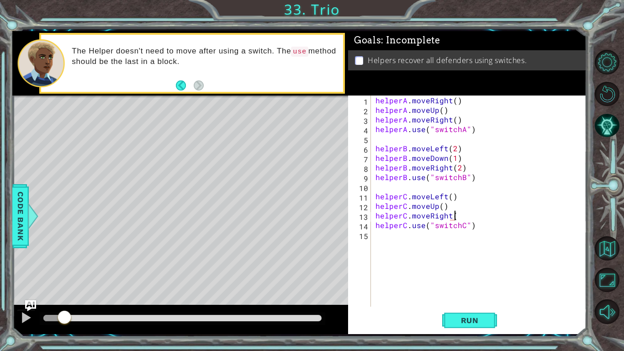
scroll to position [0, 5]
type textarea "helperC.moveRight()"
click at [449, 319] on button "Run" at bounding box center [469, 320] width 55 height 24
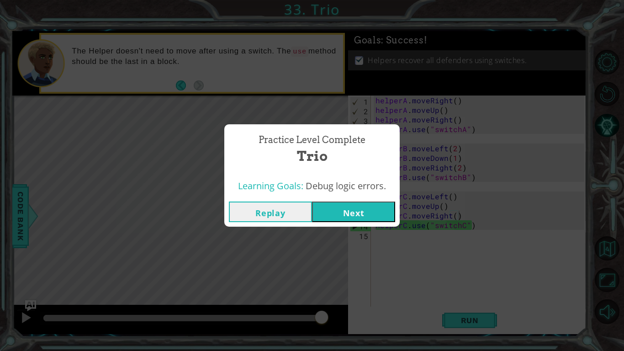
click at [328, 212] on button "Next" at bounding box center [353, 211] width 83 height 21
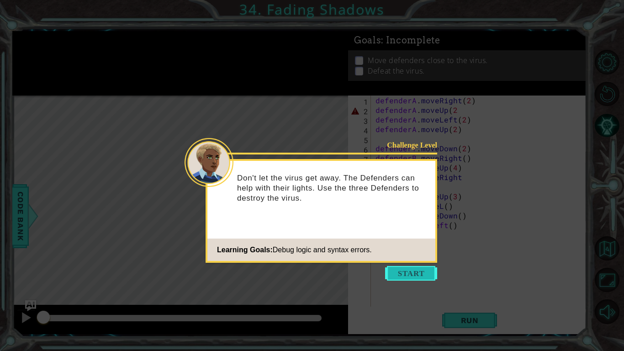
click at [415, 271] on button "Start" at bounding box center [411, 273] width 52 height 15
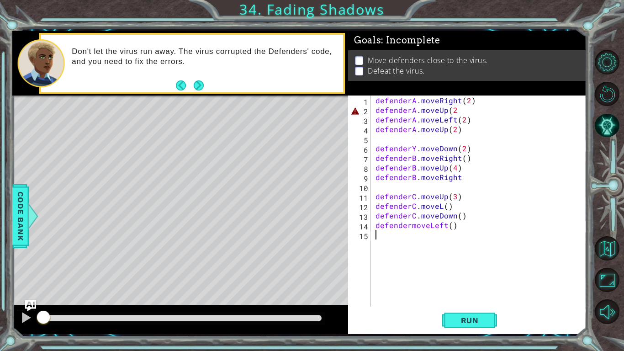
click at [459, 110] on div "defenderA . moveRight ( 2 ) defenderA . moveUp ( 2 defenderA . moveLeft ( 2 ) d…" at bounding box center [481, 210] width 215 height 230
click at [452, 321] on span "Run" at bounding box center [470, 320] width 36 height 9
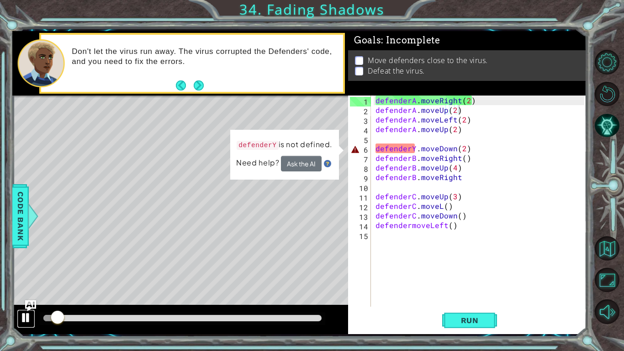
click at [28, 322] on div at bounding box center [26, 318] width 12 height 12
click at [472, 322] on span "Run" at bounding box center [470, 320] width 36 height 9
click at [26, 322] on div at bounding box center [26, 318] width 12 height 12
click at [28, 321] on div at bounding box center [26, 318] width 12 height 12
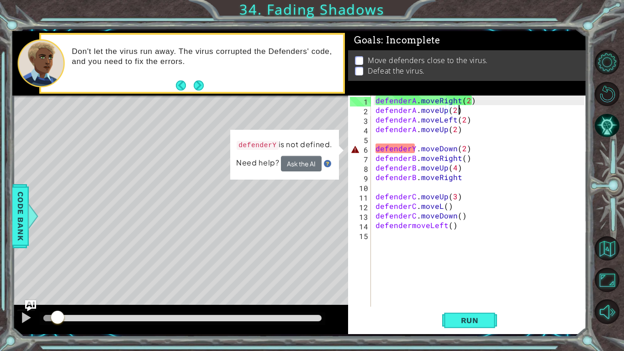
click at [415, 151] on div "defenderA . moveRight ( 2 ) defenderA . moveUp ( 2 ) defenderA . moveLeft ( 2 )…" at bounding box center [481, 210] width 215 height 230
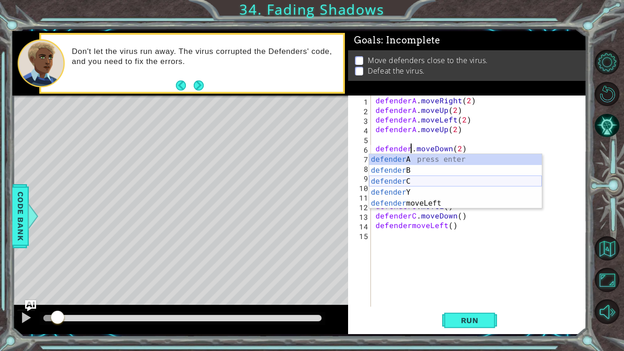
click at [416, 182] on div "defender A press enter defender B press enter defender C press enter defender Y…" at bounding box center [455, 192] width 173 height 77
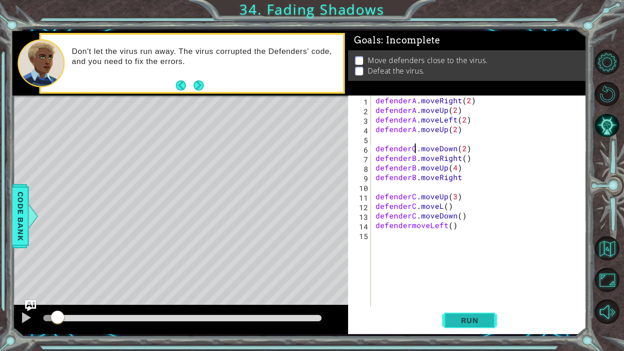
click at [461, 323] on span "Run" at bounding box center [470, 320] width 36 height 9
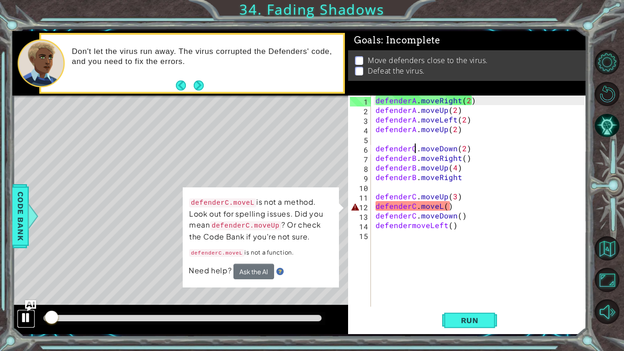
click at [21, 319] on div at bounding box center [26, 318] width 12 height 12
click at [441, 206] on div "defenderA . moveRight ( 2 ) defenderA . moveUp ( 2 ) defenderA . moveLeft ( 2 )…" at bounding box center [481, 210] width 215 height 230
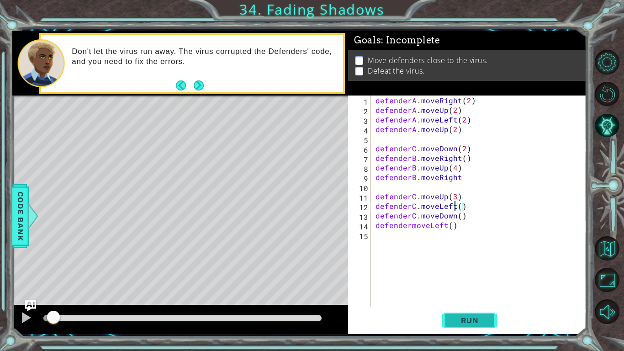
click at [465, 325] on button "Run" at bounding box center [469, 320] width 55 height 24
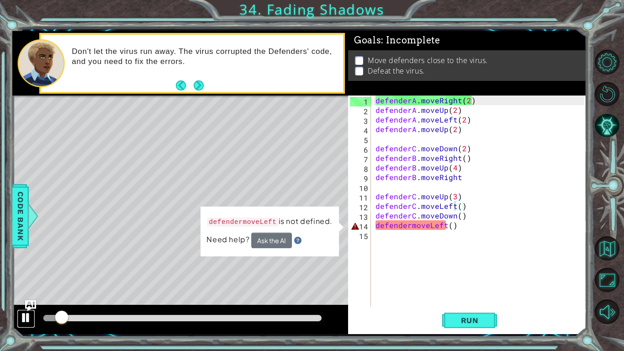
click at [20, 320] on div at bounding box center [26, 318] width 12 height 12
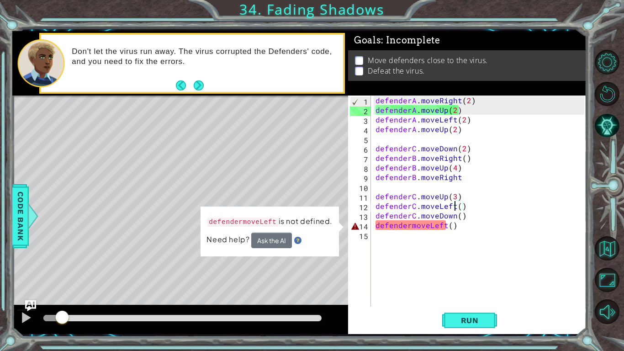
click at [409, 227] on div "defenderA . moveRight ( 2 ) defenderA . moveUp ( 2 ) defenderA . moveLeft ( 2 )…" at bounding box center [481, 210] width 215 height 230
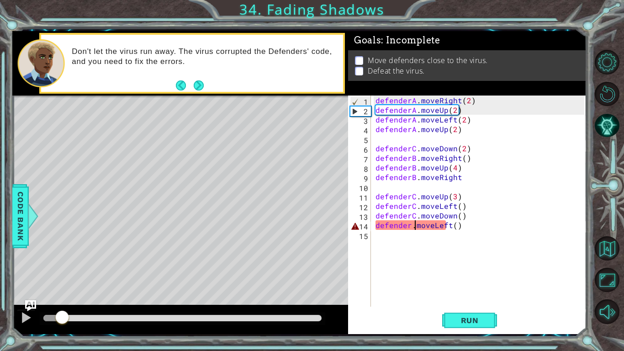
scroll to position [0, 2]
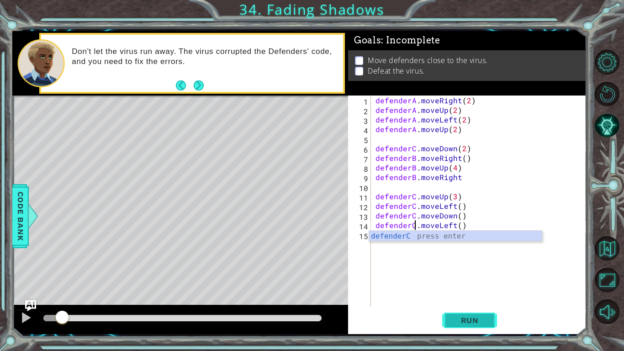
click at [472, 313] on button "Run" at bounding box center [469, 320] width 55 height 24
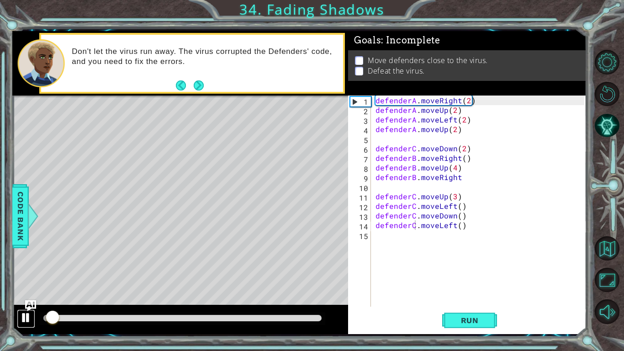
click at [23, 321] on div at bounding box center [26, 318] width 12 height 12
click at [455, 130] on div "defenderA . moveRight ( 2 ) defenderA . moveUp ( 2 ) defenderA . moveLeft ( 2 )…" at bounding box center [481, 210] width 215 height 230
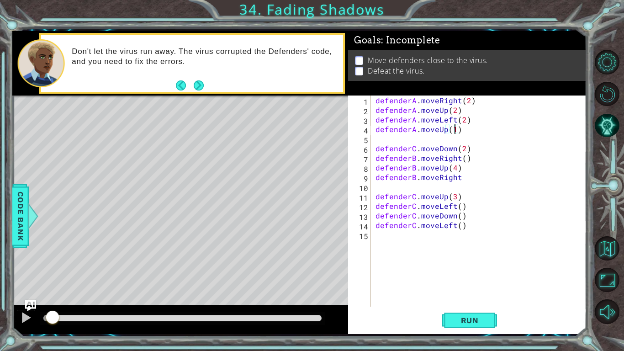
scroll to position [0, 5]
click at [454, 196] on div "defenderA . moveRight ( 2 ) defenderA . moveUp ( 2 ) defenderA . moveLeft ( 2 )…" at bounding box center [481, 210] width 215 height 230
click at [453, 216] on div "defenderA . moveRight ( 2 ) defenderA . moveUp ( 2 ) defenderA . moveLeft ( 2 )…" at bounding box center [481, 210] width 215 height 230
click at [461, 180] on div "defenderA . moveRight ( 2 ) defenderA . moveUp ( 2 ) defenderA . moveLeft ( 2 )…" at bounding box center [481, 210] width 215 height 230
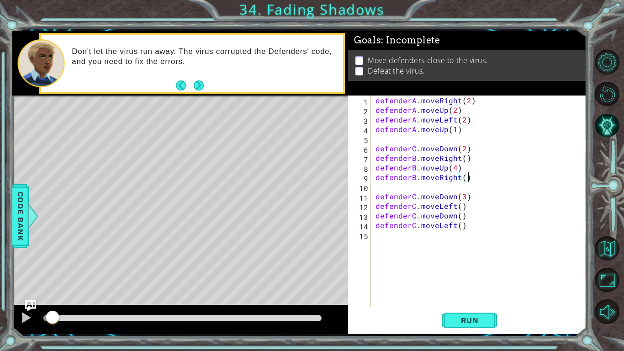
click at [462, 196] on div "defenderA . moveRight ( 2 ) defenderA . moveUp ( 2 ) defenderA . moveLeft ( 2 )…" at bounding box center [481, 210] width 215 height 230
click at [475, 316] on span "Run" at bounding box center [470, 320] width 36 height 9
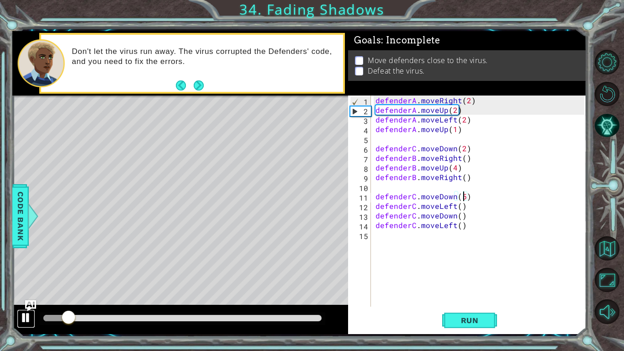
click at [27, 320] on div at bounding box center [26, 318] width 12 height 12
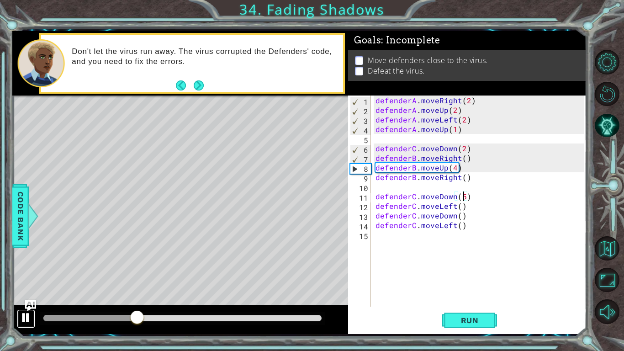
click at [29, 323] on div at bounding box center [26, 318] width 12 height 12
click at [453, 150] on div "defenderA . moveRight ( 2 ) defenderA . moveUp ( 2 ) defenderA . moveLeft ( 2 )…" at bounding box center [481, 210] width 215 height 230
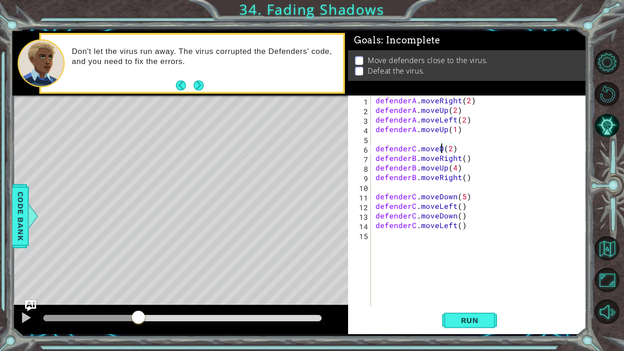
scroll to position [0, 4]
click at [454, 150] on div "defenderA . moveRight ( 2 ) defenderA . moveUp ( 2 ) defenderA . moveLeft ( 2 )…" at bounding box center [481, 210] width 215 height 230
click at [463, 156] on div "defenderA . moveRight ( 2 ) defenderA . moveUp ( 2 ) defenderA . moveLeft ( 2 )…" at bounding box center [481, 210] width 215 height 230
click at [460, 148] on div "defenderA . moveRight ( 2 ) defenderA . moveUp ( 2 ) defenderA . moveLeft ( 2 )…" at bounding box center [481, 210] width 215 height 230
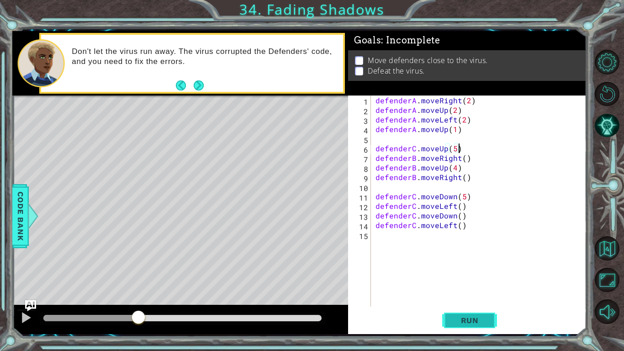
click at [455, 320] on span "Run" at bounding box center [470, 320] width 36 height 9
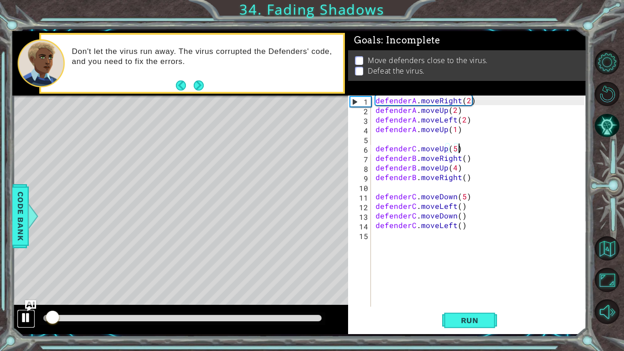
click at [32, 319] on div at bounding box center [26, 318] width 12 height 12
click at [463, 159] on div "defenderA . moveRight ( 2 ) defenderA . moveUp ( 2 ) defenderA . moveLeft ( 2 )…" at bounding box center [481, 210] width 215 height 230
click at [457, 158] on div "defenderA . moveRight ( 2 ) defenderA . moveUp ( 2 ) defenderA . moveLeft ( 2 )…" at bounding box center [481, 210] width 215 height 230
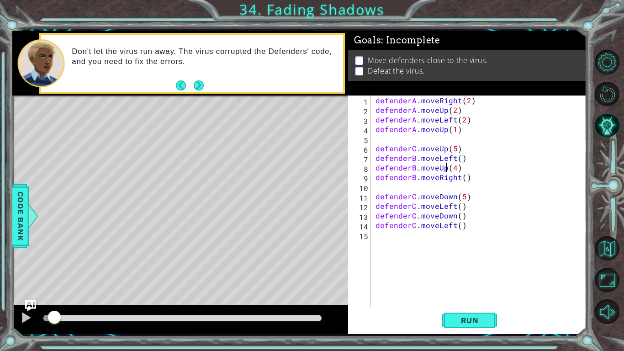
click at [445, 167] on div "defenderA . moveRight ( 2 ) defenderA . moveUp ( 2 ) defenderA . moveLeft ( 2 )…" at bounding box center [481, 210] width 215 height 230
click at [464, 169] on div "defenderA . moveRight ( 2 ) defenderA . moveUp ( 2 ) defenderA . moveLeft ( 2 )…" at bounding box center [481, 210] width 215 height 230
click at [456, 178] on div "defenderA . moveRight ( 2 ) defenderA . moveUp ( 2 ) defenderA . moveLeft ( 2 )…" at bounding box center [481, 210] width 215 height 230
click at [453, 197] on div "defenderA . moveRight ( 2 ) defenderA . moveUp ( 2 ) defenderA . moveLeft ( 2 )…" at bounding box center [481, 210] width 215 height 230
click at [464, 197] on div "defenderA . moveRight ( 2 ) defenderA . moveUp ( 2 ) defenderA . moveLeft ( 2 )…" at bounding box center [481, 210] width 215 height 230
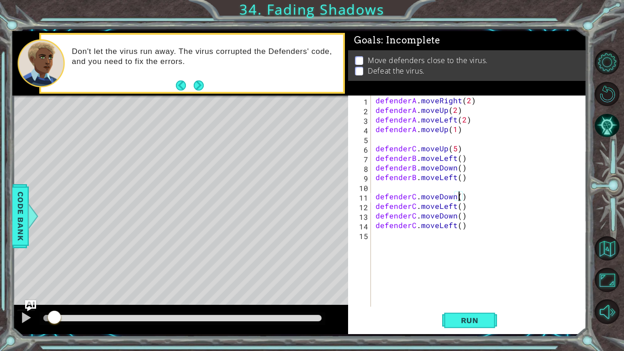
scroll to position [0, 5]
click at [454, 207] on div "defenderA . moveRight ( 2 ) defenderA . moveUp ( 2 ) defenderA . moveLeft ( 2 )…" at bounding box center [481, 210] width 215 height 230
click at [453, 216] on div "defenderA . moveRight ( 2 ) defenderA . moveUp ( 2 ) defenderA . moveLeft ( 2 )…" at bounding box center [481, 210] width 215 height 230
click at [452, 216] on div "defenderA . moveRight ( 2 ) defenderA . moveUp ( 2 ) defenderA . moveLeft ( 2 )…" at bounding box center [481, 210] width 215 height 230
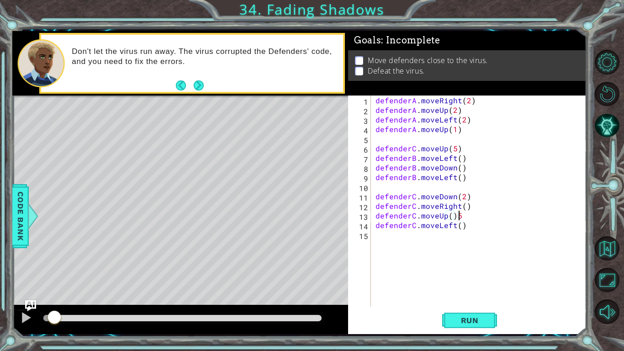
scroll to position [0, 5]
click at [454, 225] on div "defenderA . moveRight ( 2 ) defenderA . moveUp ( 2 ) defenderA . moveLeft ( 2 )…" at bounding box center [481, 210] width 215 height 230
click at [458, 318] on span "Run" at bounding box center [470, 320] width 36 height 9
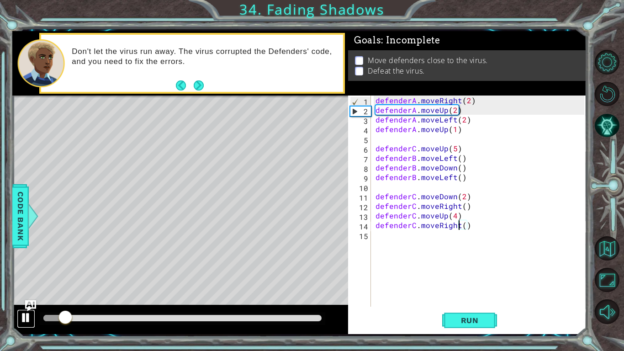
click at [21, 321] on div at bounding box center [26, 318] width 12 height 12
click at [24, 320] on div at bounding box center [26, 318] width 12 height 12
click at [442, 318] on button "Run" at bounding box center [469, 320] width 55 height 24
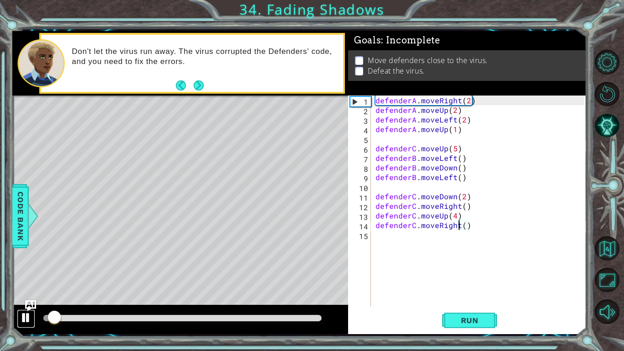
click at [25, 321] on div at bounding box center [26, 318] width 12 height 12
click at [415, 148] on div "defenderA . moveRight ( 2 ) defenderA . moveUp ( 2 ) defenderA . moveLeft ( 2 )…" at bounding box center [481, 210] width 215 height 230
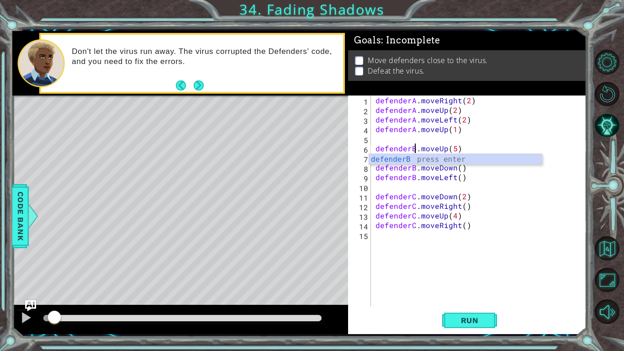
scroll to position [0, 2]
click at [456, 325] on button "Run" at bounding box center [469, 320] width 55 height 24
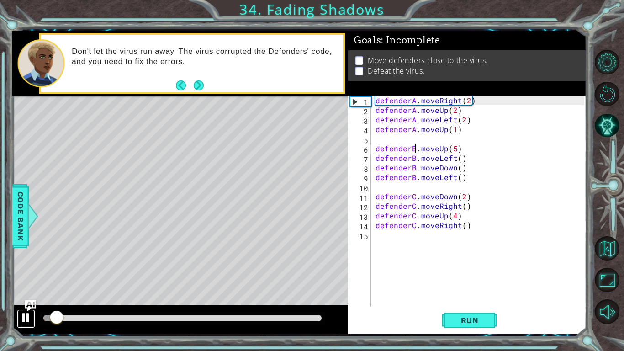
click at [25, 321] on div at bounding box center [26, 318] width 12 height 12
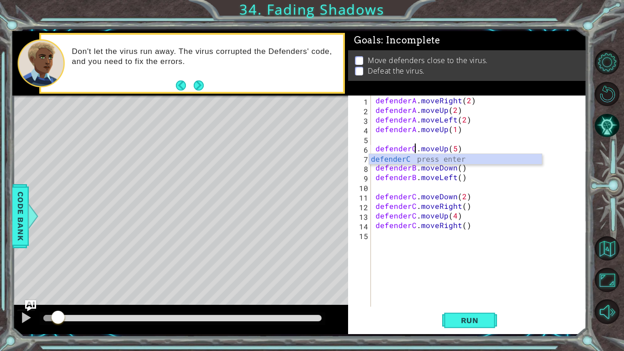
click at [416, 167] on div "defenderA . moveRight ( 2 ) defenderA . moveUp ( 2 ) defenderA . moveLeft ( 2 )…" at bounding box center [481, 210] width 215 height 230
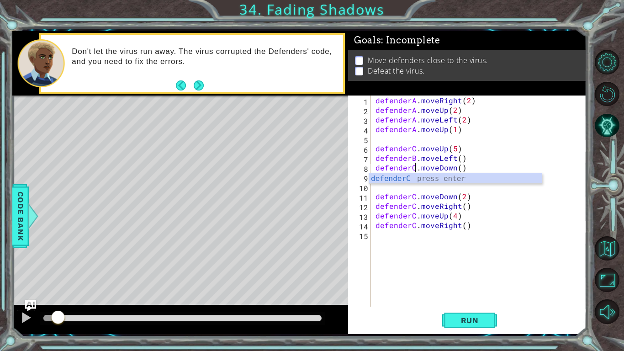
click at [414, 157] on div "defenderA . moveRight ( 2 ) defenderA . moveUp ( 2 ) defenderA . moveLeft ( 2 )…" at bounding box center [481, 210] width 215 height 230
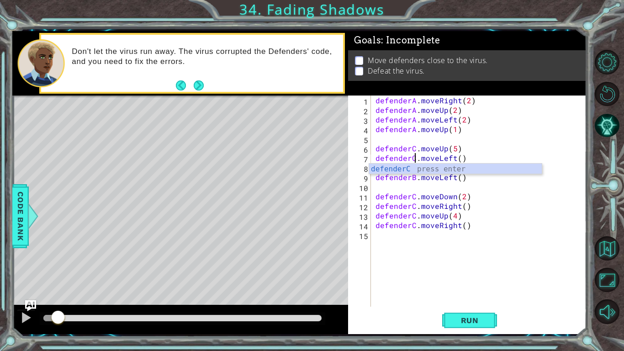
click at [413, 178] on div "defenderA . moveRight ( 2 ) defenderA . moveUp ( 2 ) defenderA . moveLeft ( 2 )…" at bounding box center [481, 210] width 215 height 230
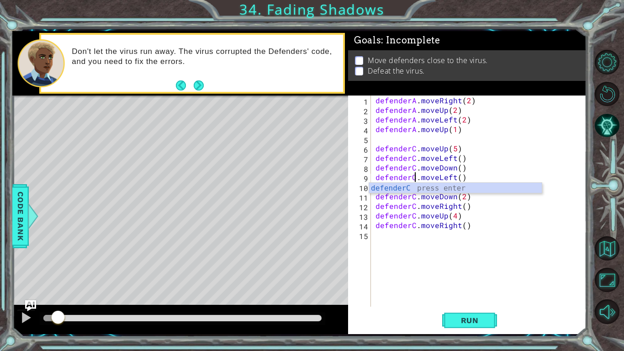
click at [414, 199] on div "defenderA . moveRight ( 2 ) defenderA . moveUp ( 2 ) defenderA . moveLeft ( 2 )…" at bounding box center [481, 210] width 215 height 230
click at [414, 229] on div "defenderA . moveRight ( 2 ) defenderA . moveUp ( 2 ) defenderA . moveLeft ( 2 )…" at bounding box center [481, 210] width 215 height 230
click at [414, 217] on div "defenderA . moveRight ( 2 ) defenderA . moveUp ( 2 ) defenderA . moveLeft ( 2 )…" at bounding box center [481, 210] width 215 height 230
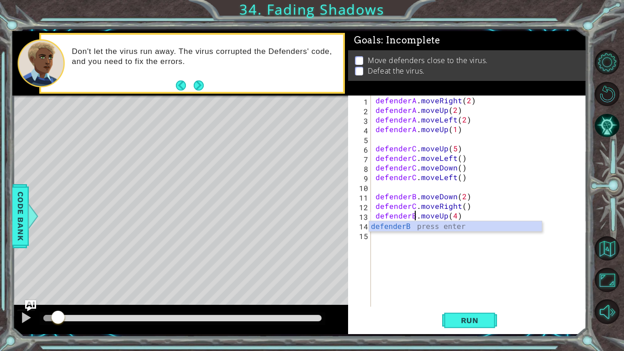
click at [415, 204] on div "defenderA . moveRight ( 2 ) defenderA . moveUp ( 2 ) defenderA . moveLeft ( 2 )…" at bounding box center [481, 210] width 215 height 230
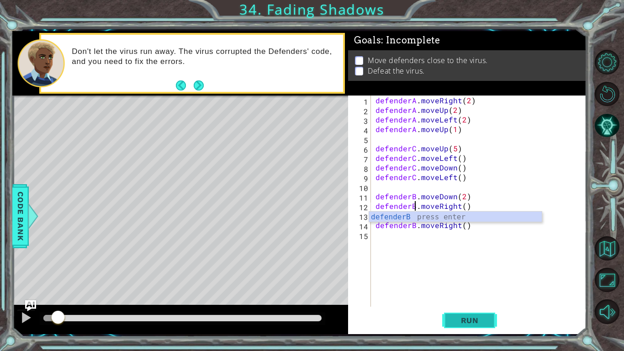
type textarea "defenderB.moveRight()"
click at [462, 317] on span "Run" at bounding box center [470, 320] width 36 height 9
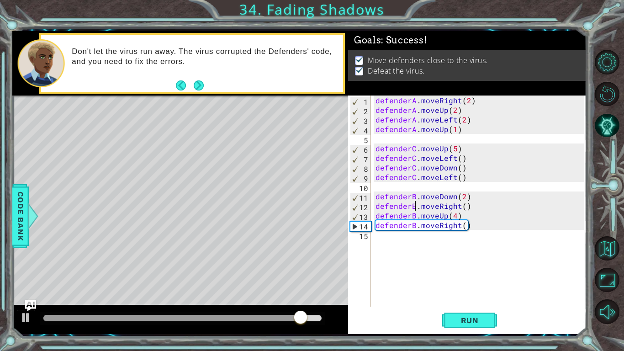
click at [200, 76] on div "Don't let the virus run away. The virus corrupted the Defenders' code, and you …" at bounding box center [203, 63] width 277 height 42
click at [200, 80] on button "Next" at bounding box center [199, 85] width 10 height 10
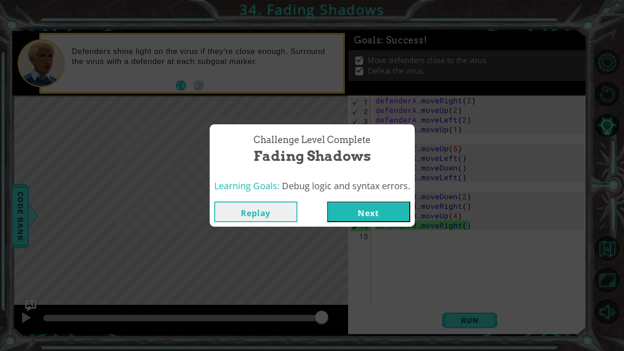
click at [272, 205] on button "Replay" at bounding box center [255, 211] width 83 height 21
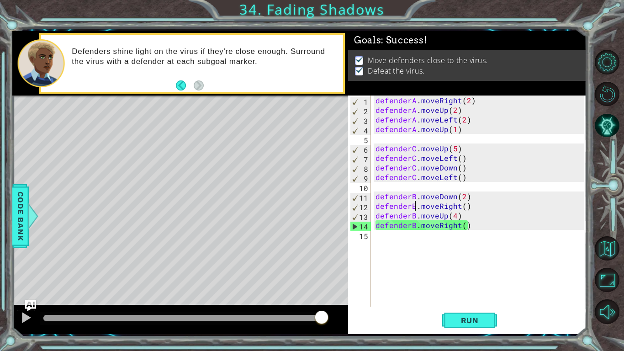
click at [16, 322] on div at bounding box center [180, 319] width 336 height 29
click at [24, 320] on div at bounding box center [26, 318] width 12 height 12
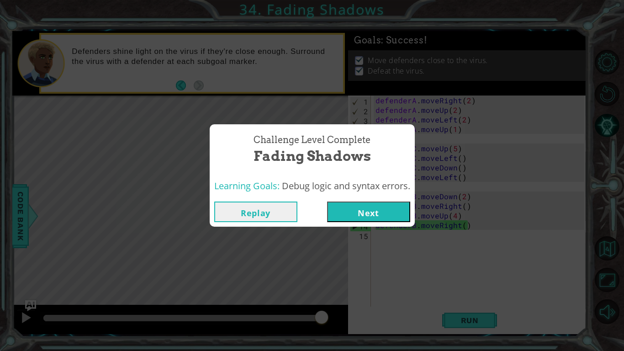
click at [360, 217] on button "Next" at bounding box center [368, 211] width 83 height 21
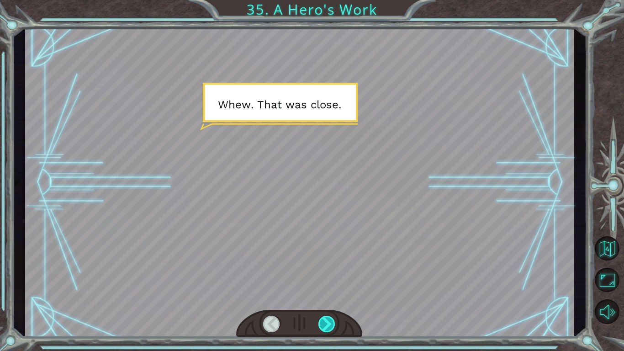
click at [329, 325] on div at bounding box center [326, 324] width 17 height 16
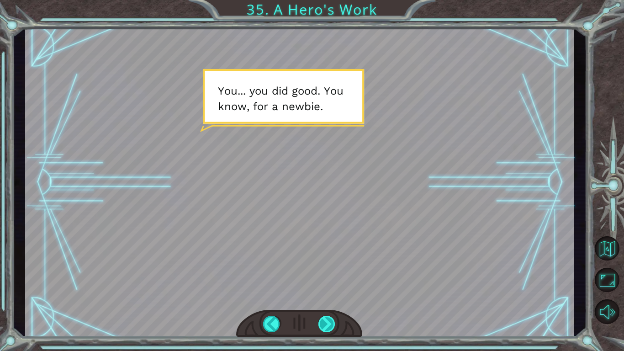
click at [329, 325] on div at bounding box center [326, 324] width 17 height 16
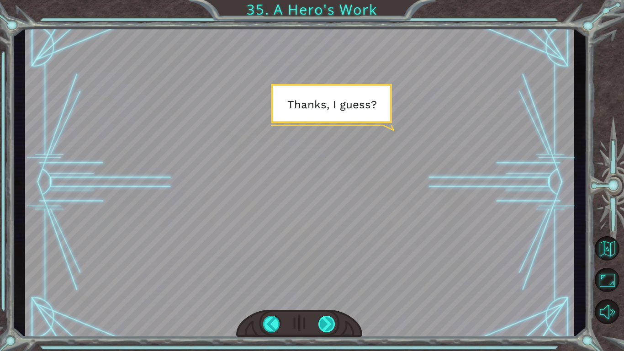
click at [329, 325] on div at bounding box center [326, 324] width 17 height 16
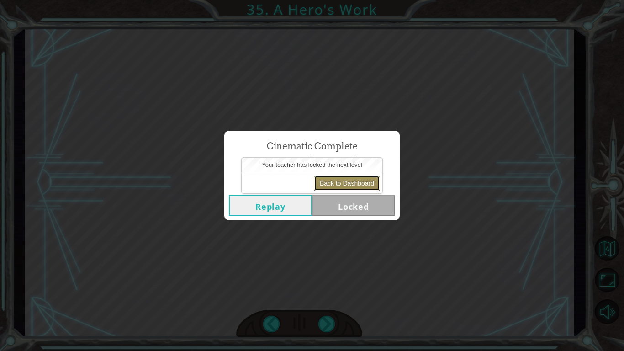
click at [330, 190] on button "Back to Dashboard" at bounding box center [347, 183] width 66 height 16
